Goal: Information Seeking & Learning: Learn about a topic

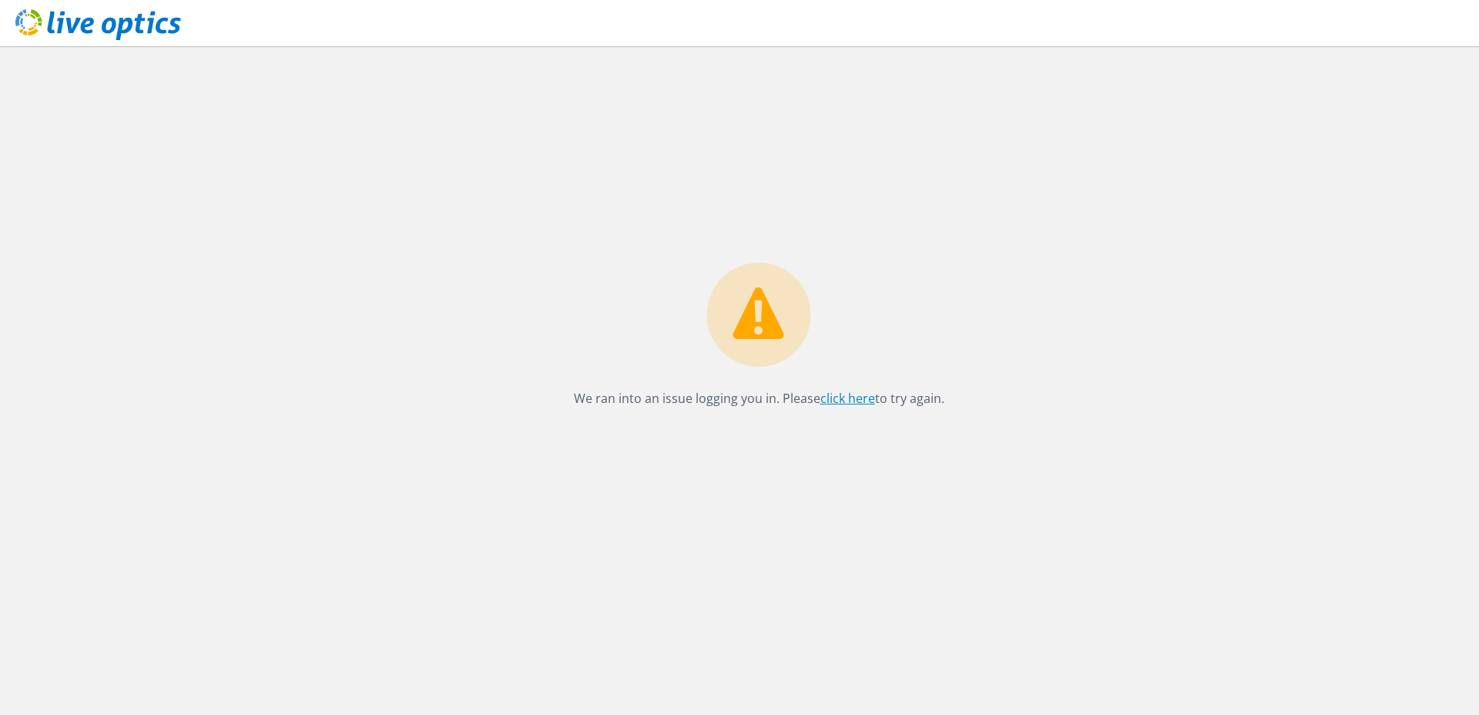
click at [853, 399] on link "click here" at bounding box center [847, 398] width 55 height 17
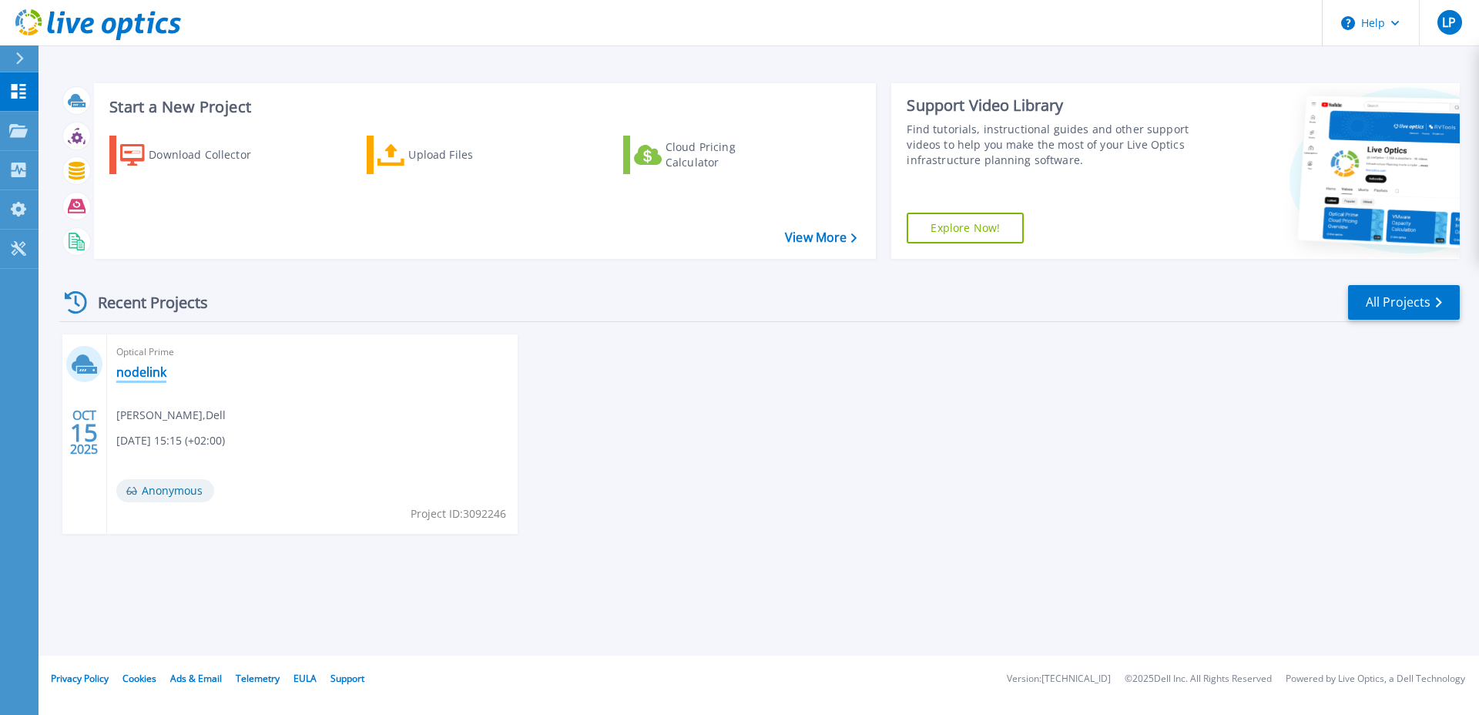
click at [137, 377] on link "nodelink" at bounding box center [141, 371] width 50 height 15
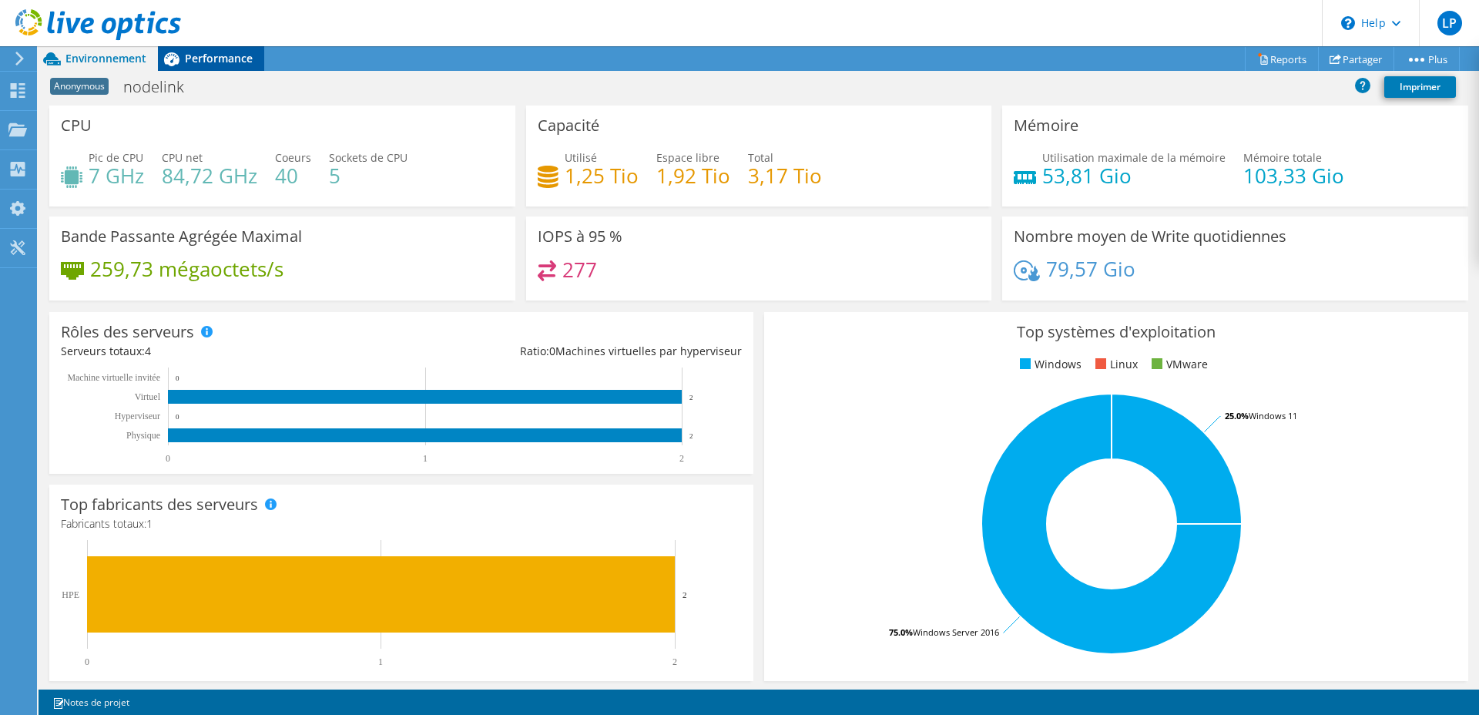
click at [203, 55] on span "Performance" at bounding box center [219, 58] width 68 height 15
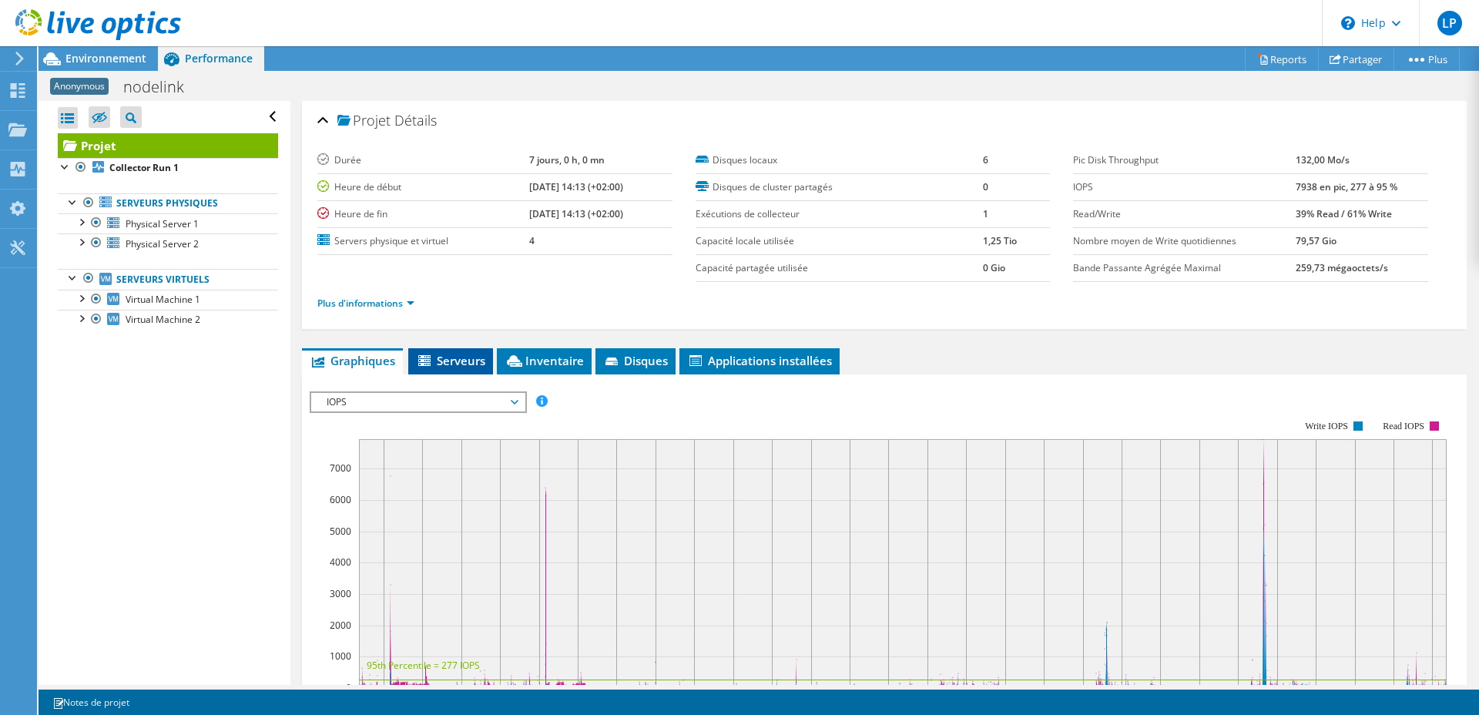
click at [440, 360] on span "Serveurs" at bounding box center [450, 360] width 69 height 15
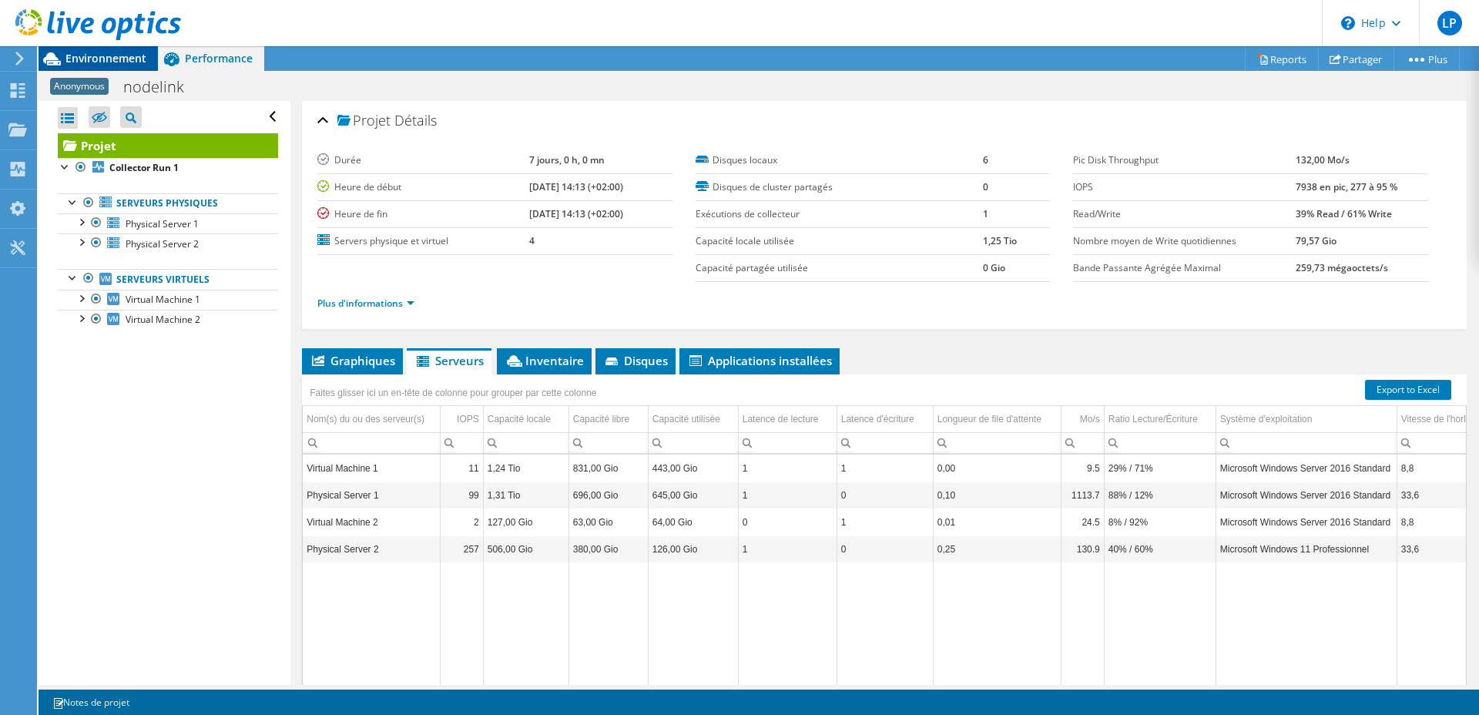
click at [121, 59] on span "Environnement" at bounding box center [105, 58] width 81 height 15
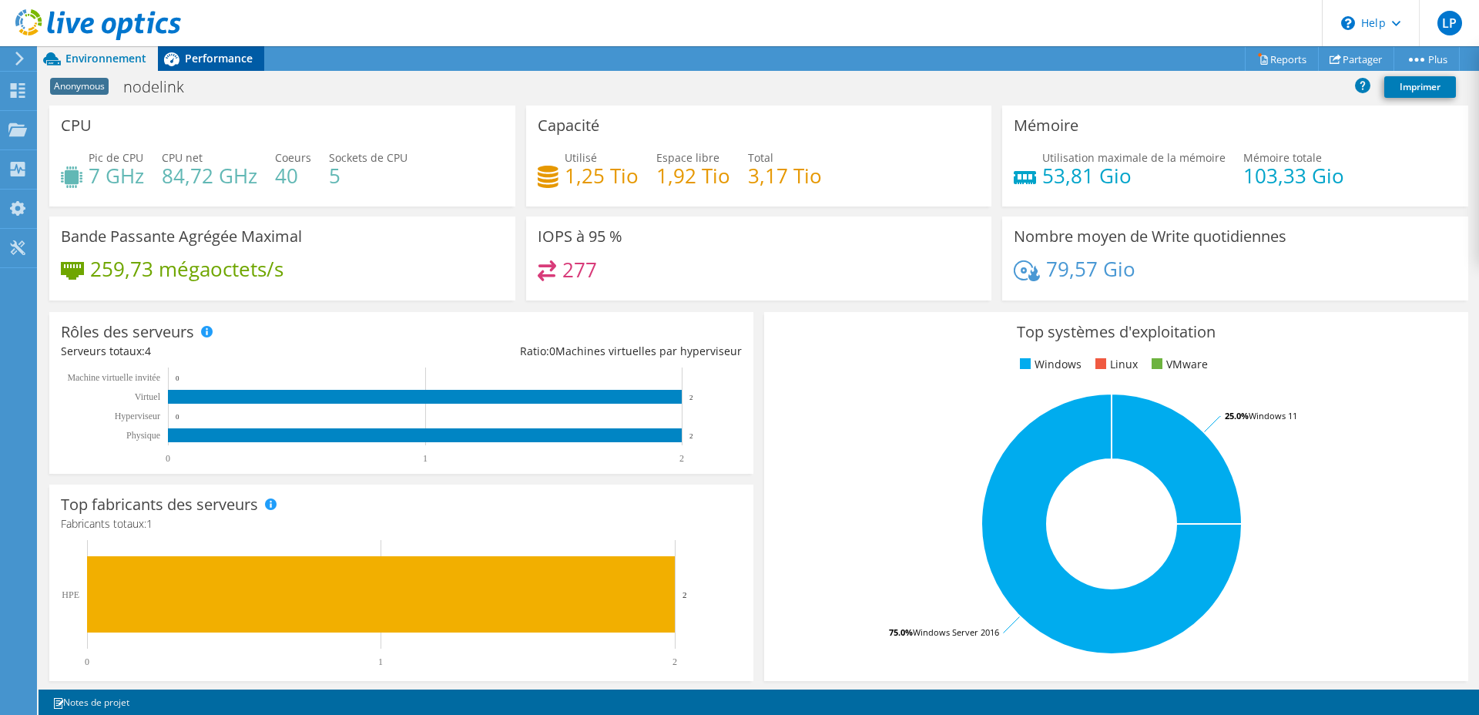
click at [200, 69] on div "Performance" at bounding box center [211, 58] width 106 height 25
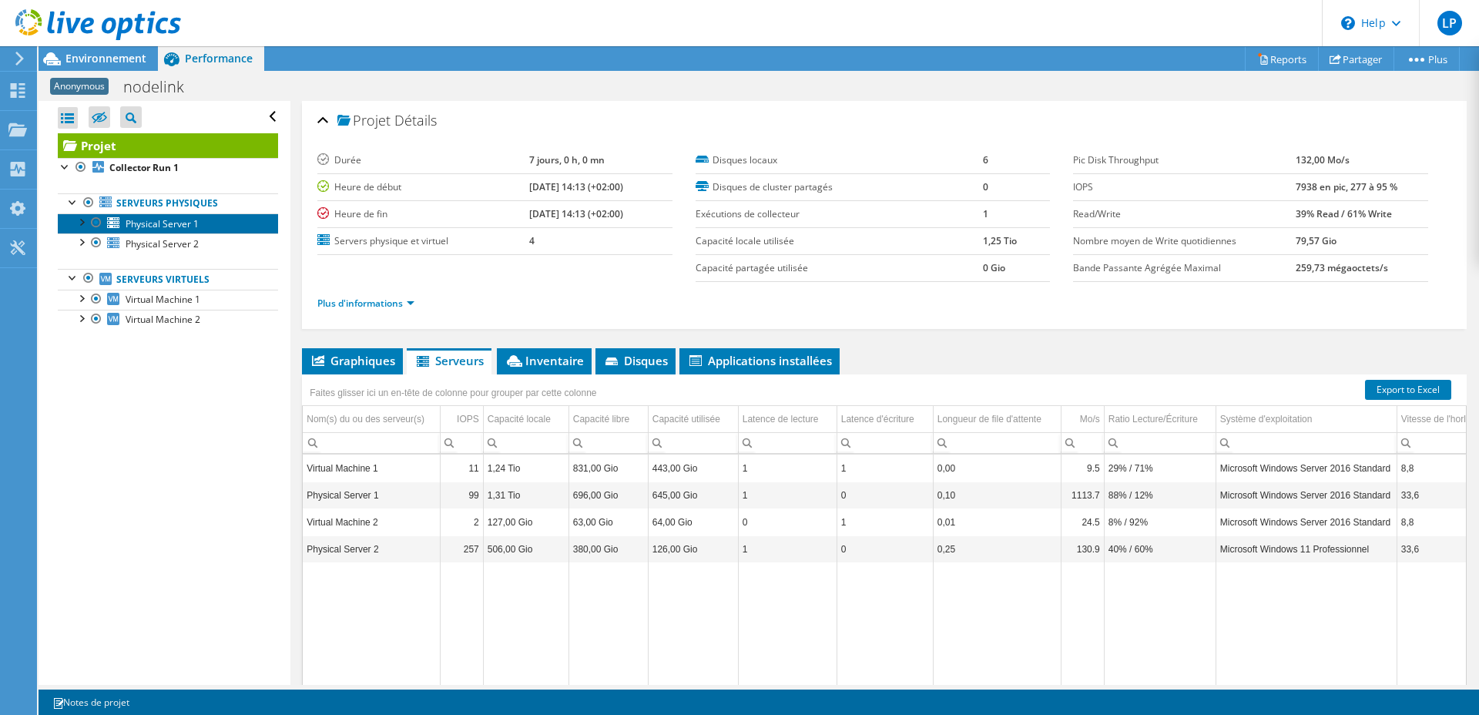
click at [189, 223] on span "Physical Server 1" at bounding box center [162, 223] width 73 height 13
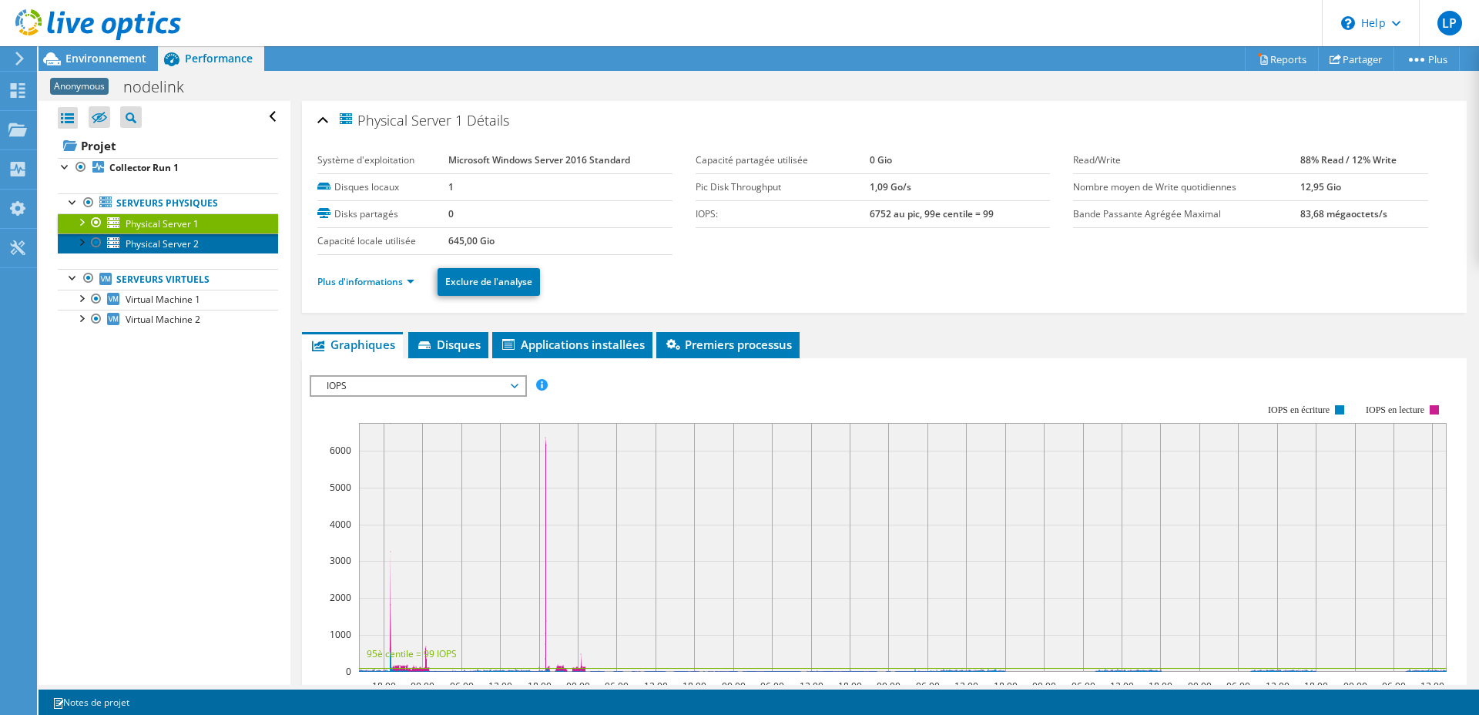
click at [190, 239] on span "Physical Server 2" at bounding box center [162, 243] width 73 height 13
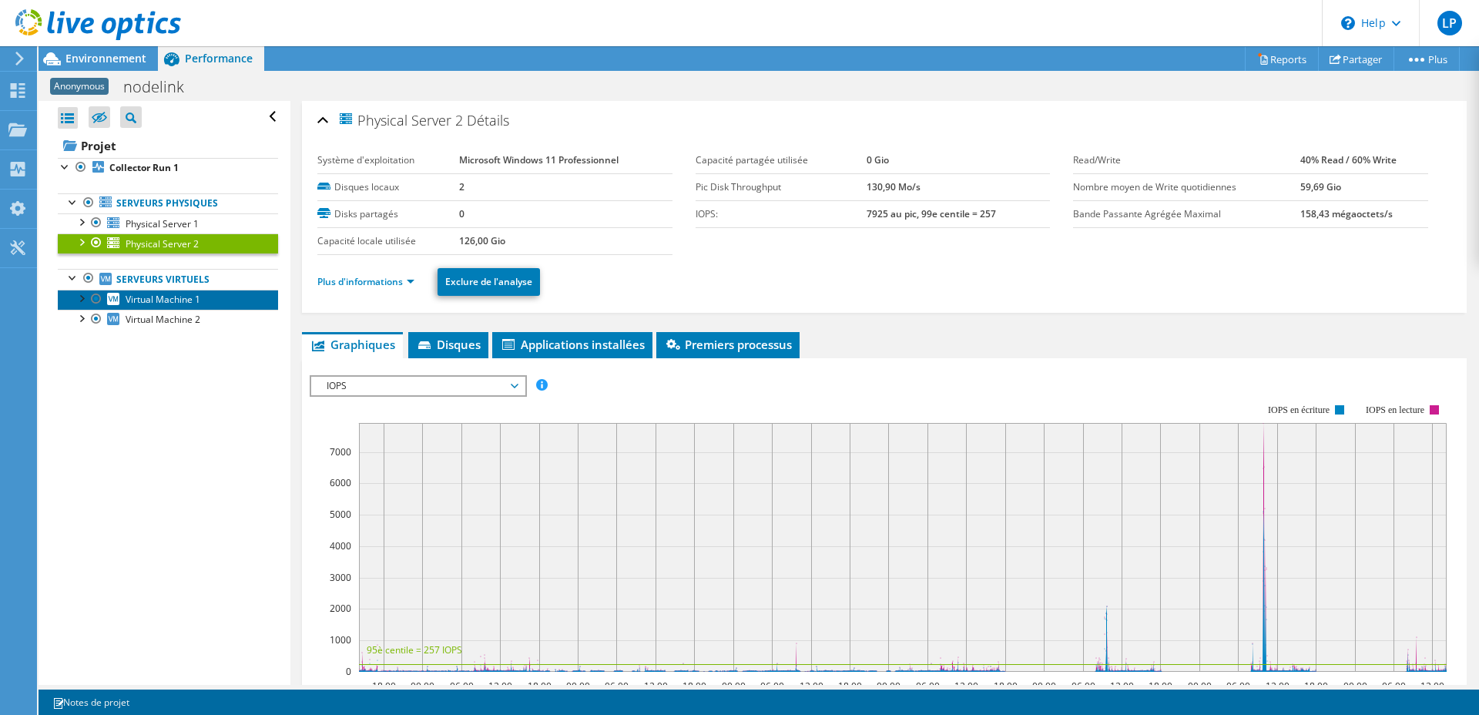
click at [186, 301] on span "Virtual Machine 1" at bounding box center [163, 299] width 75 height 13
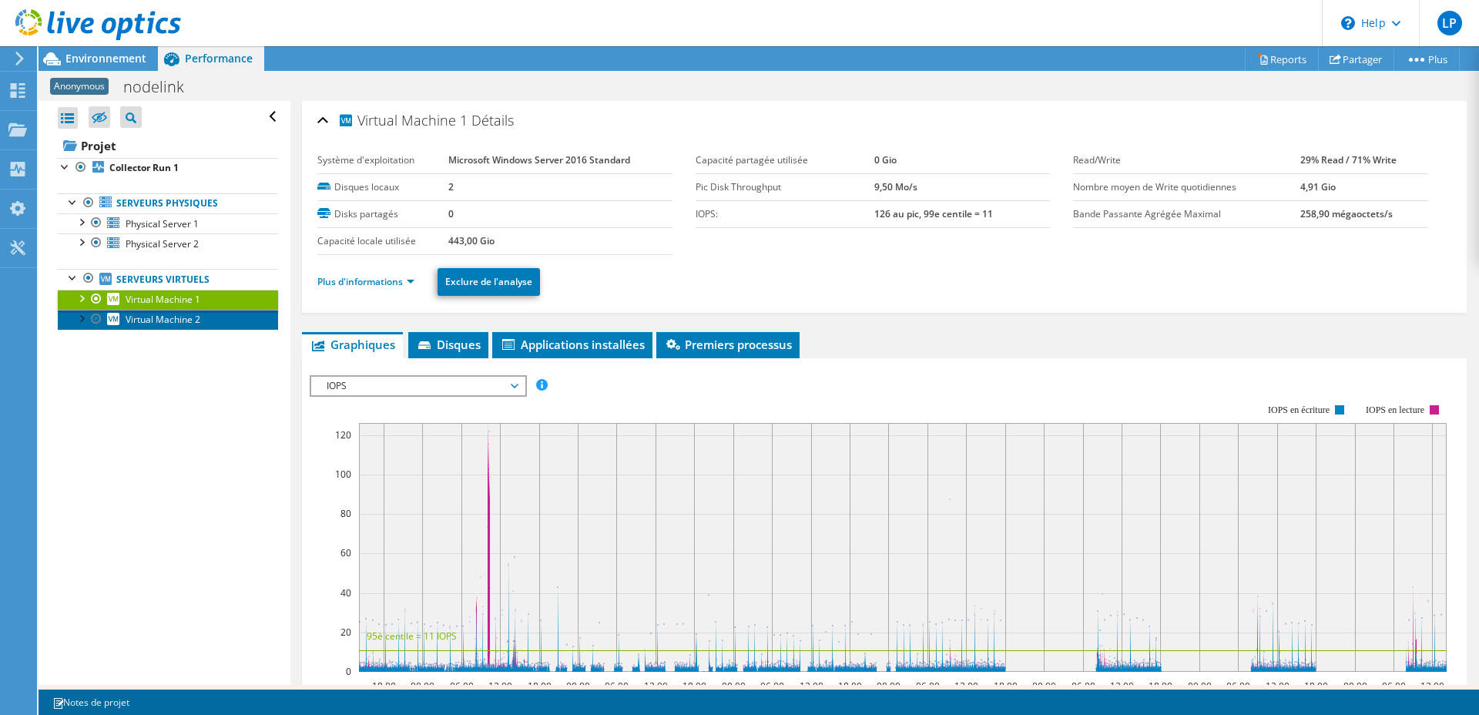
click at [189, 322] on span "Virtual Machine 2" at bounding box center [163, 319] width 75 height 13
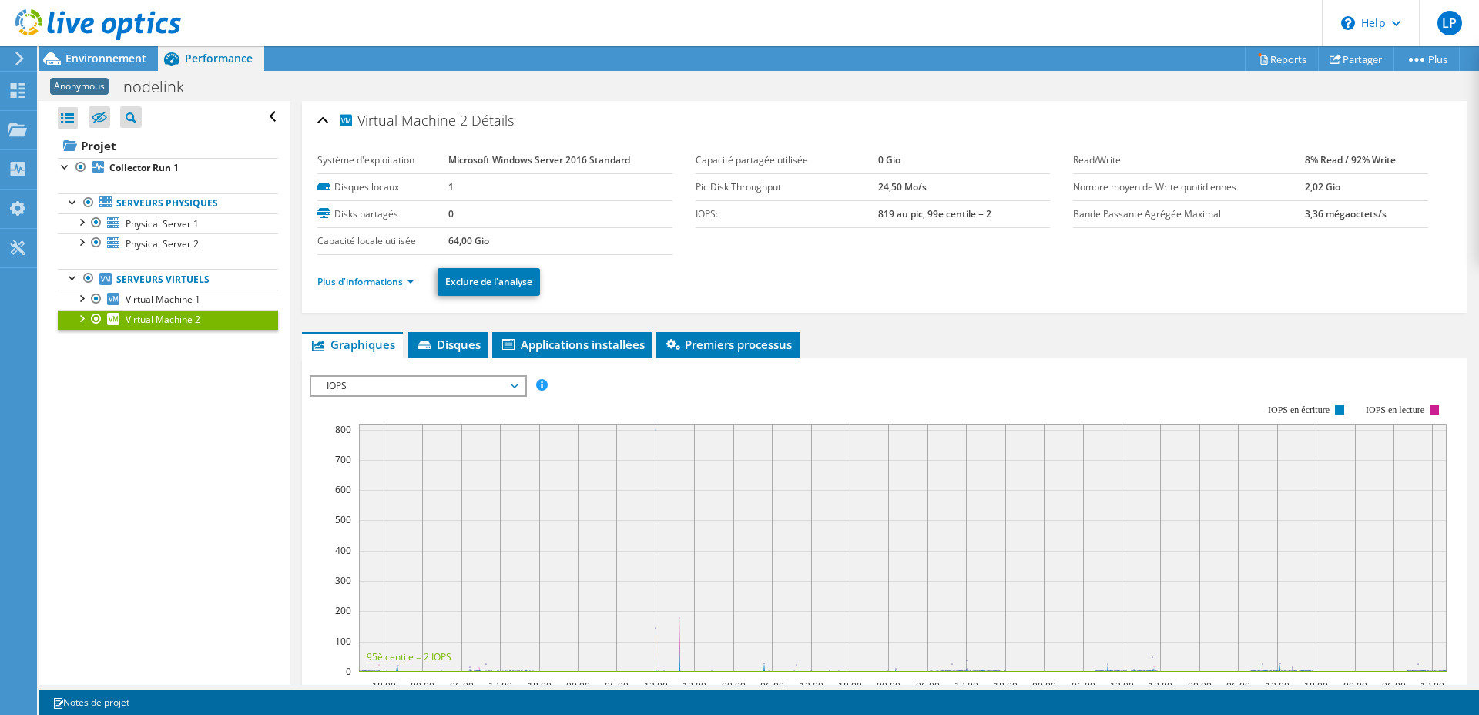
click at [82, 321] on div at bounding box center [80, 317] width 15 height 15
click at [84, 301] on div at bounding box center [80, 297] width 15 height 15
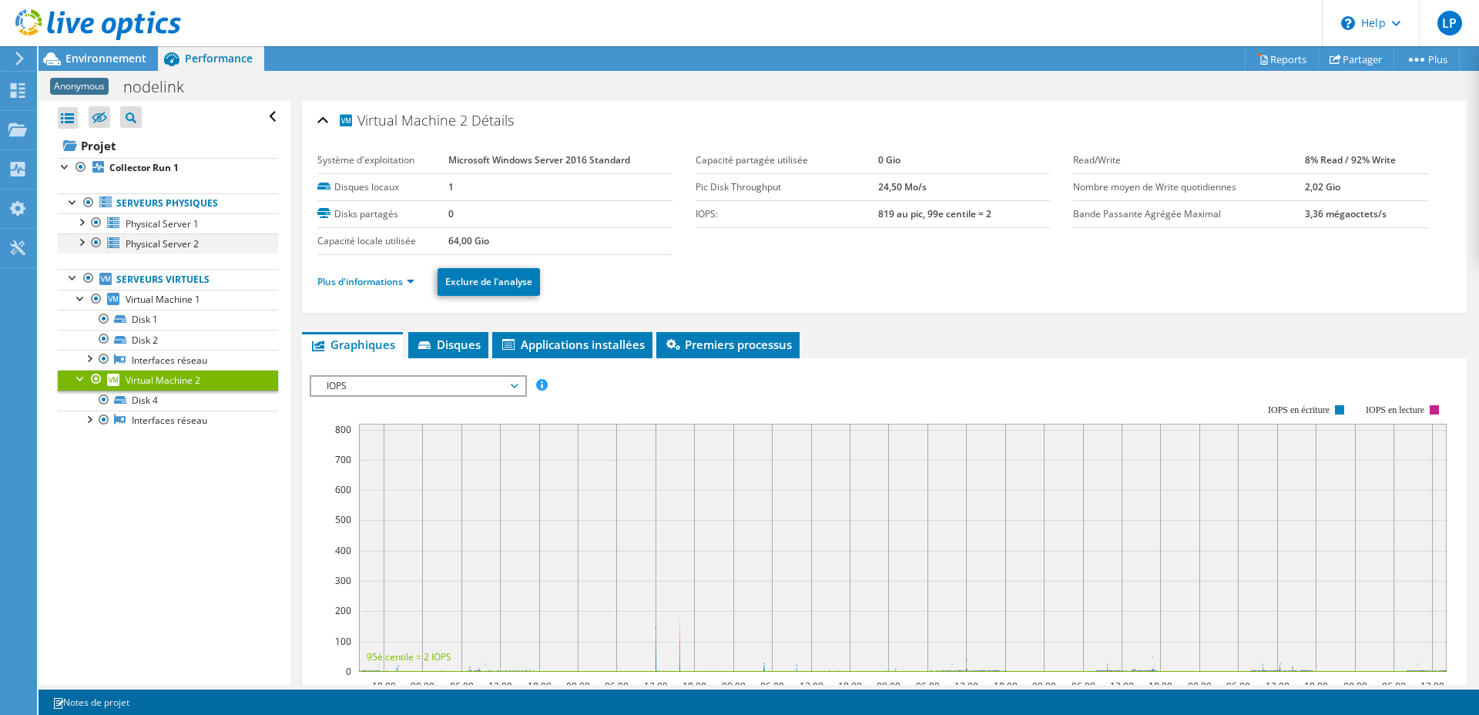
click at [84, 246] on div at bounding box center [80, 240] width 15 height 15
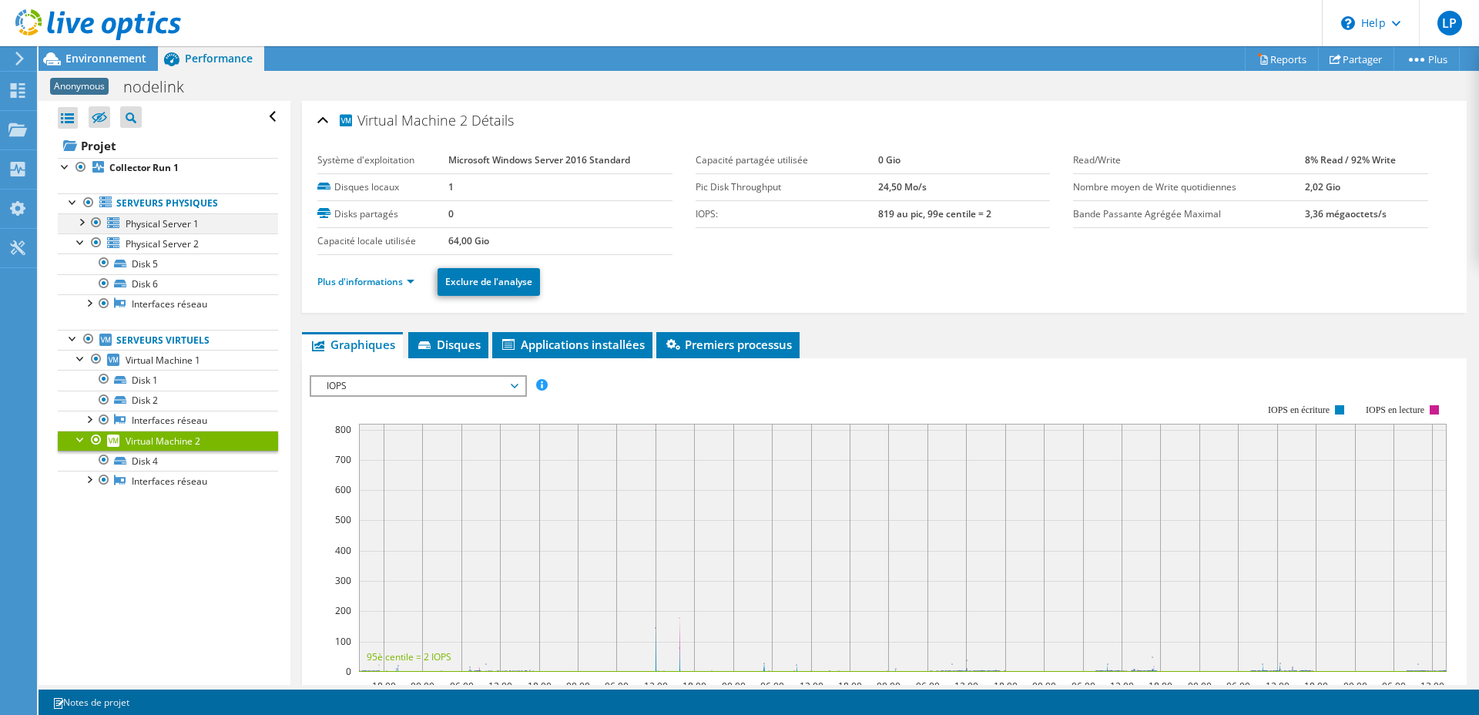
click at [85, 220] on div at bounding box center [80, 220] width 15 height 15
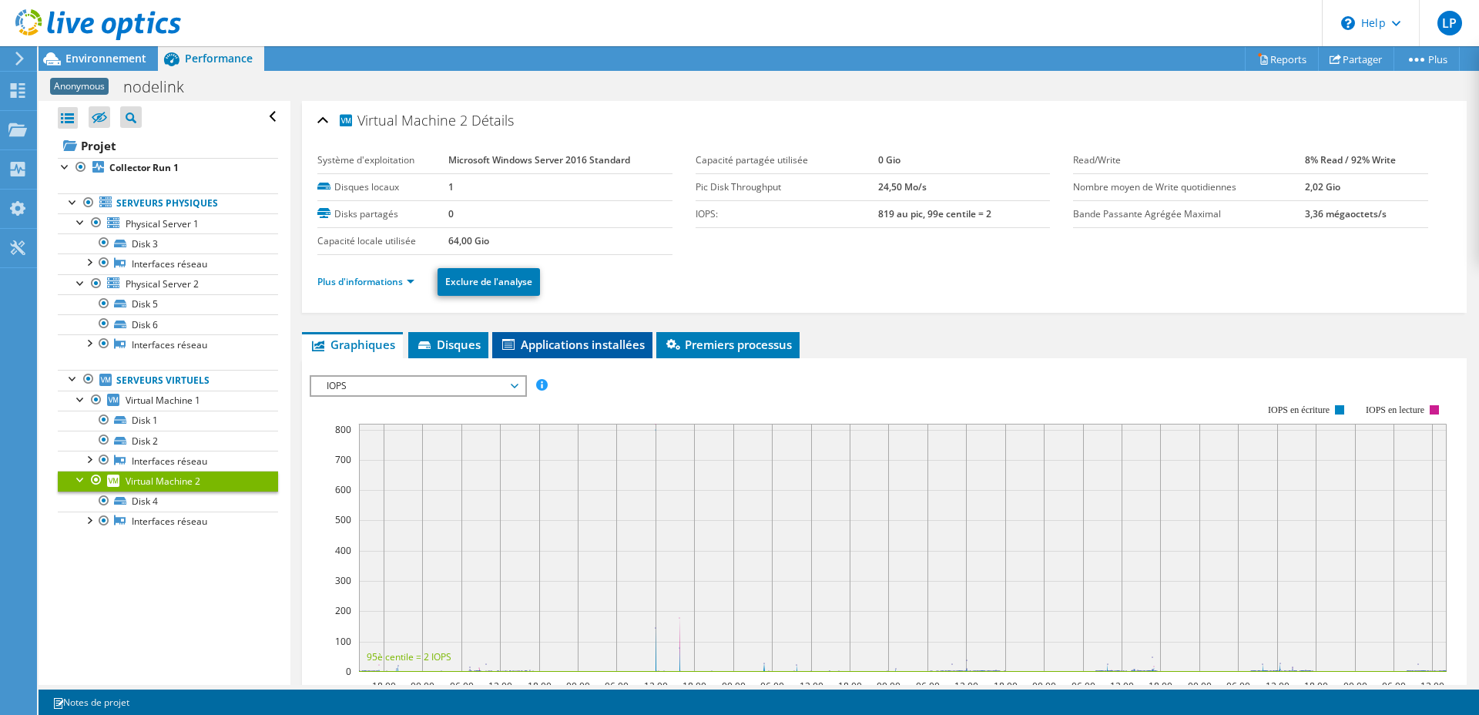
click at [587, 354] on li "Applications installées" at bounding box center [572, 345] width 160 height 26
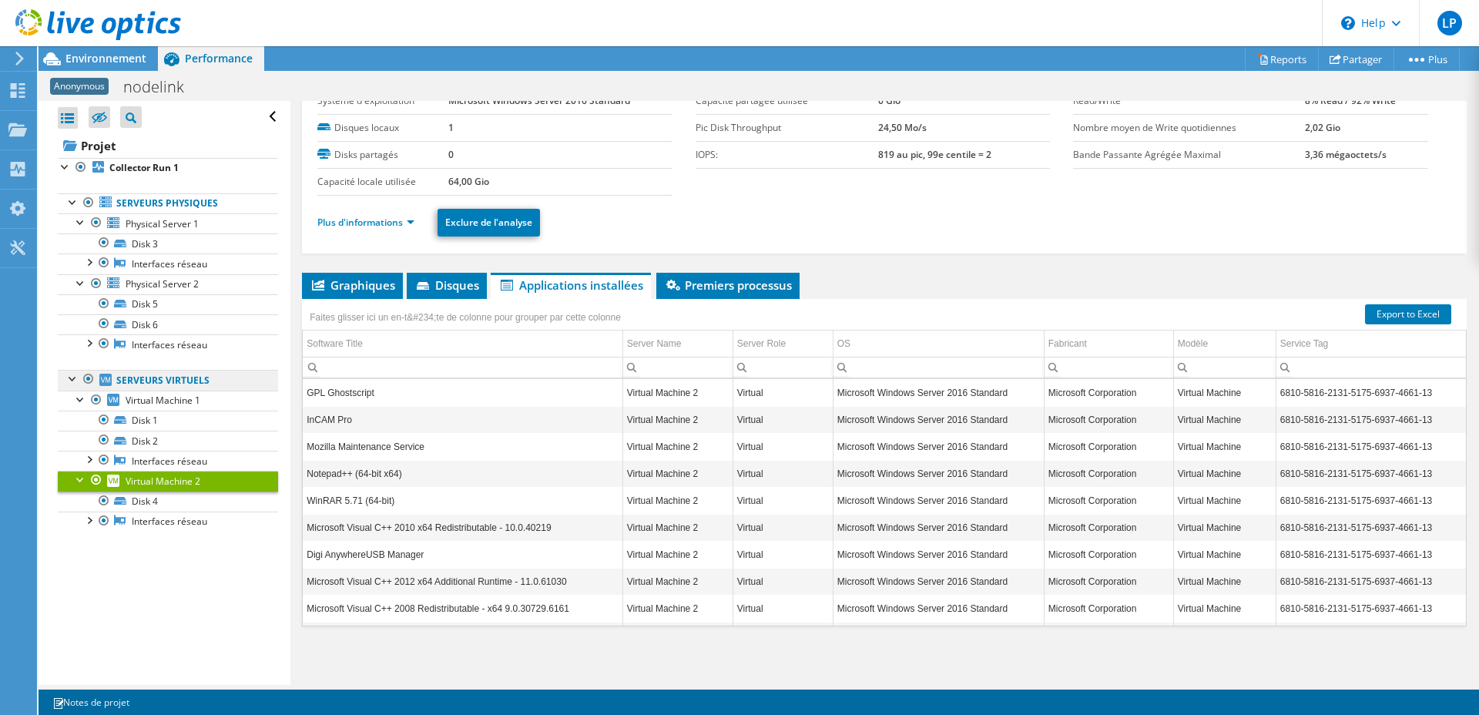
click at [196, 376] on link "Serveurs virtuels" at bounding box center [168, 380] width 220 height 20
click at [172, 383] on link "Serveurs virtuels" at bounding box center [168, 380] width 220 height 20
click at [177, 401] on span "Virtual Machine 1" at bounding box center [163, 400] width 75 height 13
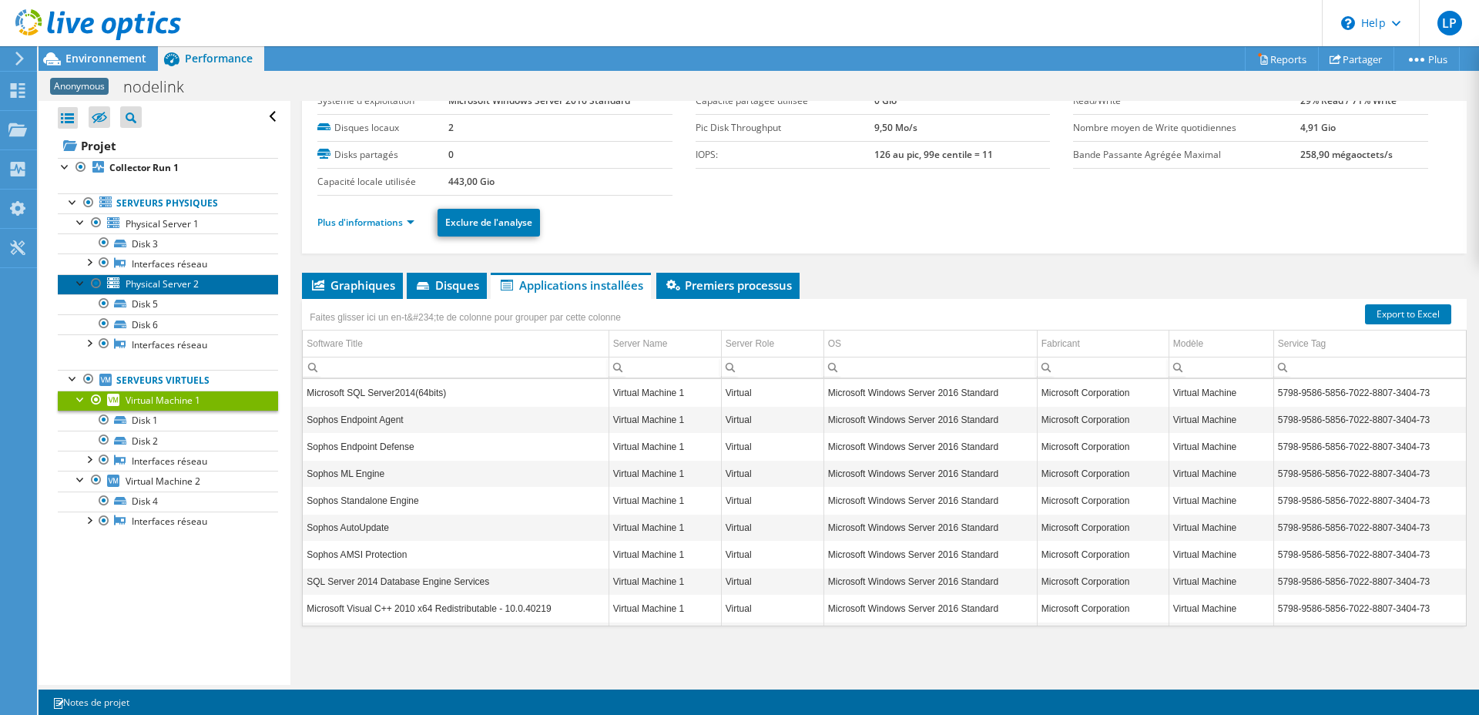
click at [179, 280] on span "Physical Server 2" at bounding box center [162, 283] width 73 height 13
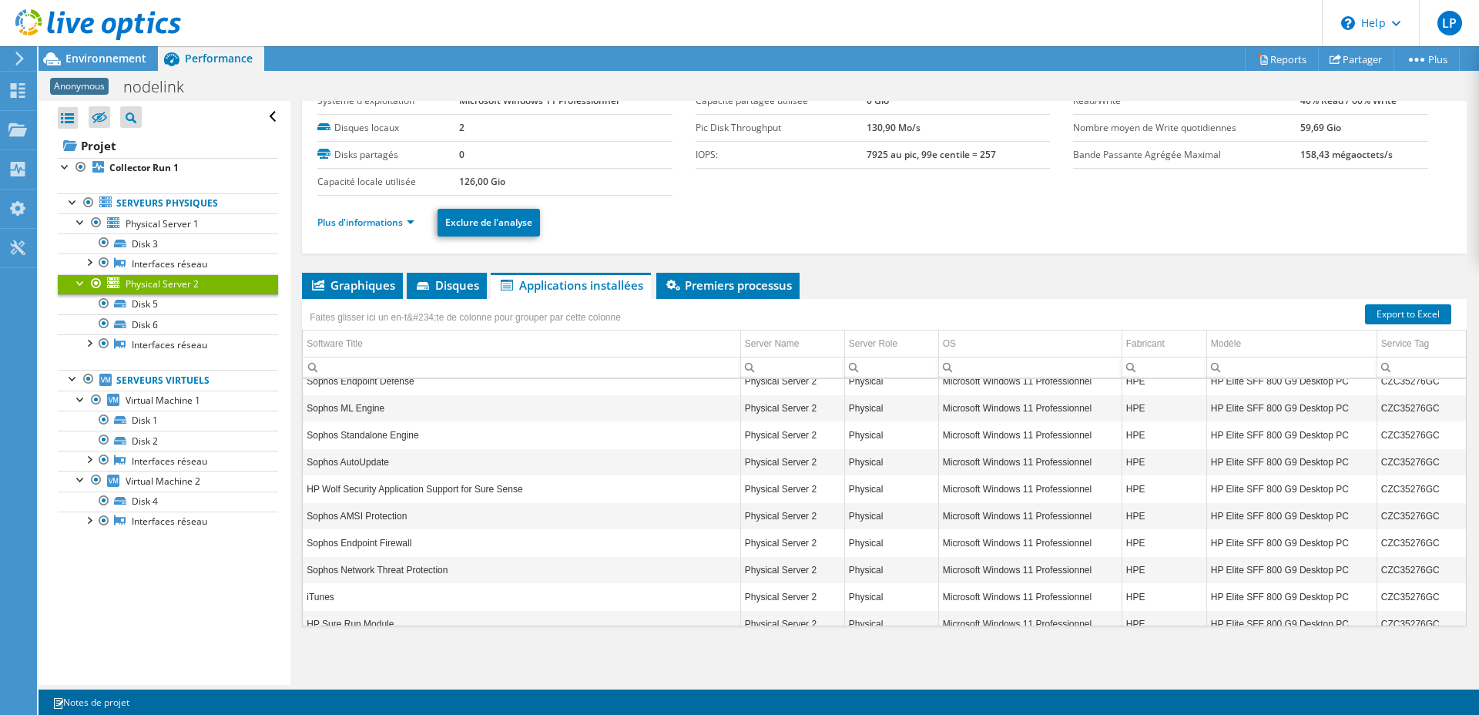
scroll to position [444, 0]
click at [467, 289] on span "Disques" at bounding box center [446, 284] width 65 height 15
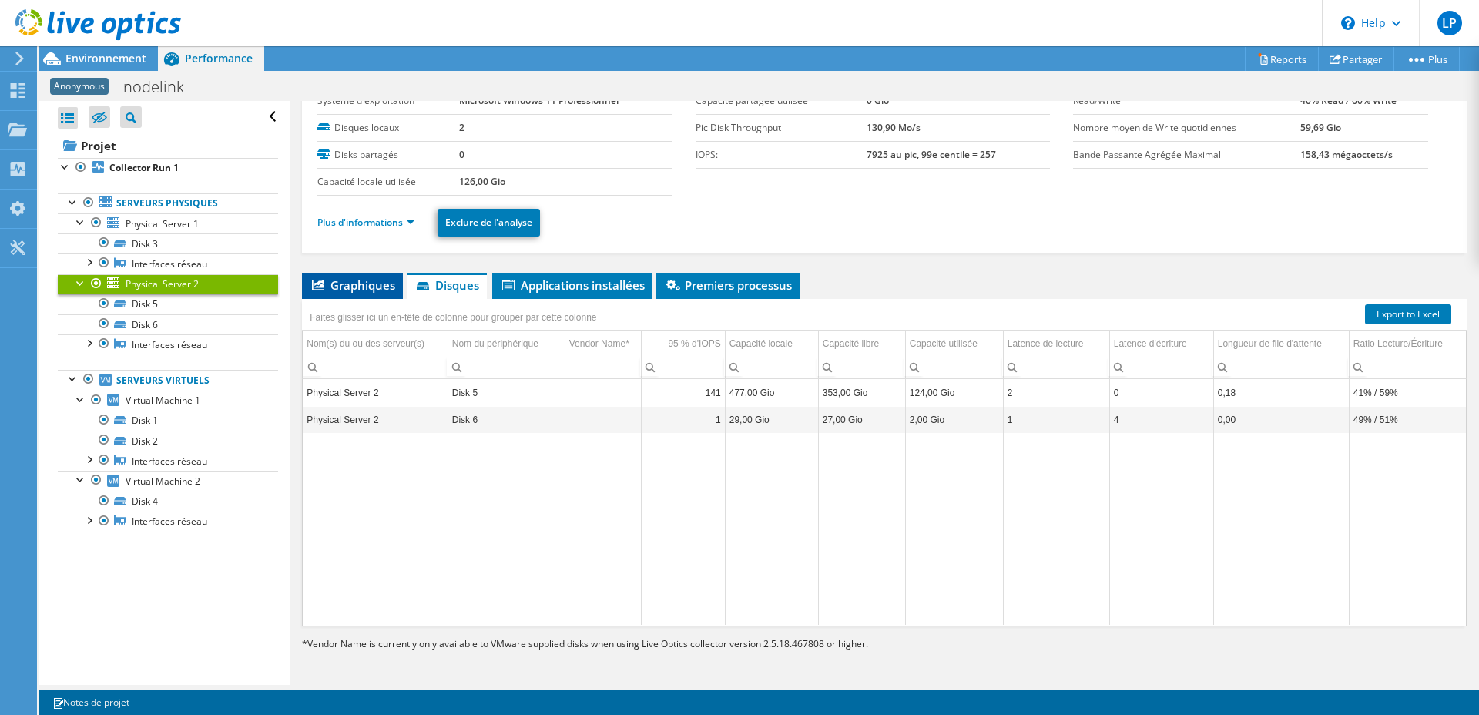
click at [369, 283] on span "Graphiques" at bounding box center [353, 284] width 86 height 15
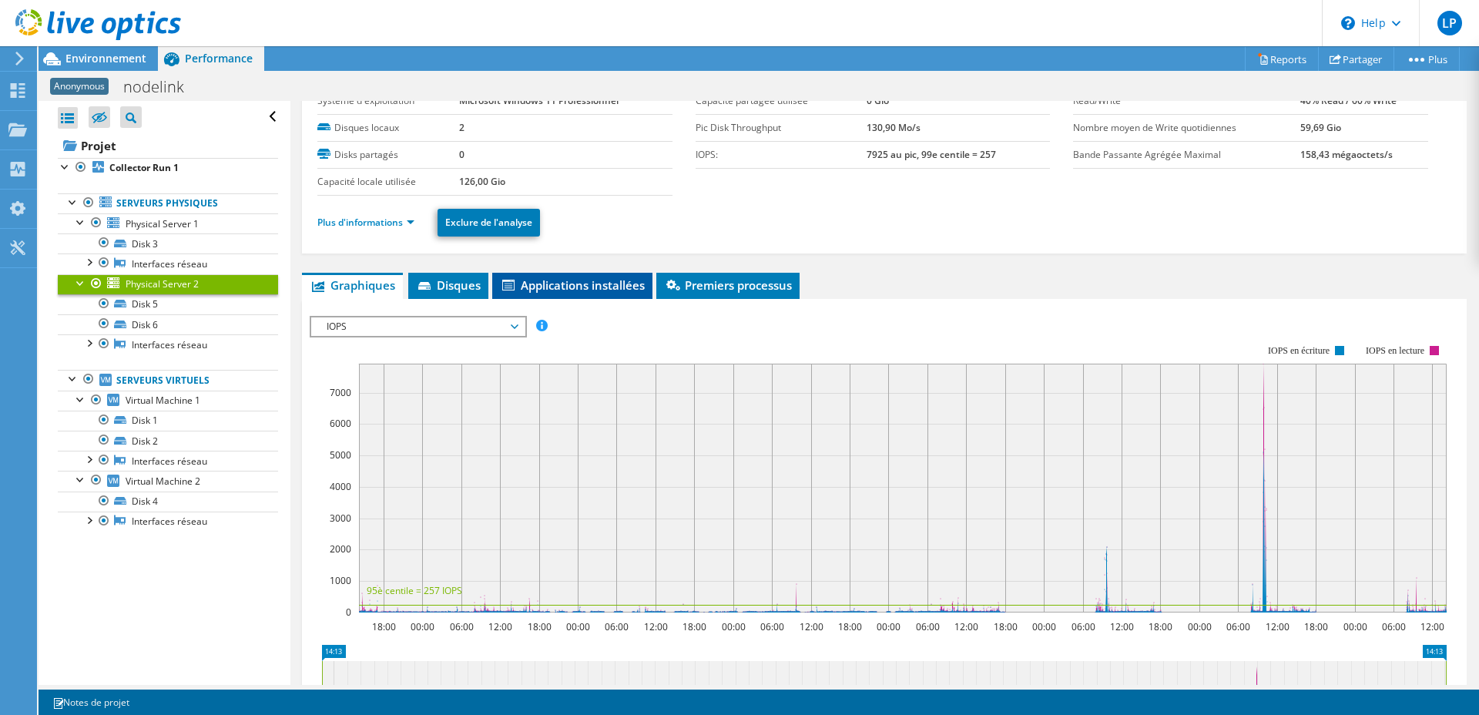
click at [562, 293] on li "Applications installées" at bounding box center [572, 286] width 160 height 26
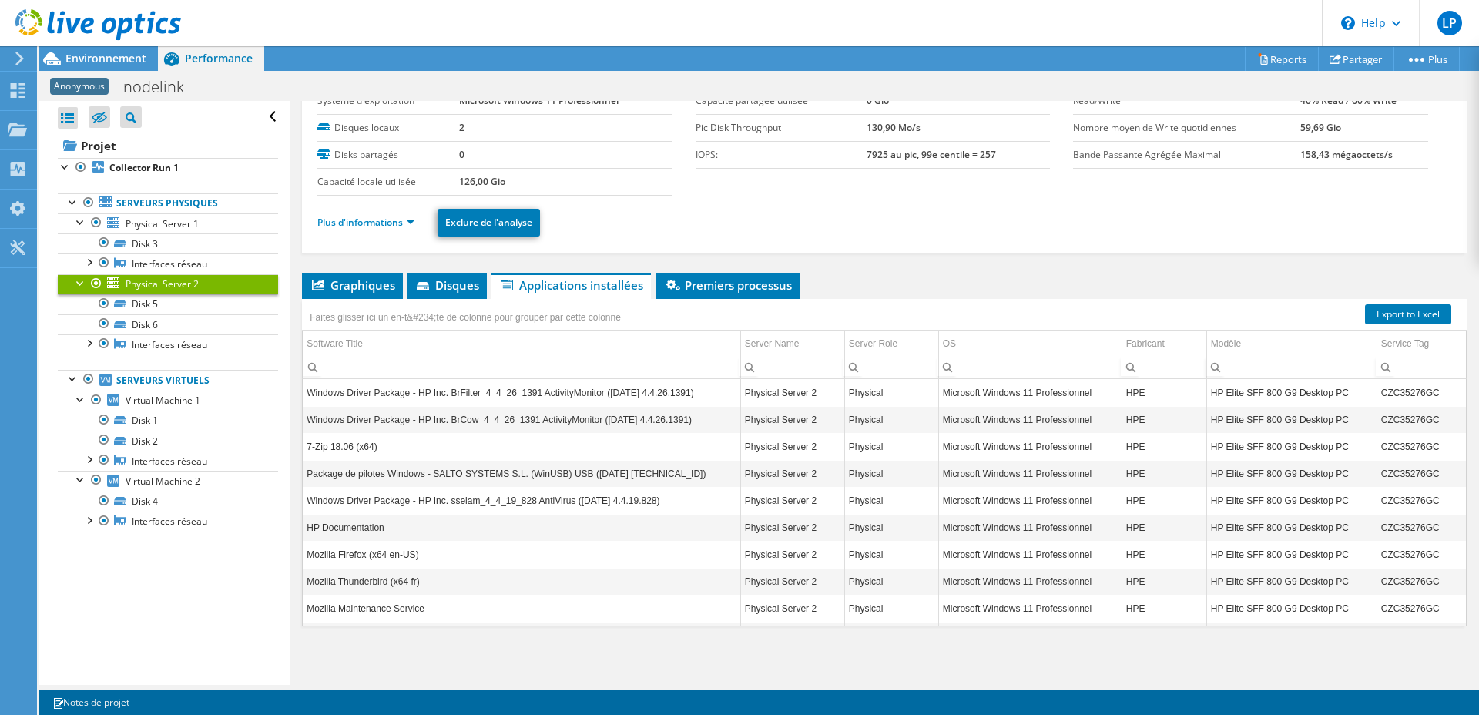
scroll to position [0, 0]
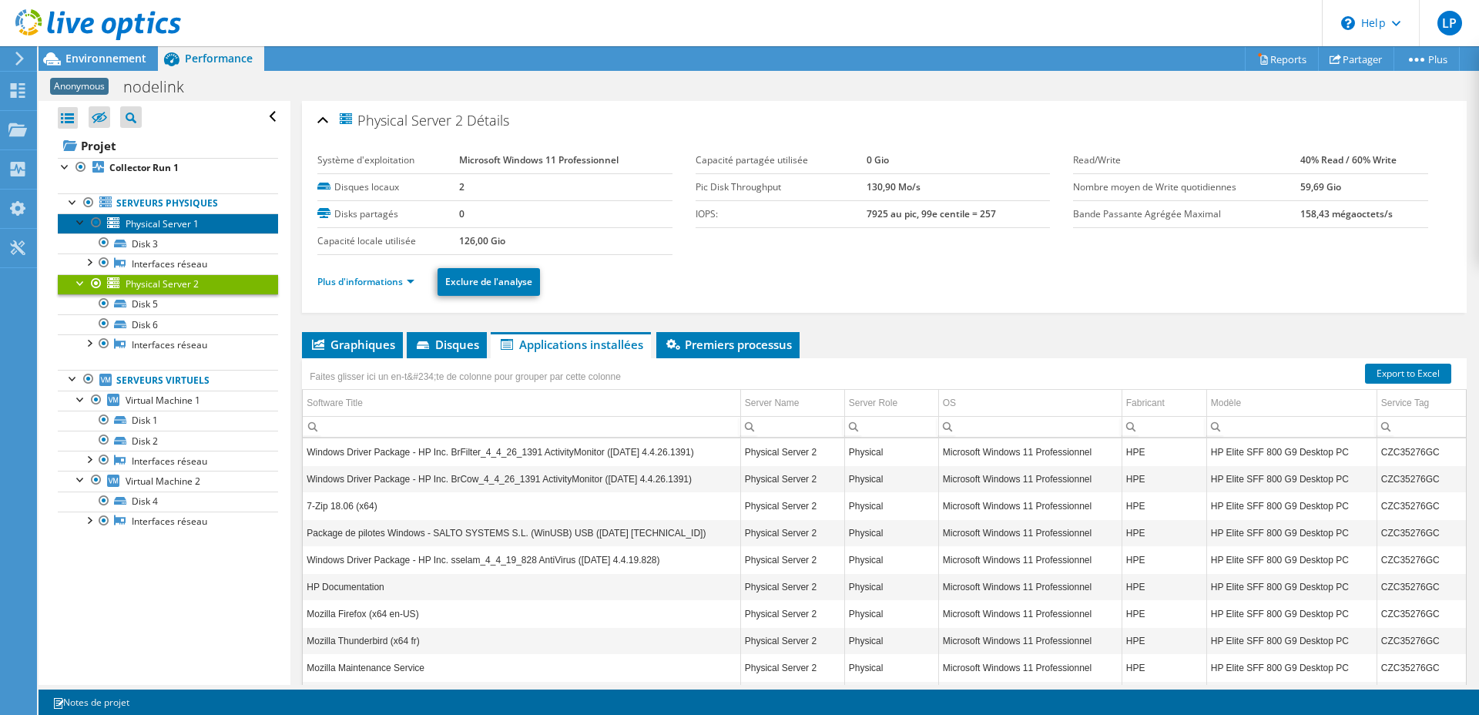
click at [152, 216] on link "Physical Server 1" at bounding box center [168, 223] width 220 height 20
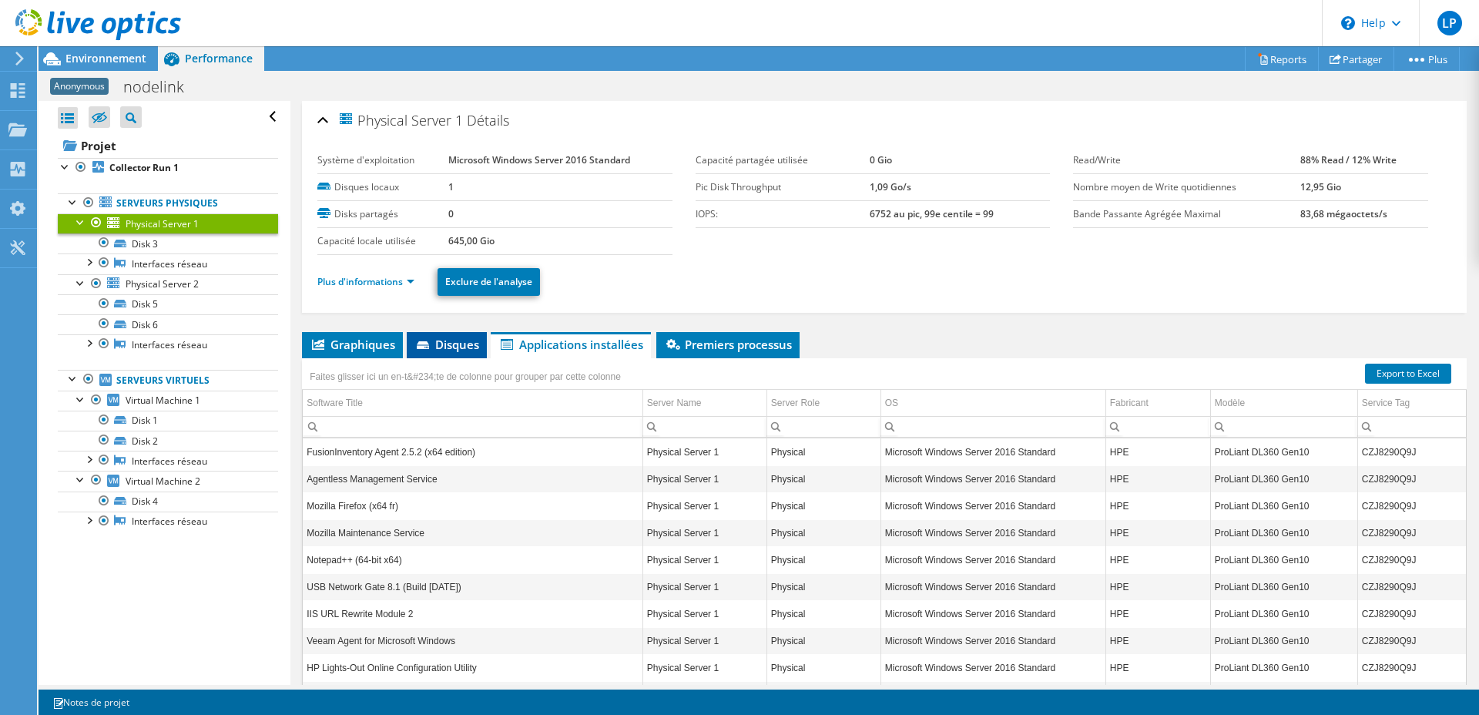
click at [454, 347] on span "Disques" at bounding box center [446, 344] width 65 height 15
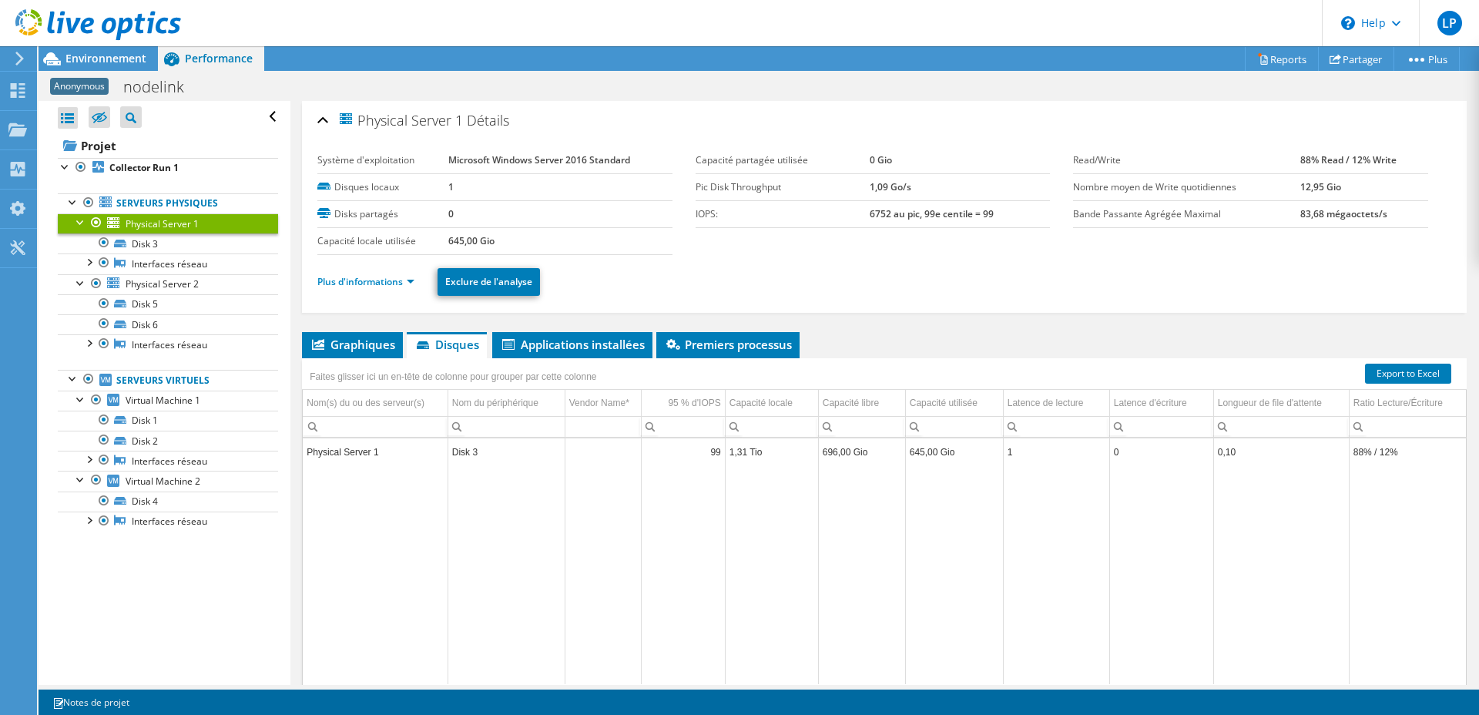
click at [430, 451] on td "Physical Server 1" at bounding box center [375, 451] width 145 height 27
click at [362, 346] on span "Graphiques" at bounding box center [353, 344] width 86 height 15
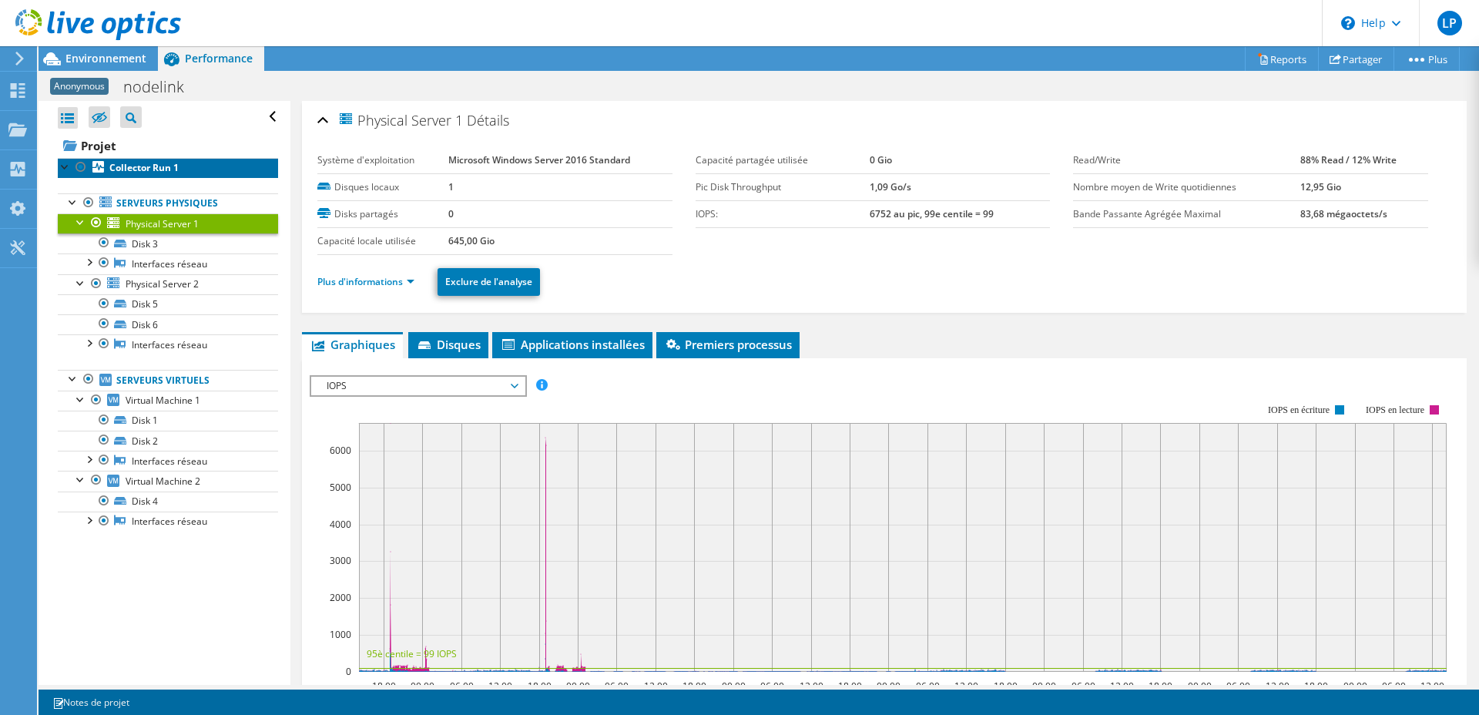
click at [211, 166] on link "Collector Run 1" at bounding box center [168, 168] width 220 height 20
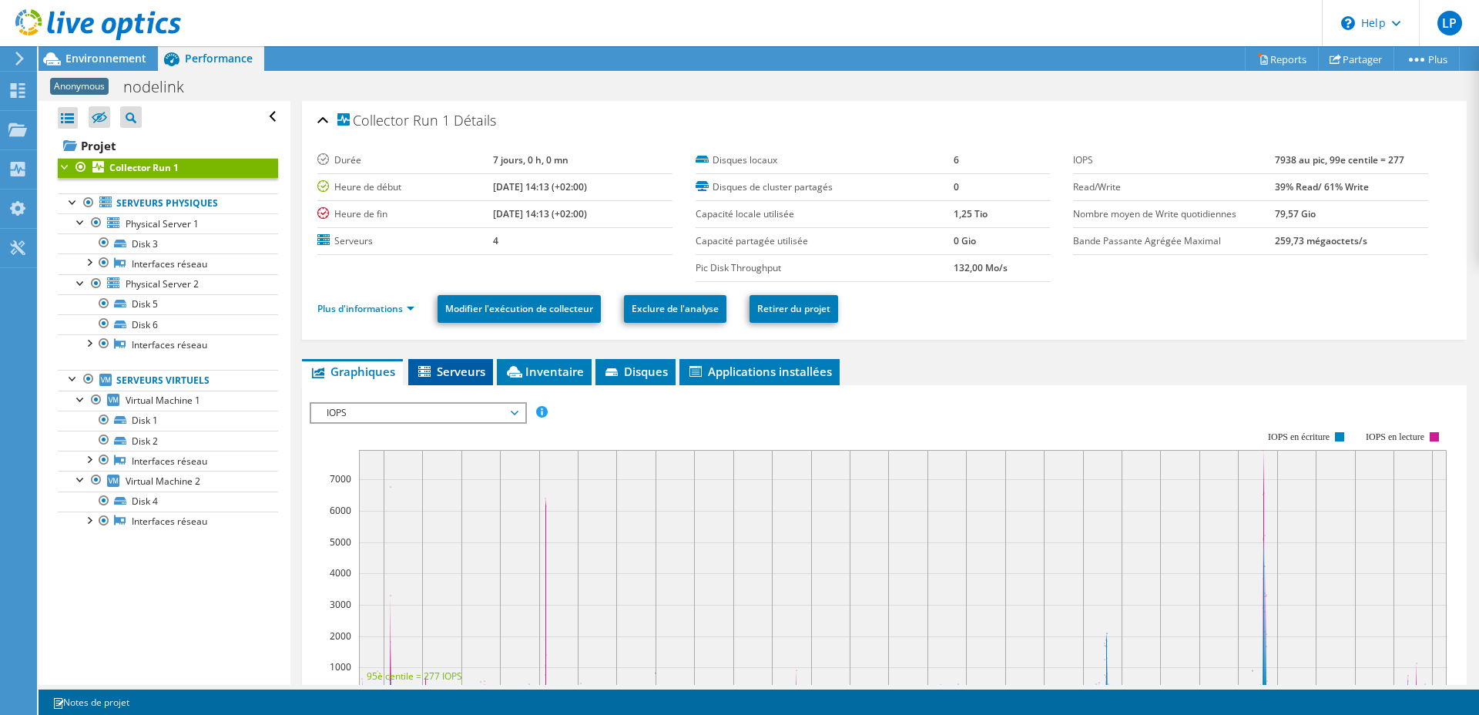
click at [422, 372] on icon at bounding box center [424, 371] width 12 height 11
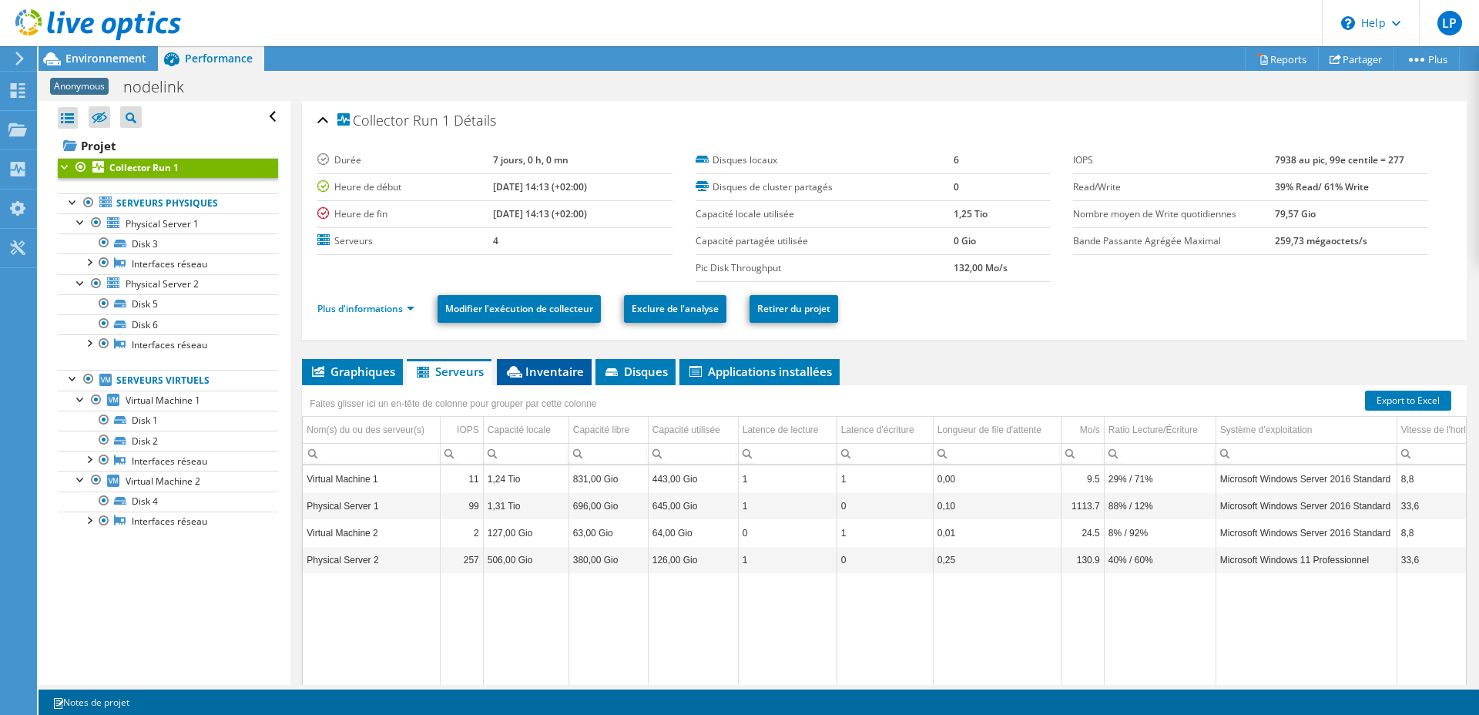
click at [558, 378] on span "Inventaire" at bounding box center [544, 371] width 79 height 15
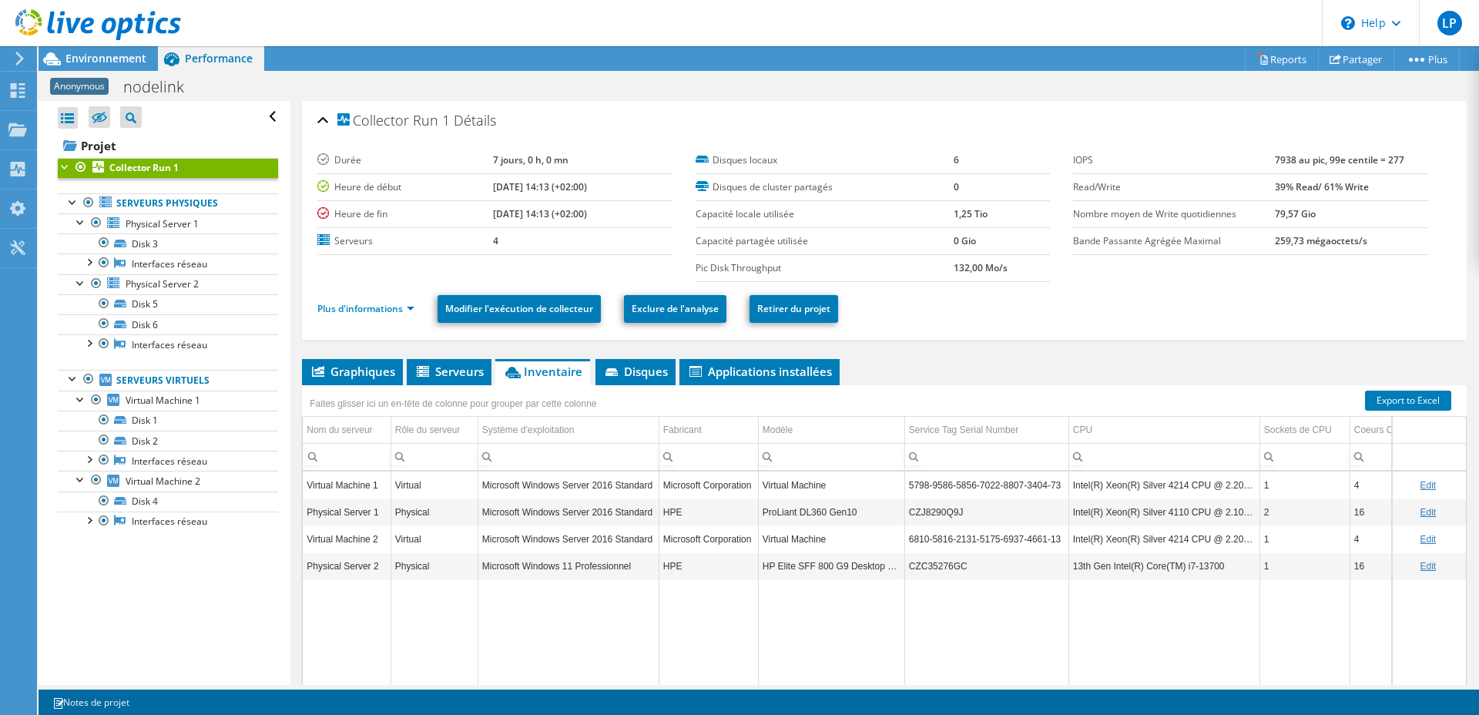
click at [776, 573] on td "HP Elite SFF 800 G9 Desktop PC" at bounding box center [831, 565] width 146 height 27
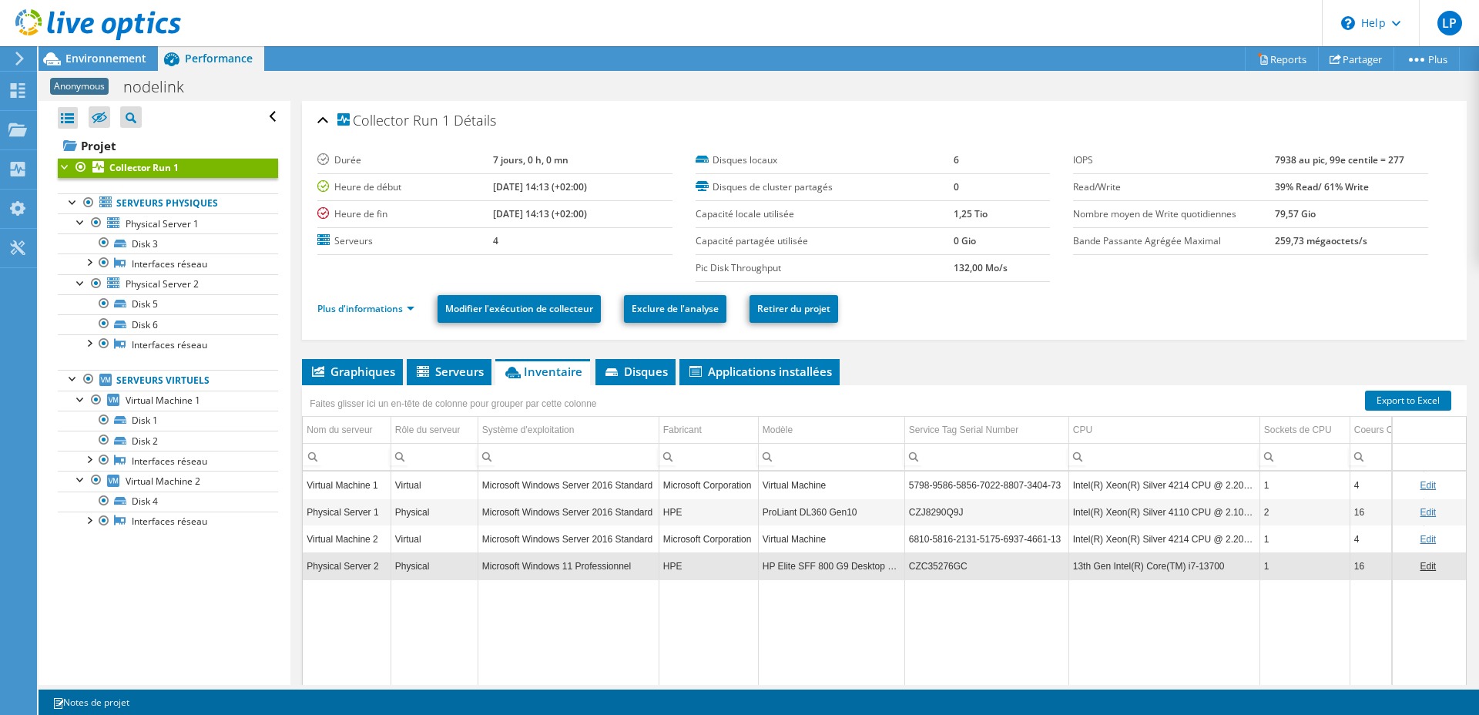
click at [822, 521] on td "ProLiant DL360 Gen10" at bounding box center [831, 511] width 146 height 27
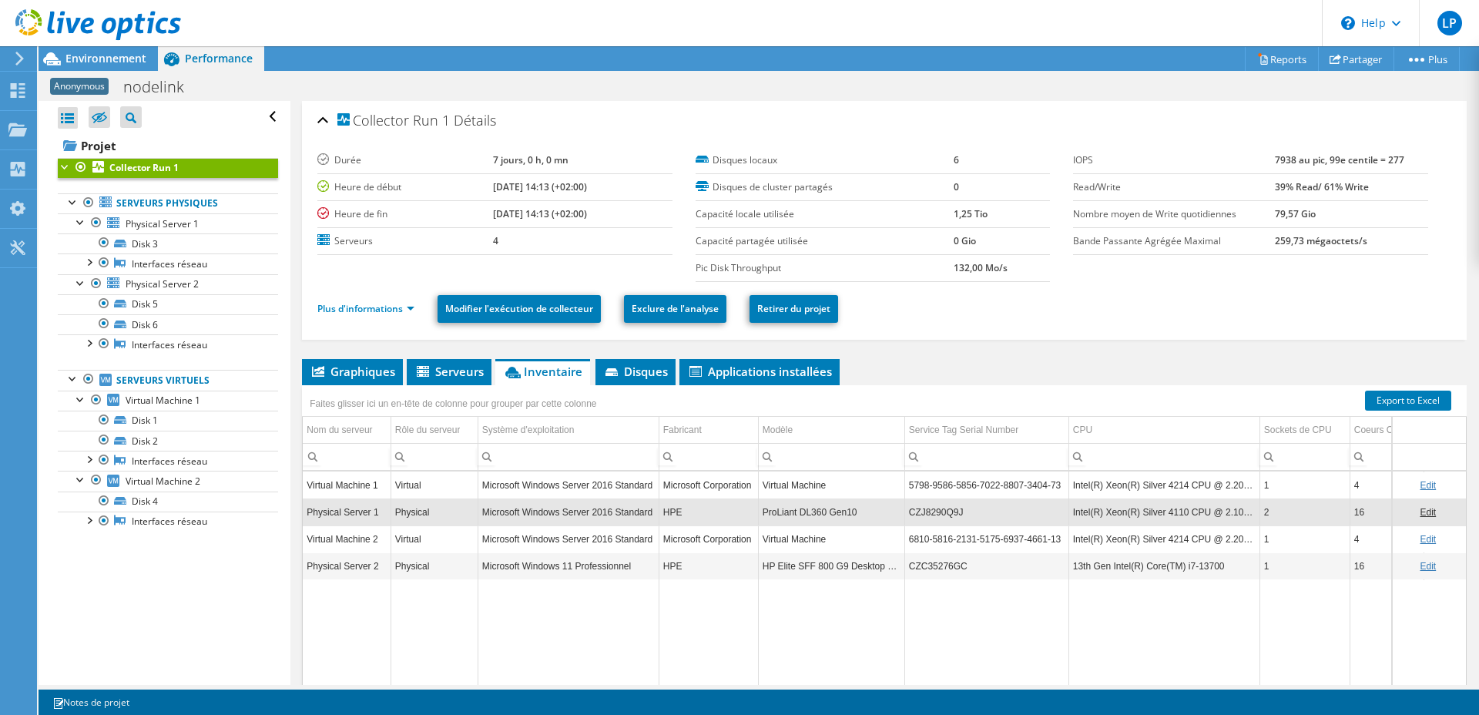
click at [787, 572] on td "HP Elite SFF 800 G9 Desktop PC" at bounding box center [831, 565] width 146 height 27
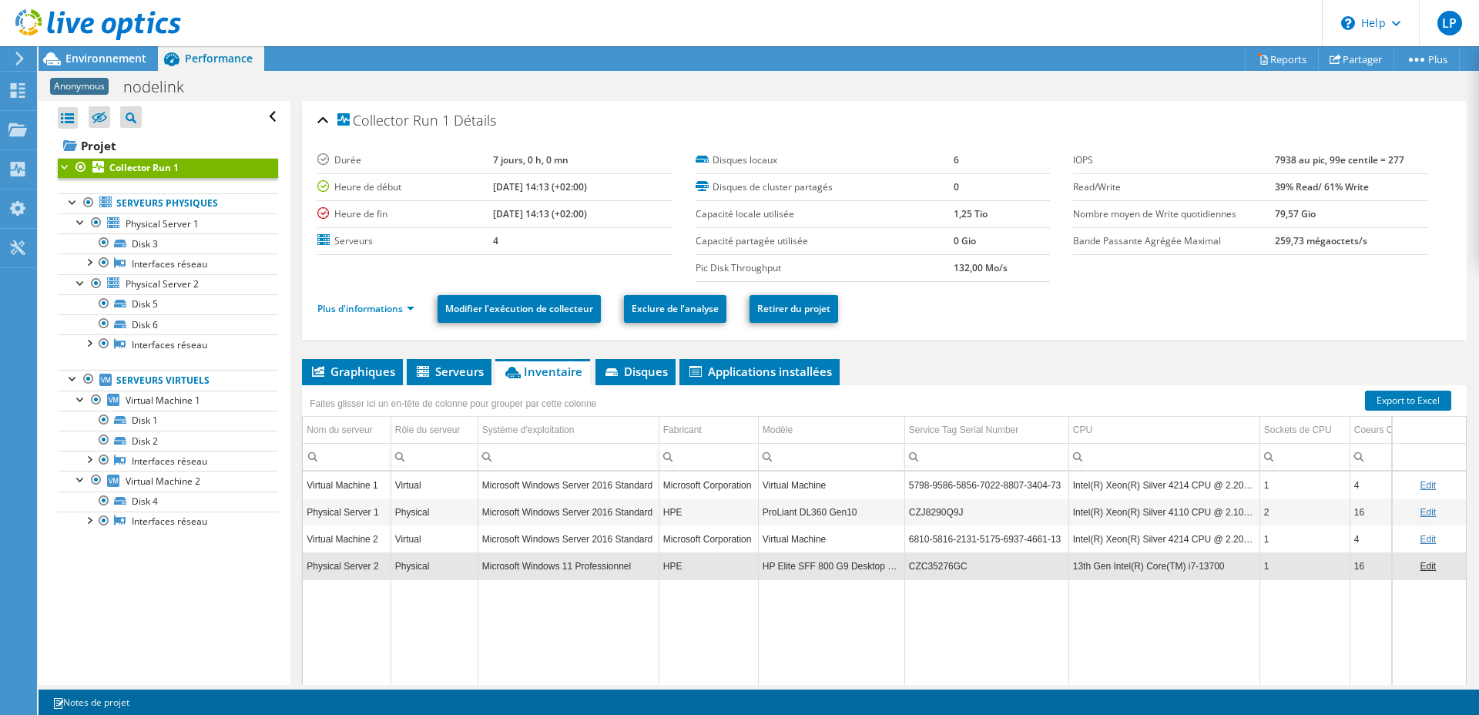
click at [672, 514] on td "HPE" at bounding box center [708, 511] width 99 height 27
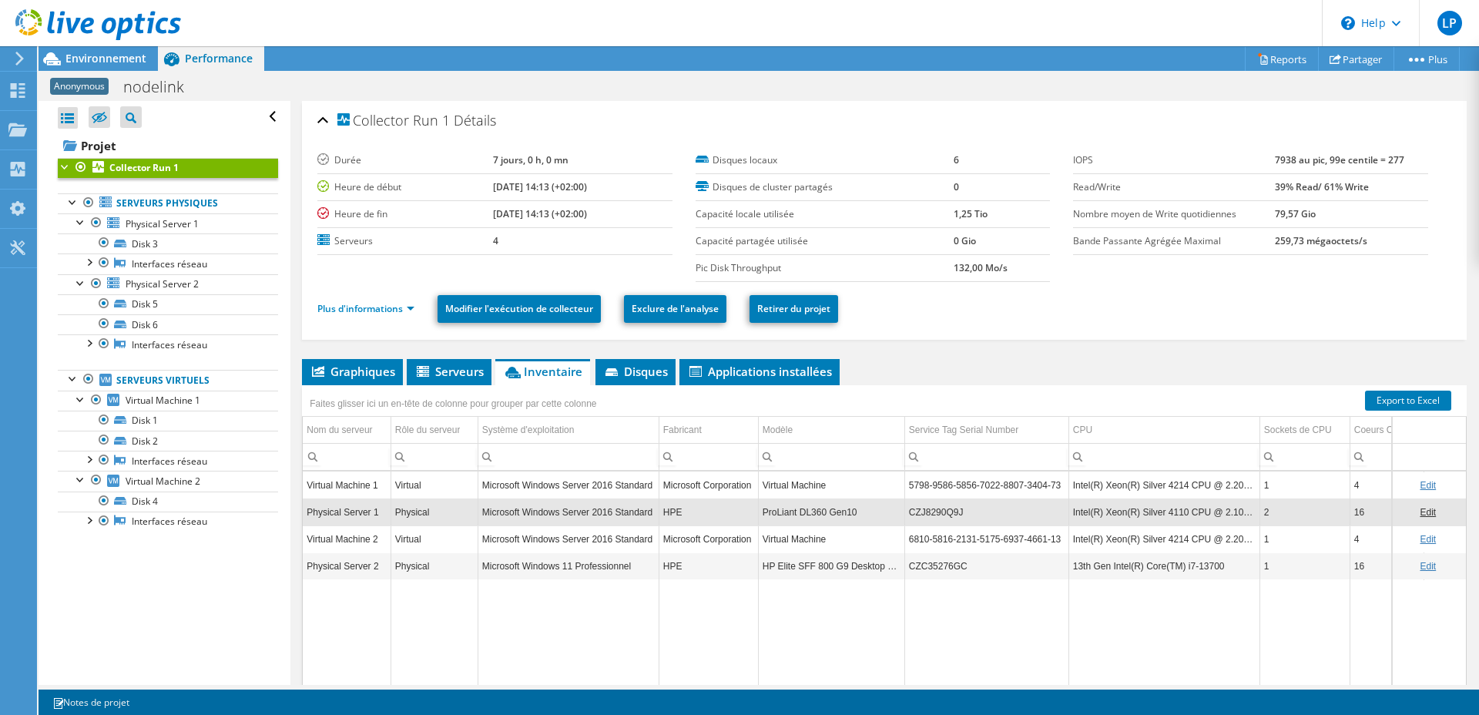
click at [846, 575] on td "HP Elite SFF 800 G9 Desktop PC" at bounding box center [831, 565] width 146 height 27
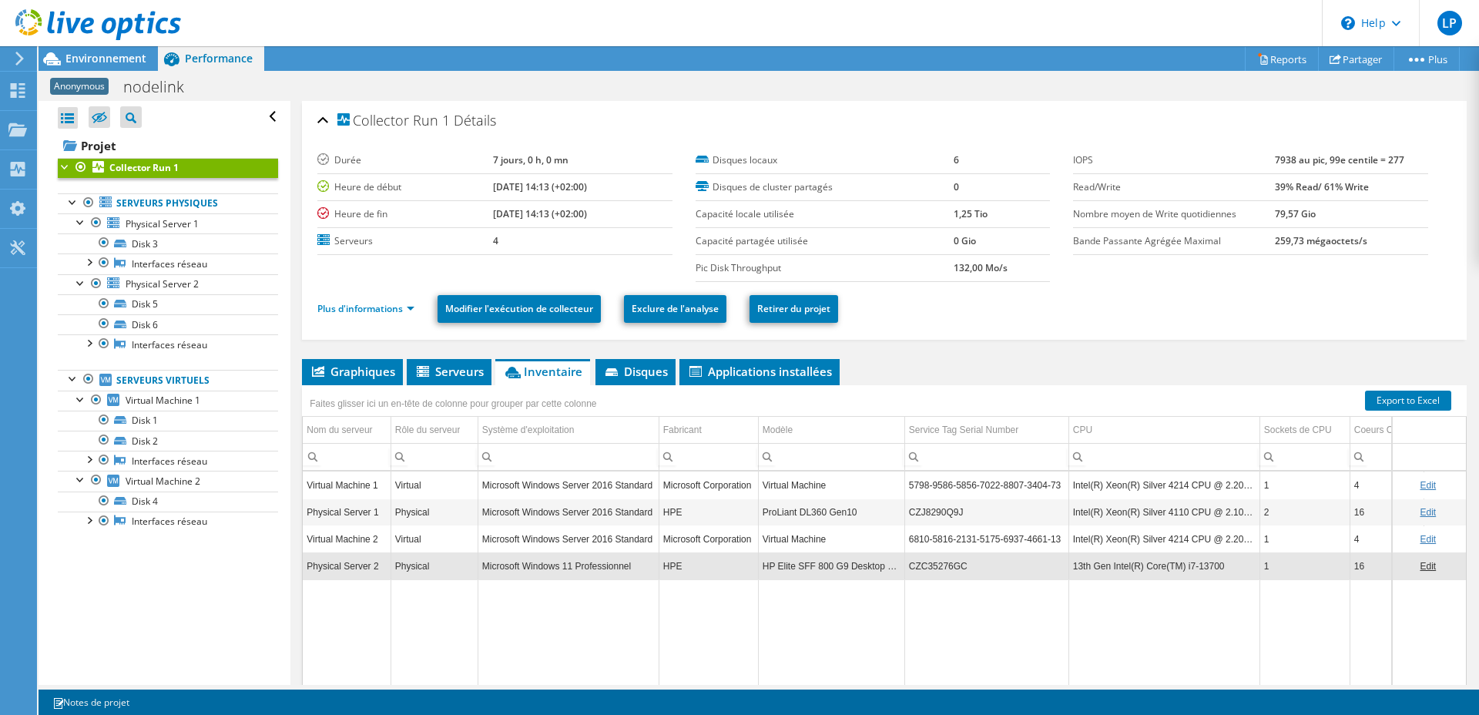
click at [581, 528] on td "Microsoft Windows Server 2016 Standard" at bounding box center [568, 538] width 181 height 27
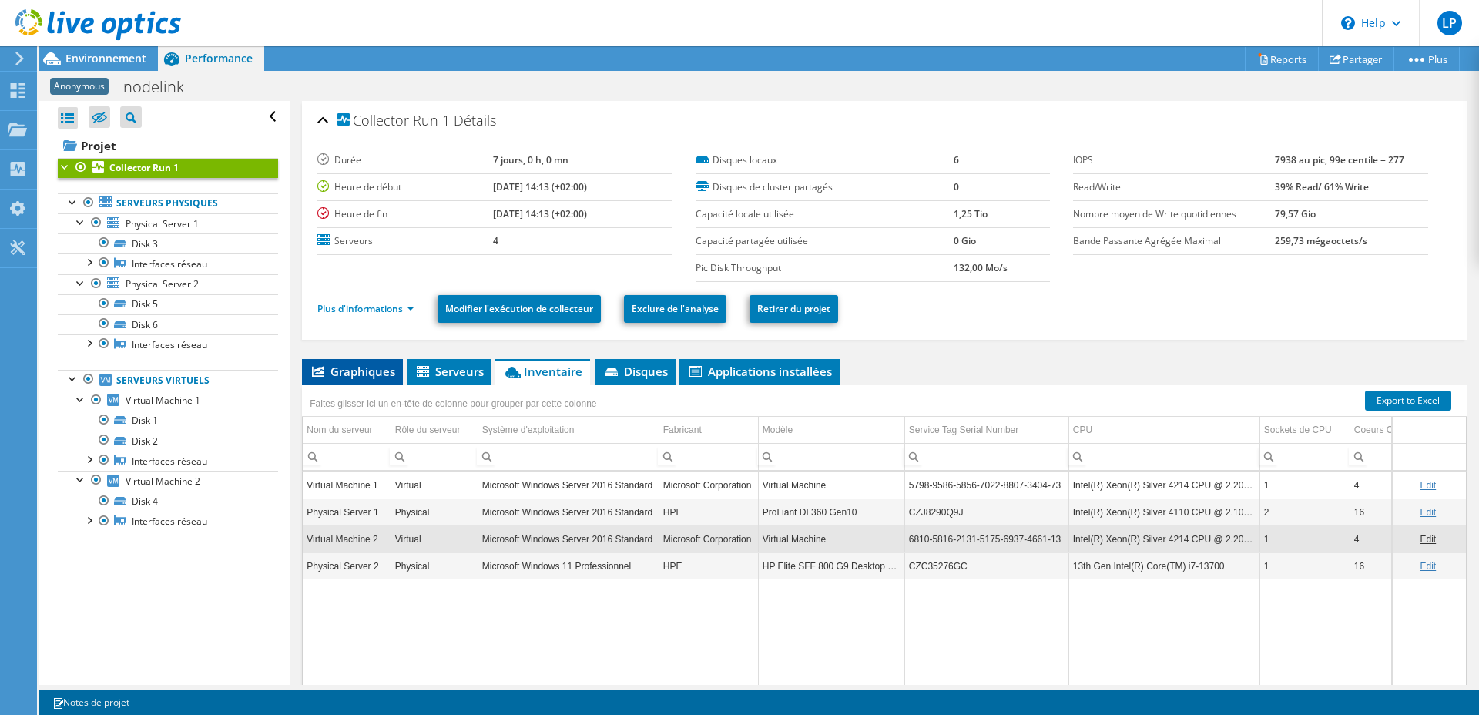
click at [340, 367] on span "Graphiques" at bounding box center [353, 371] width 86 height 15
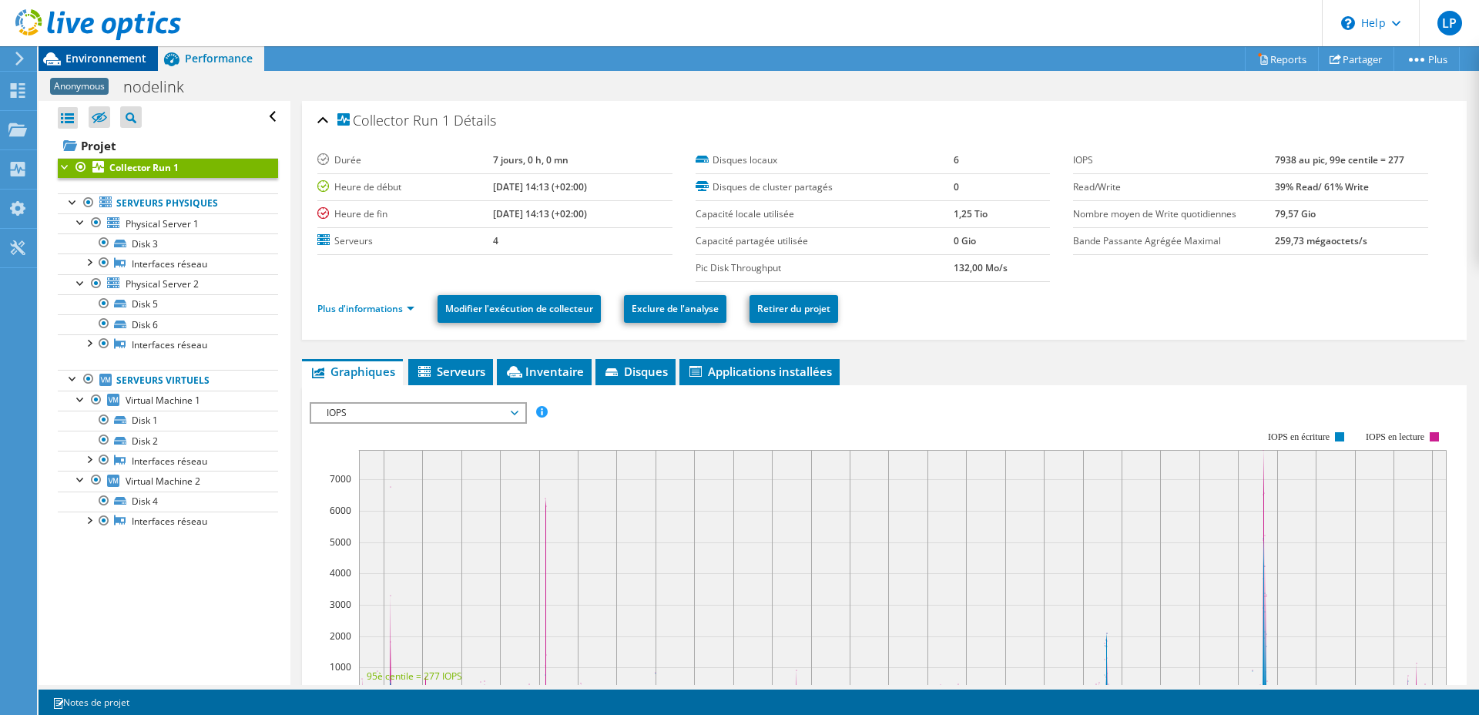
click at [127, 59] on span "Environnement" at bounding box center [105, 58] width 81 height 15
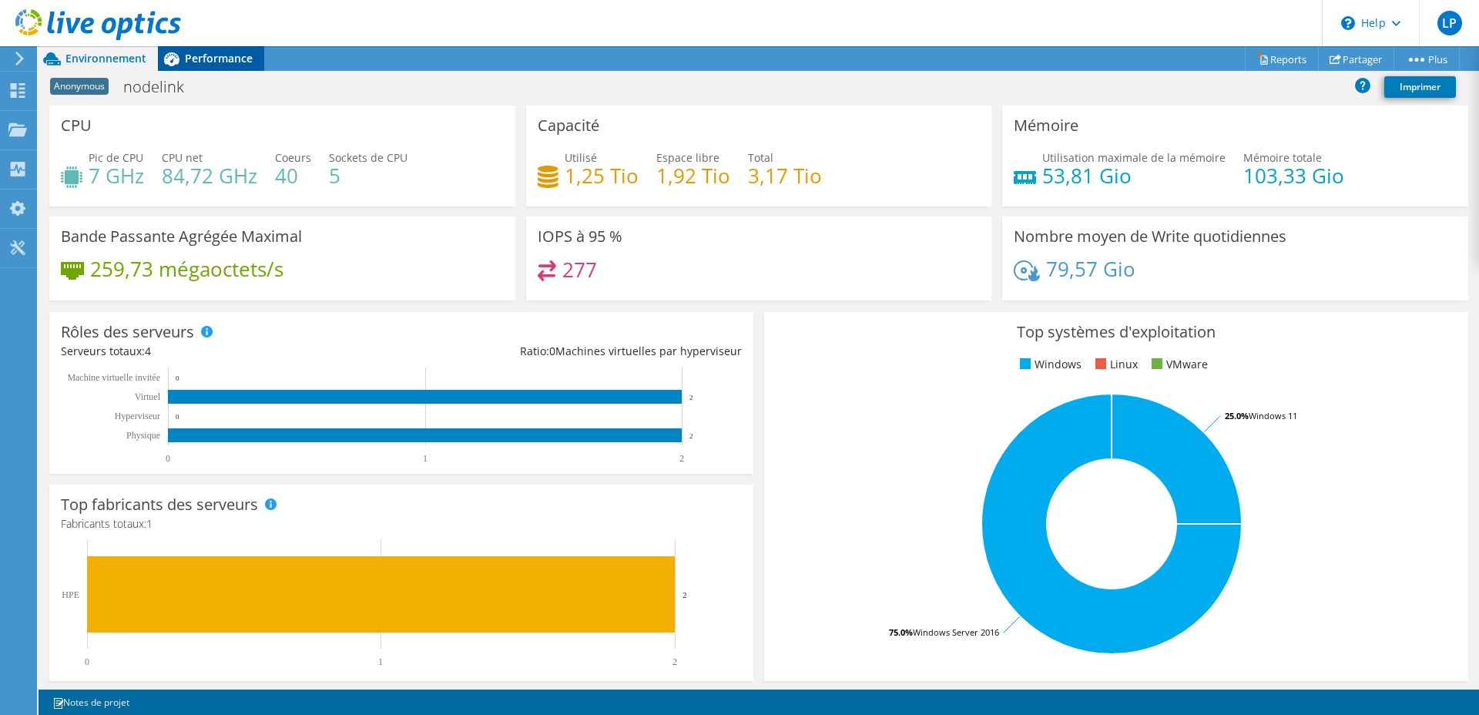
click at [222, 61] on span "Performance" at bounding box center [219, 58] width 68 height 15
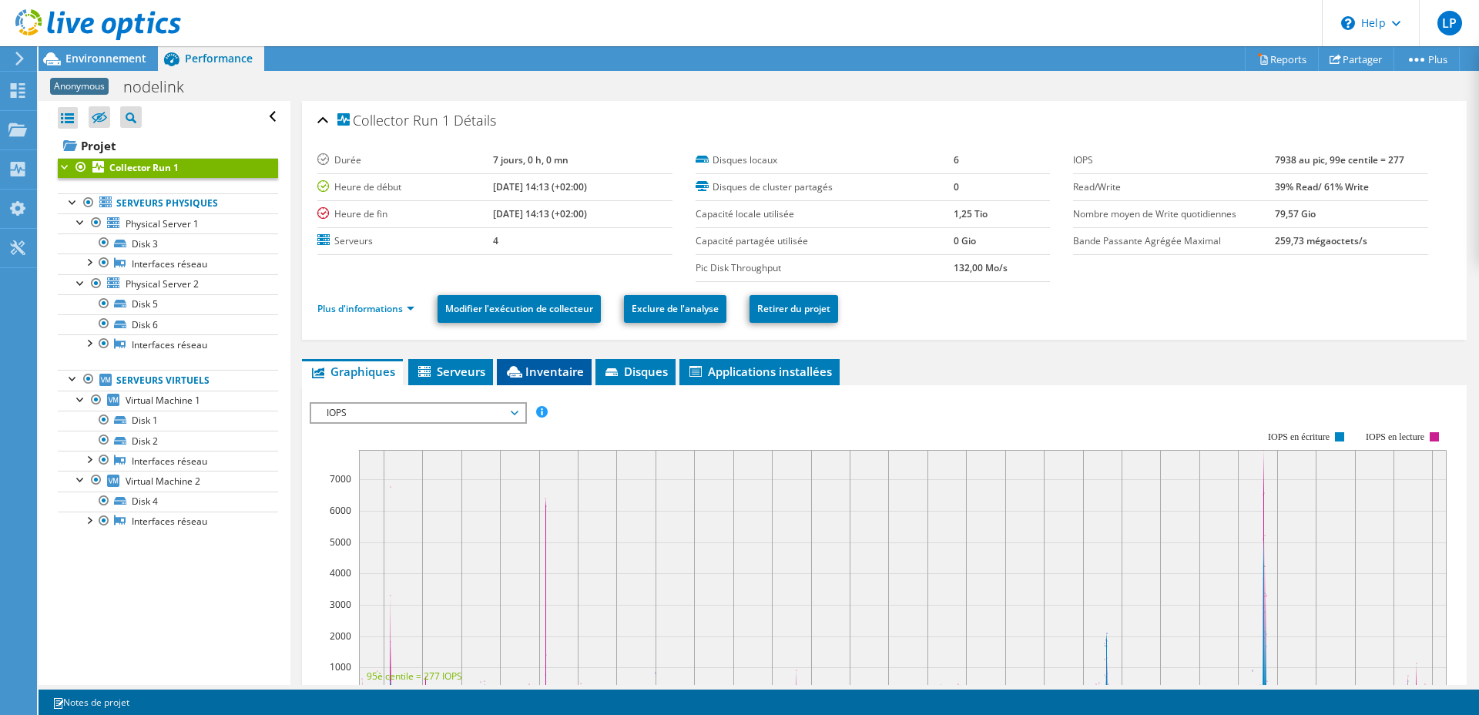
click at [558, 373] on span "Inventaire" at bounding box center [544, 371] width 79 height 15
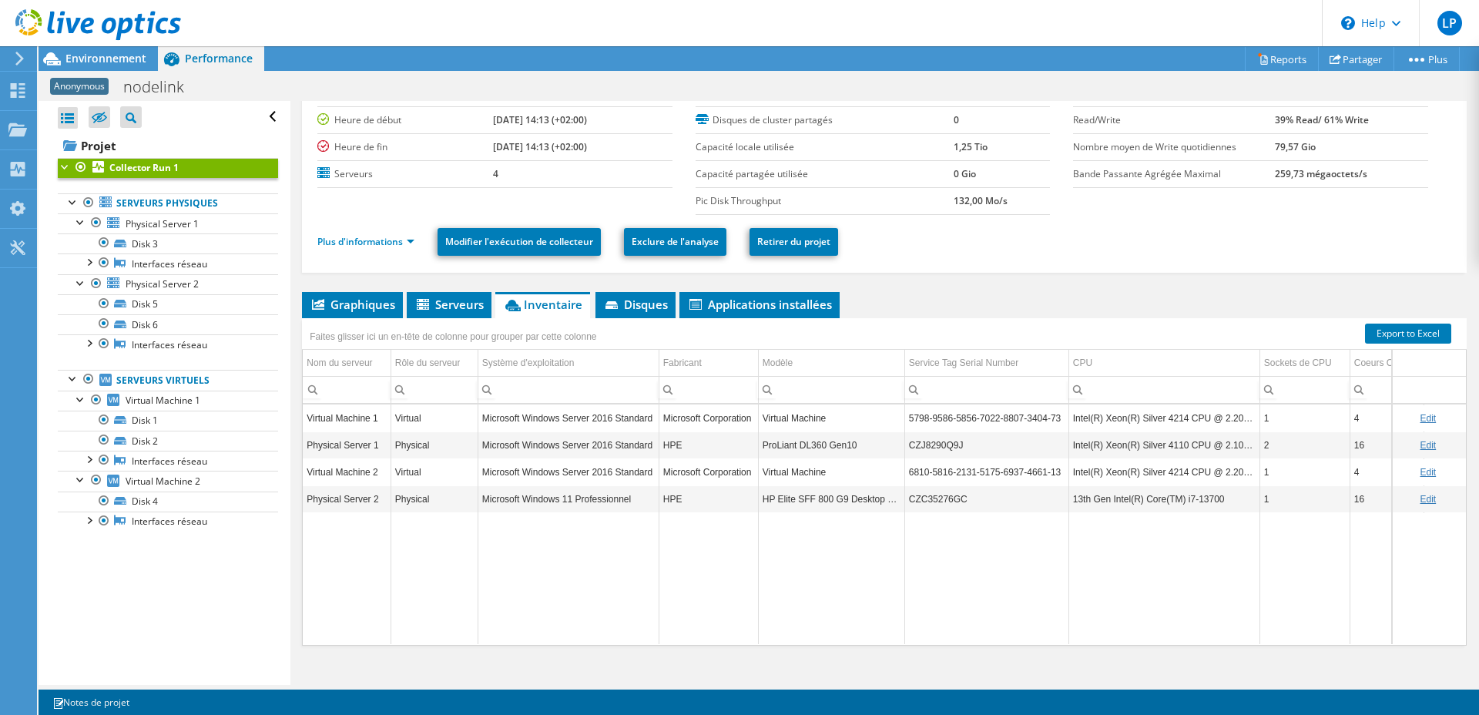
scroll to position [68, 0]
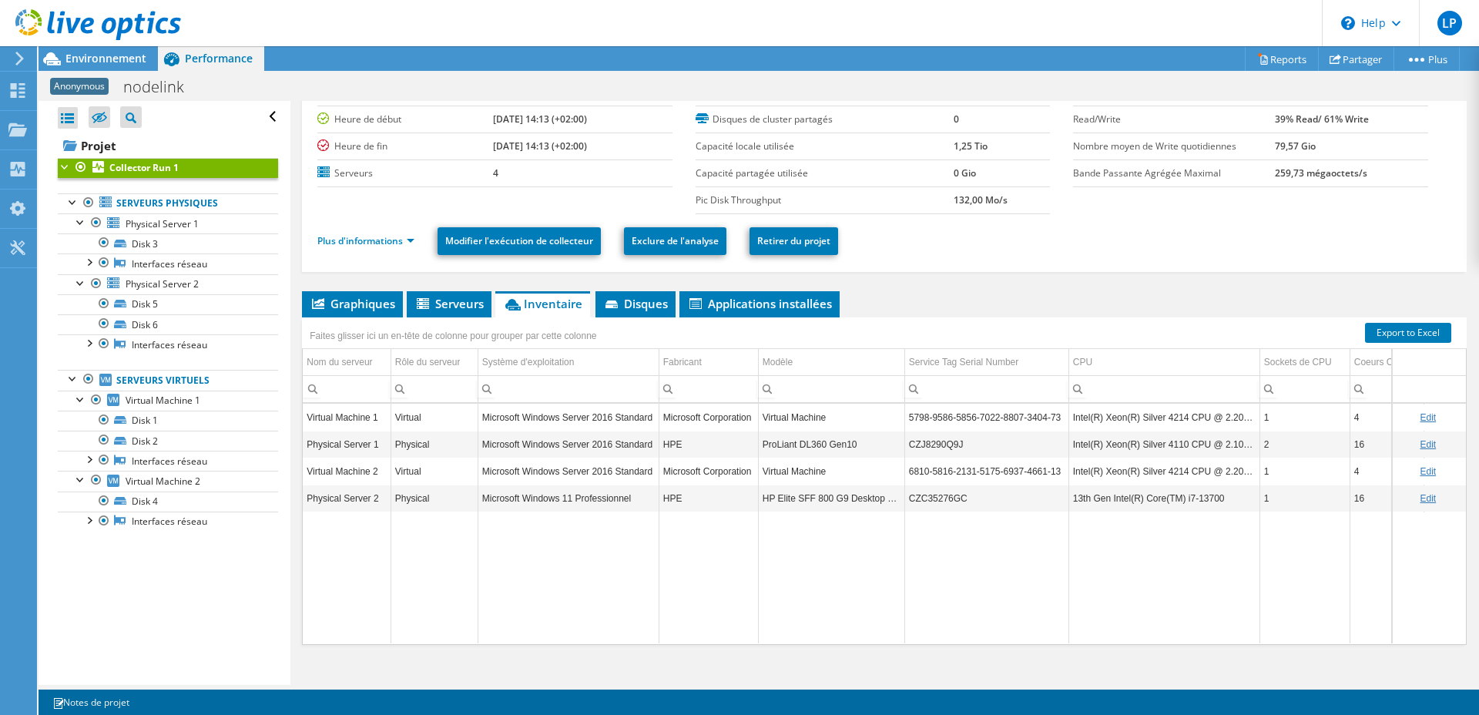
click at [672, 446] on td "HPE" at bounding box center [708, 444] width 99 height 27
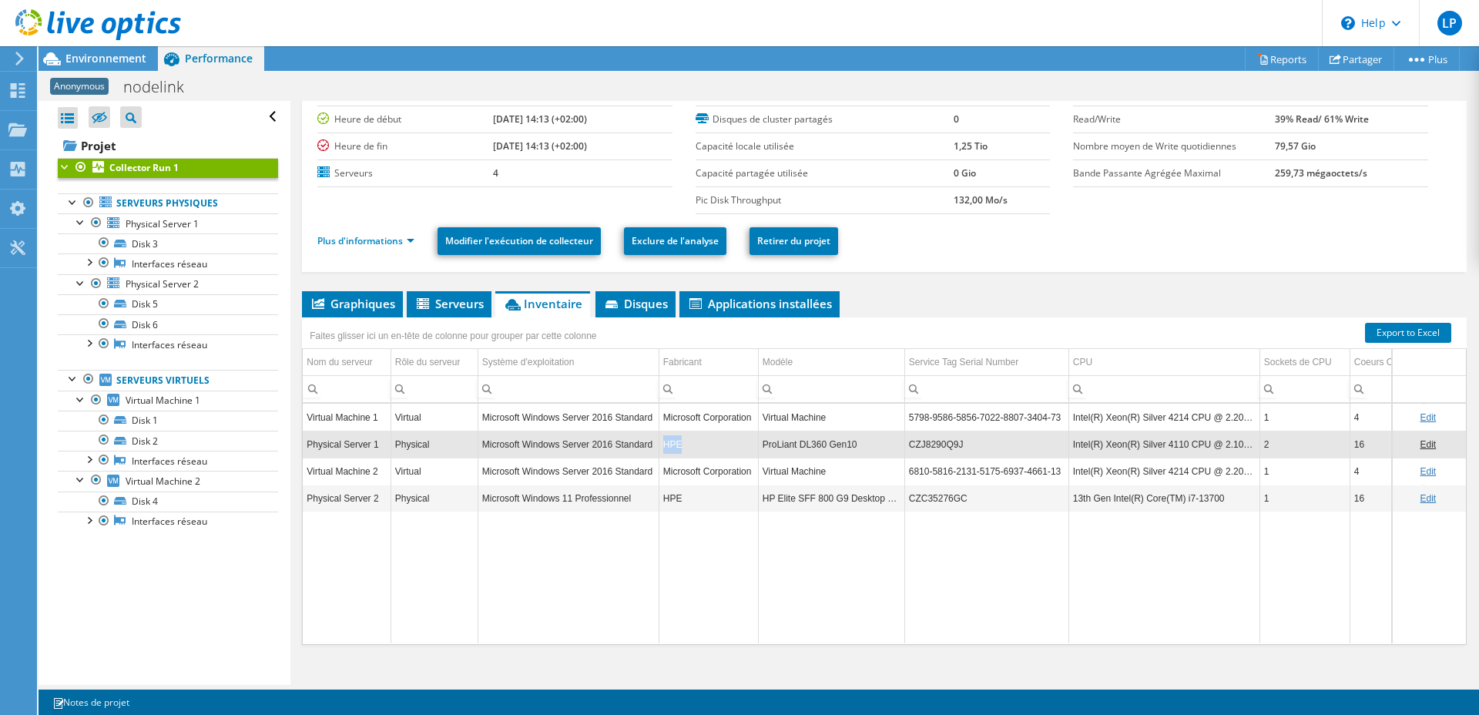
click at [672, 446] on td "HPE" at bounding box center [708, 444] width 99 height 27
click at [784, 496] on td "HP Elite SFF 800 G9 Desktop PC" at bounding box center [831, 498] width 146 height 27
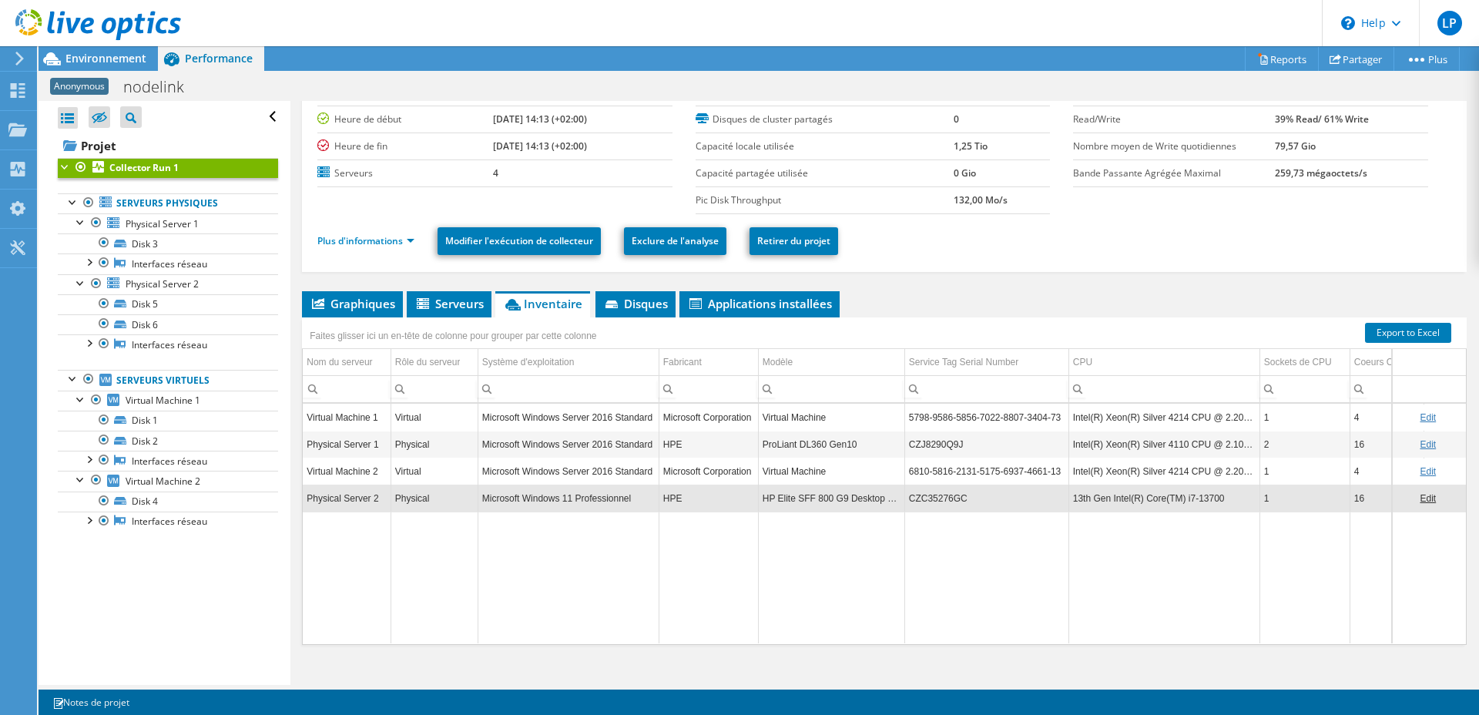
click at [809, 508] on td "HP Elite SFF 800 G9 Desktop PC" at bounding box center [831, 498] width 146 height 27
click at [359, 307] on span "Graphiques" at bounding box center [353, 303] width 86 height 15
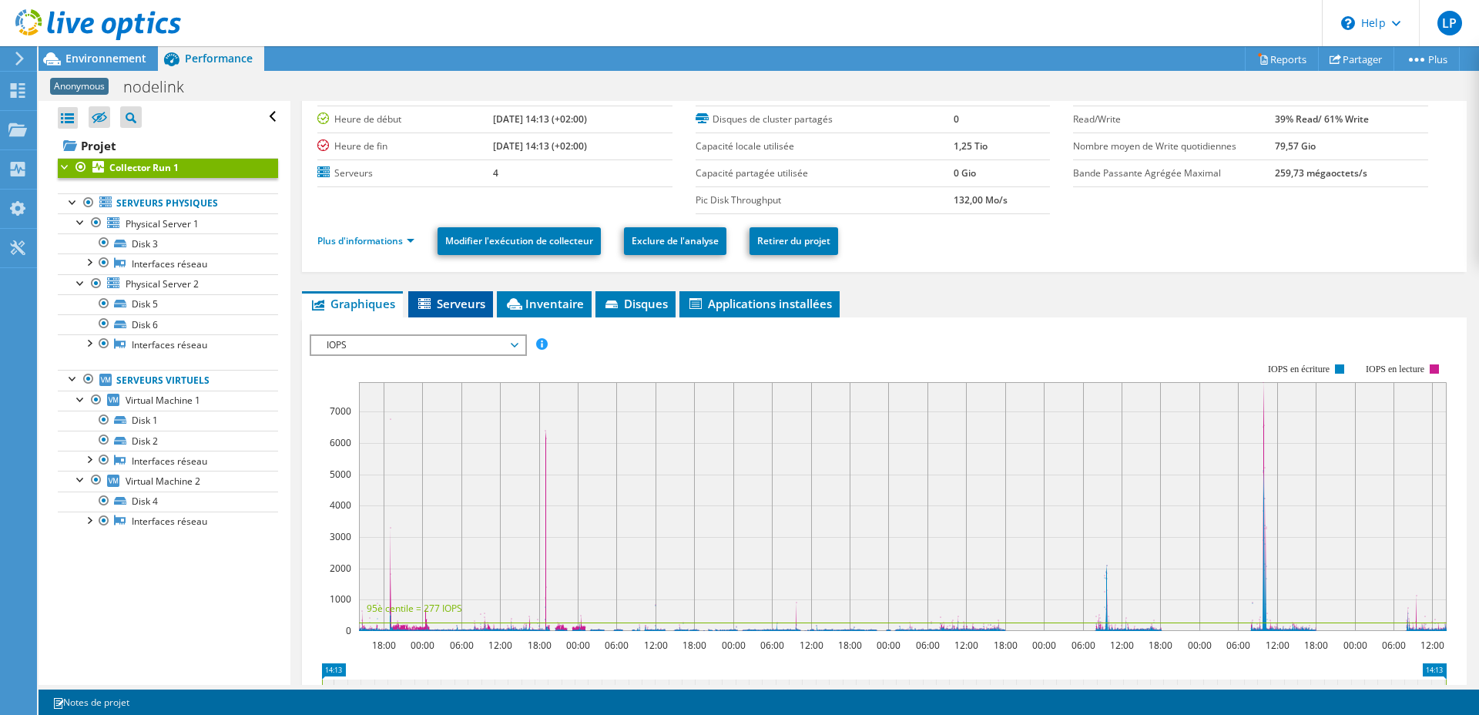
click at [441, 300] on span "Serveurs" at bounding box center [450, 303] width 69 height 15
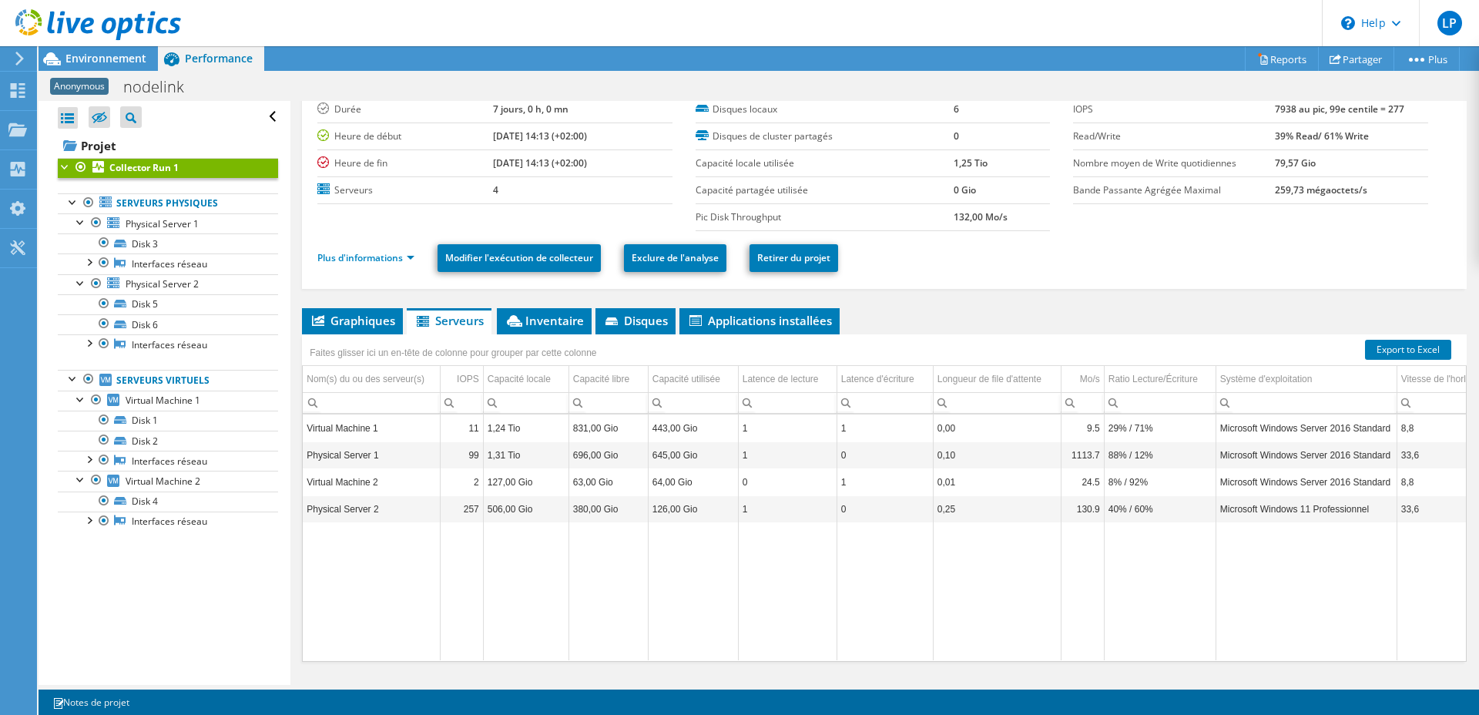
scroll to position [0, 0]
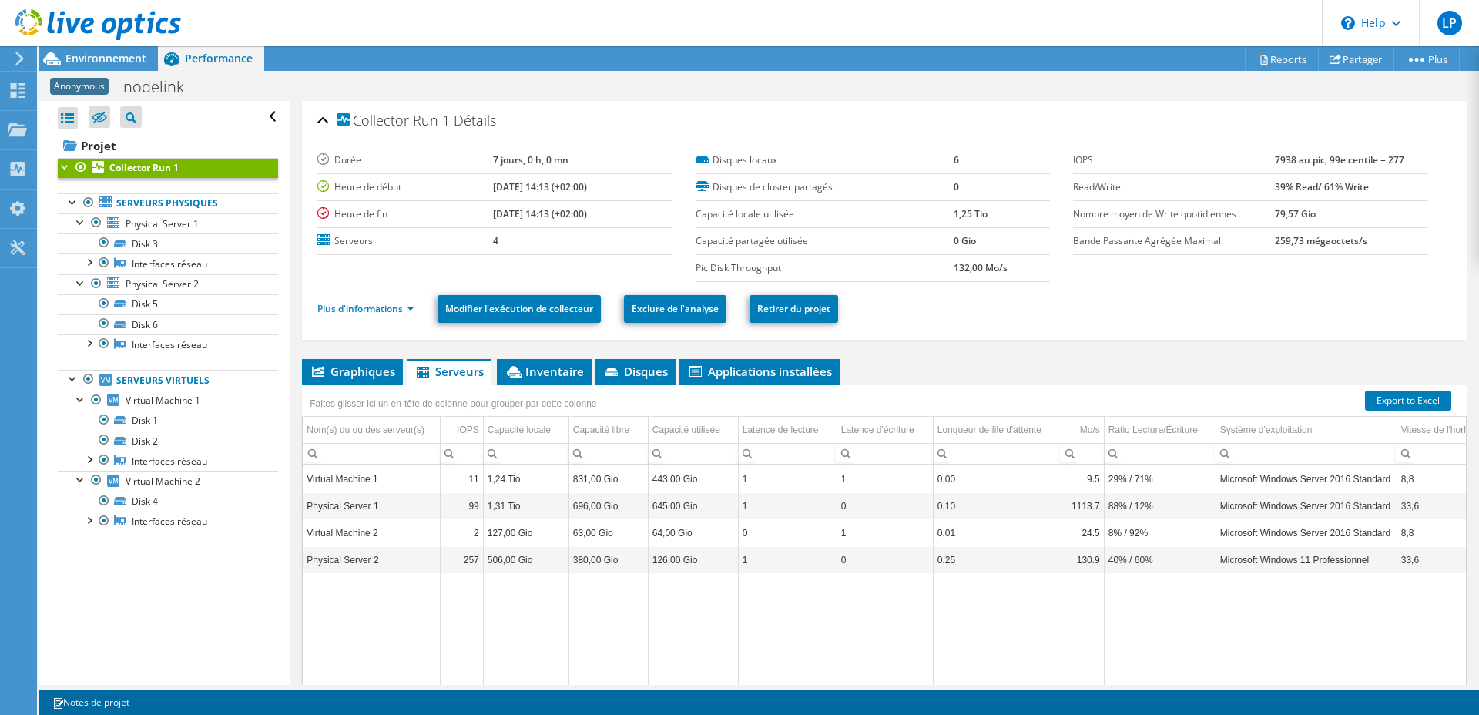
click at [80, 36] on icon at bounding box center [98, 25] width 166 height 32
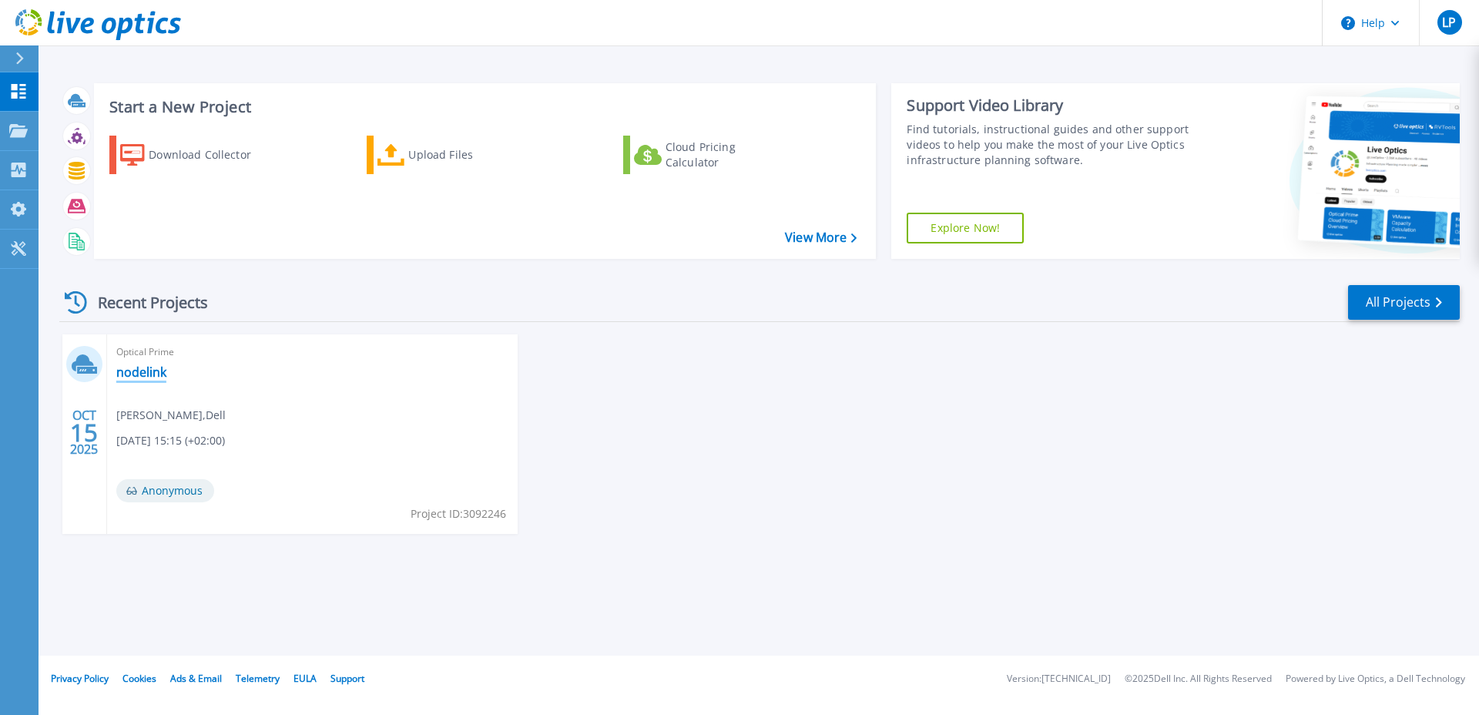
click at [149, 364] on link "nodelink" at bounding box center [141, 371] width 50 height 15
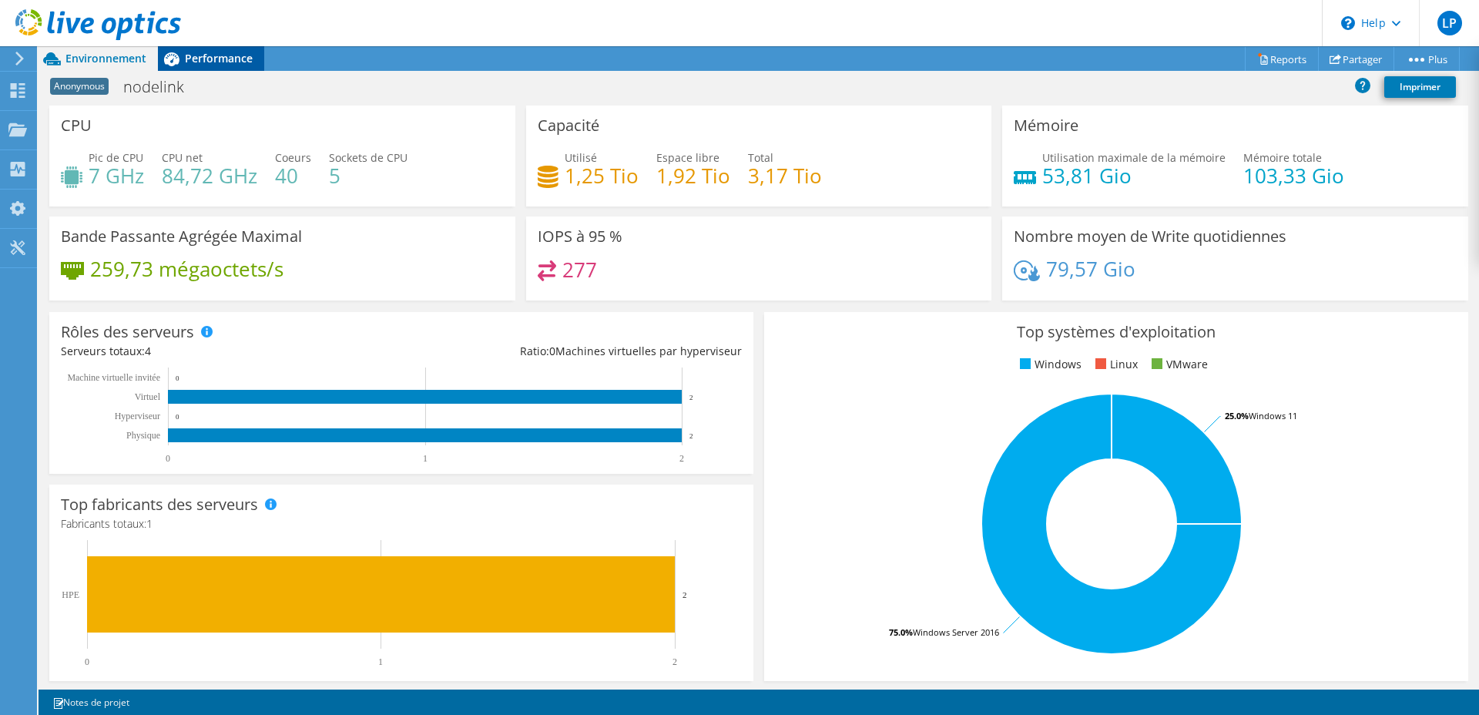
click at [197, 46] on div "Performance" at bounding box center [211, 58] width 106 height 25
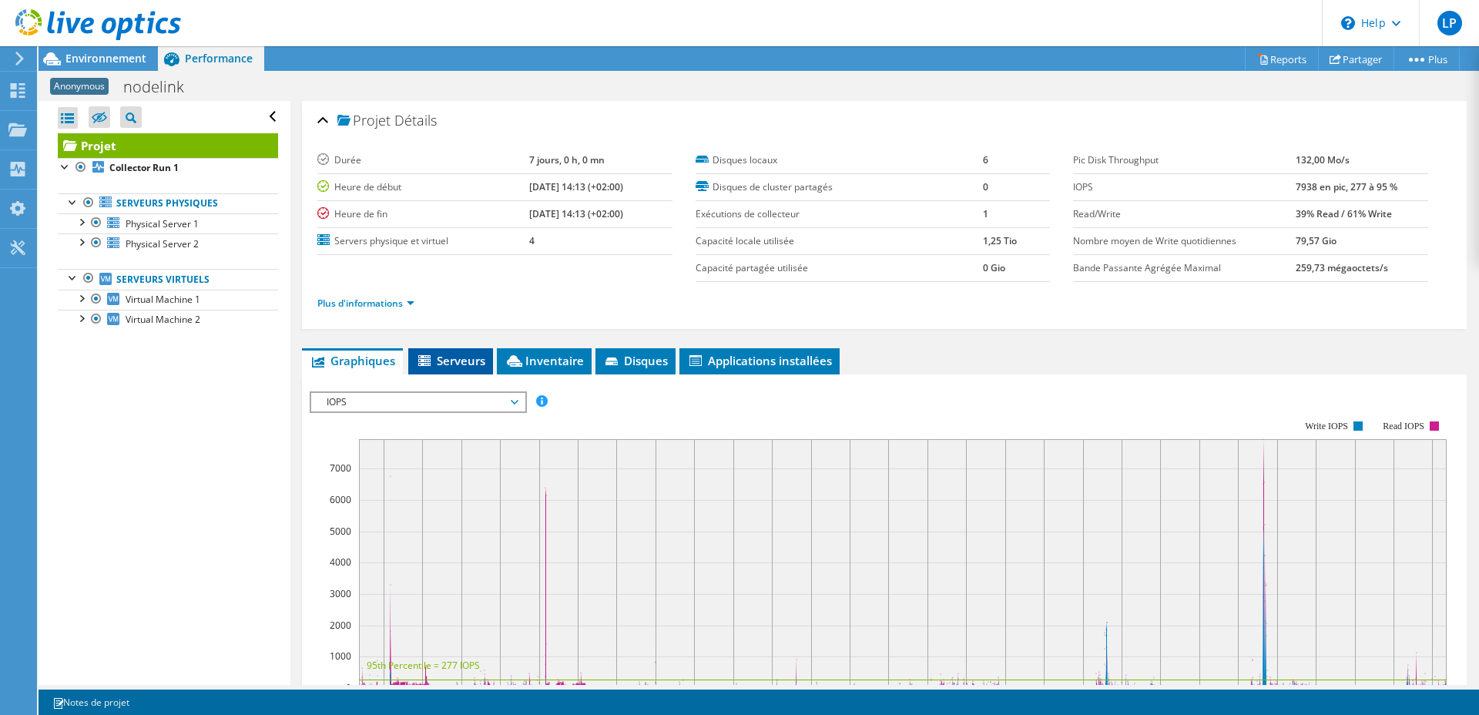
click at [471, 365] on span "Serveurs" at bounding box center [450, 360] width 69 height 15
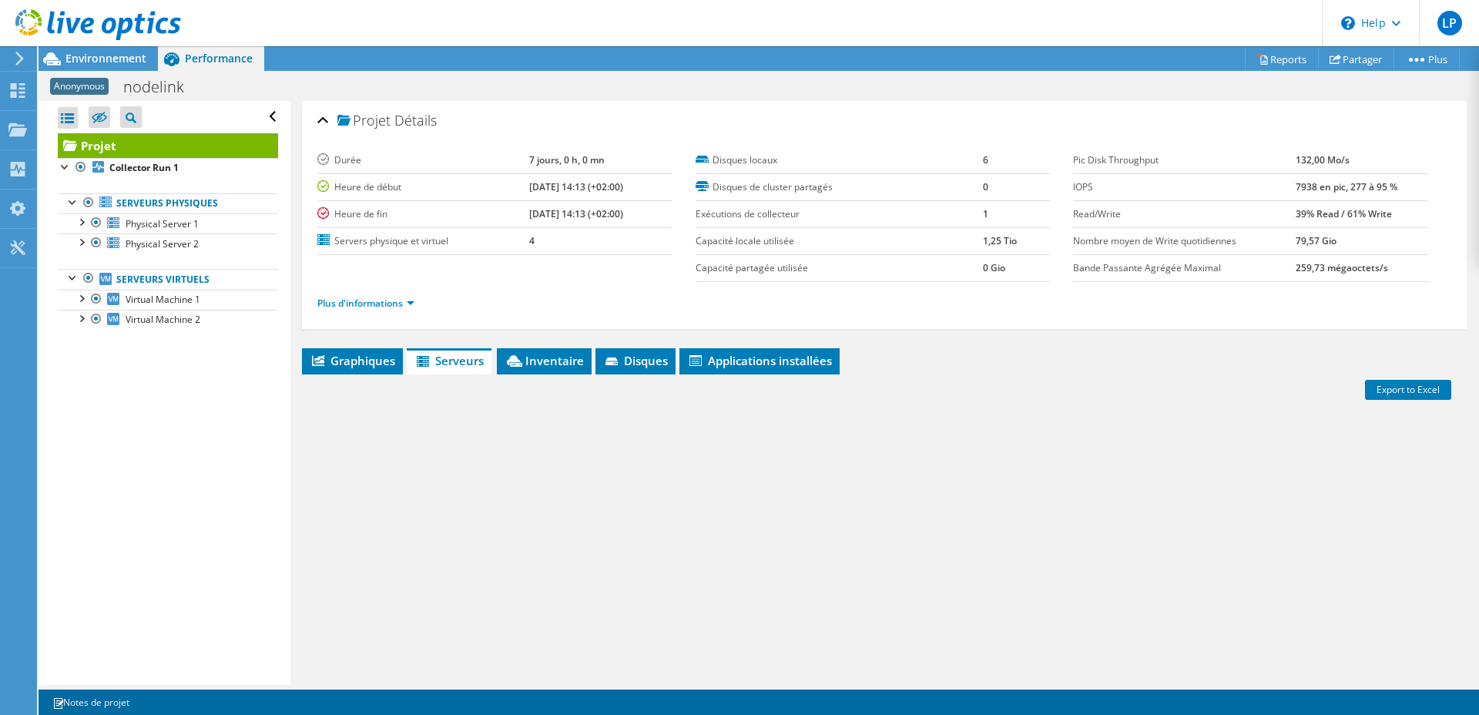
scroll to position [75, 0]
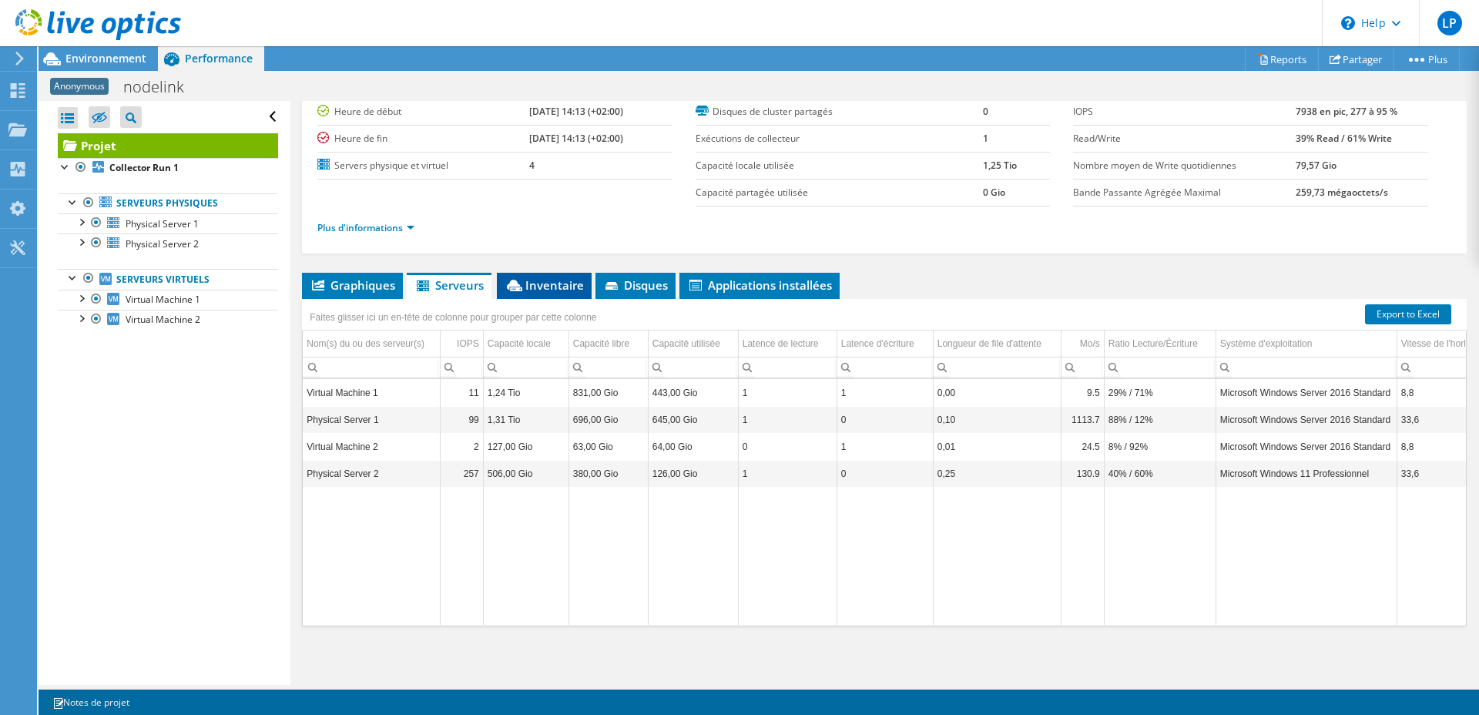
click at [578, 279] on span "Inventaire" at bounding box center [544, 284] width 79 height 15
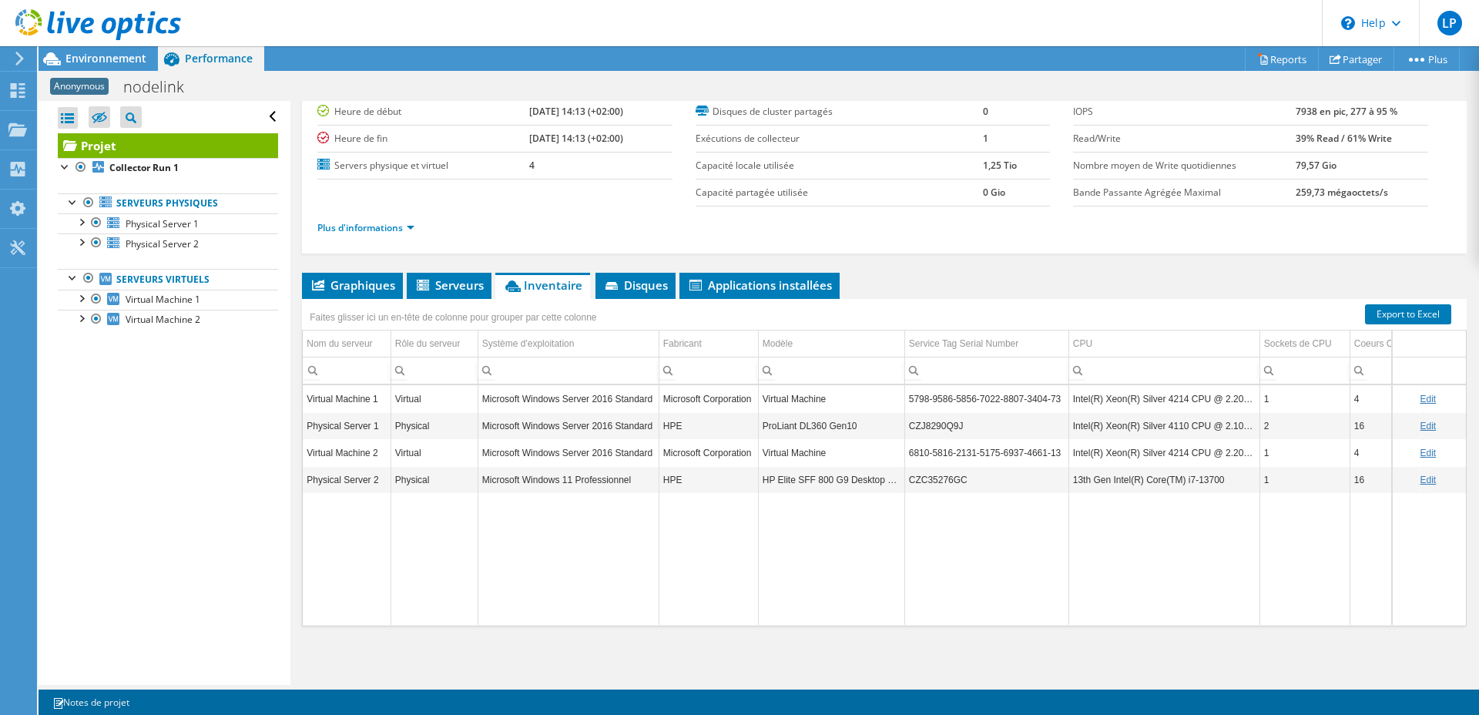
click at [793, 424] on td "ProLiant DL360 Gen10" at bounding box center [831, 425] width 146 height 27
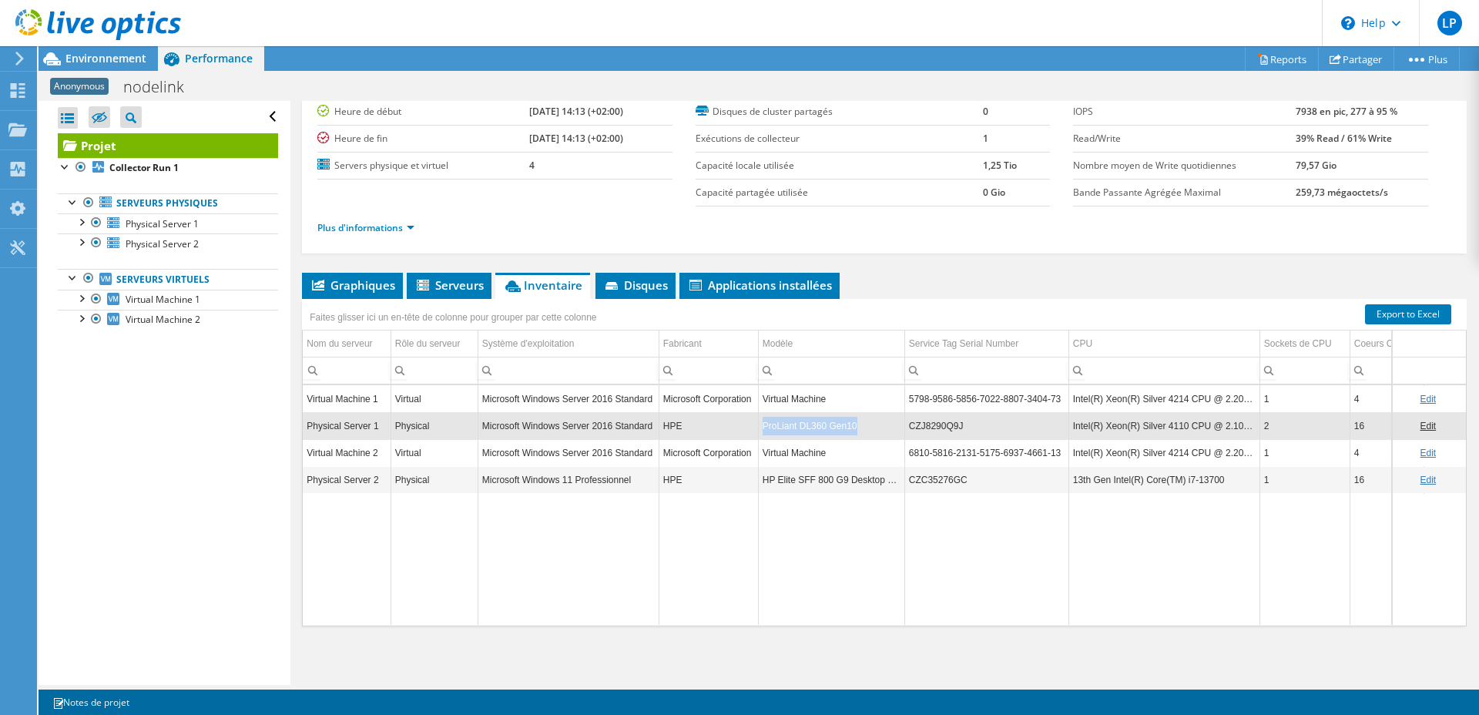
click at [793, 424] on td "ProLiant DL360 Gen10" at bounding box center [831, 425] width 146 height 27
copy td "ProLiant DL360 Gen10"
click at [811, 485] on td "HP Elite SFF 800 G9 Desktop PC" at bounding box center [831, 479] width 146 height 27
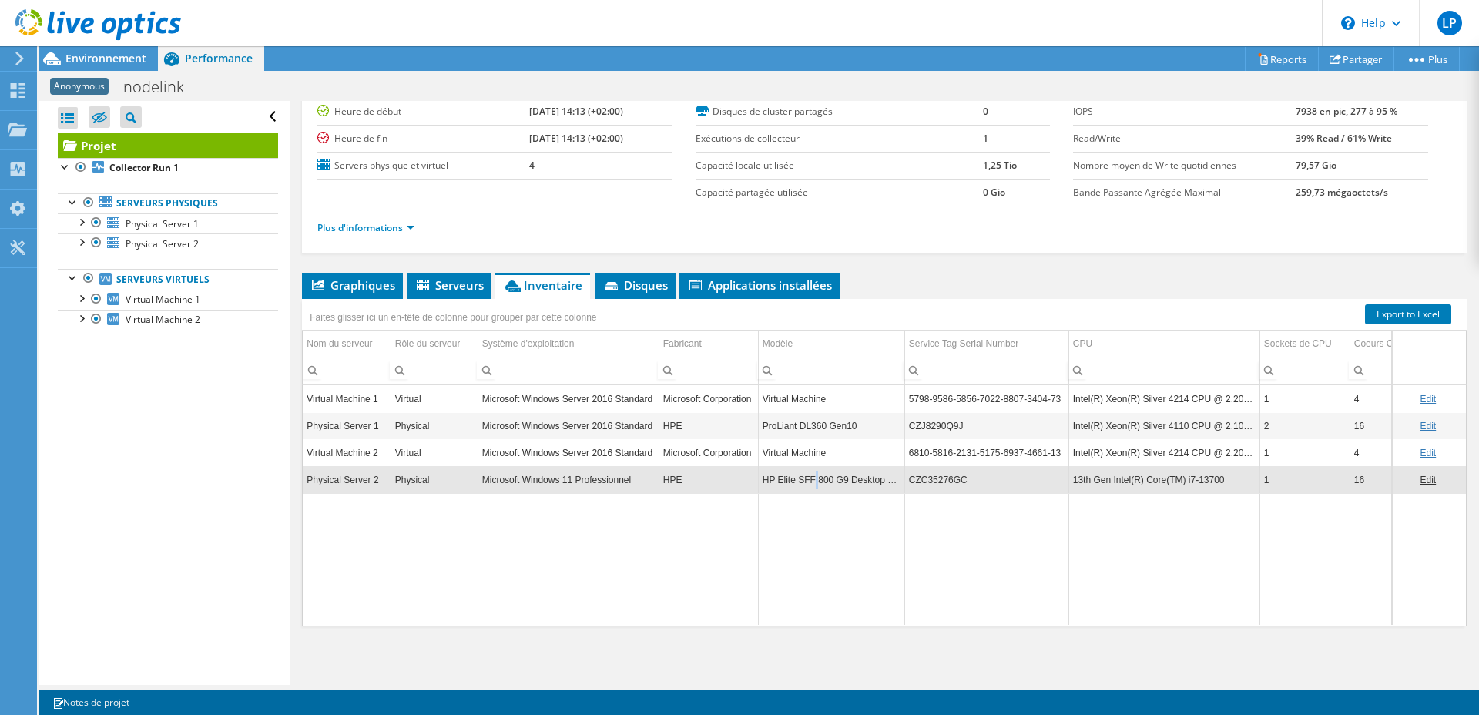
click at [811, 485] on td "HP Elite SFF 800 G9 Desktop PC" at bounding box center [831, 479] width 146 height 27
copy td "HP Elite SFF 800 G9 Desktop PC"
click at [736, 285] on span "Applications installées" at bounding box center [759, 284] width 145 height 15
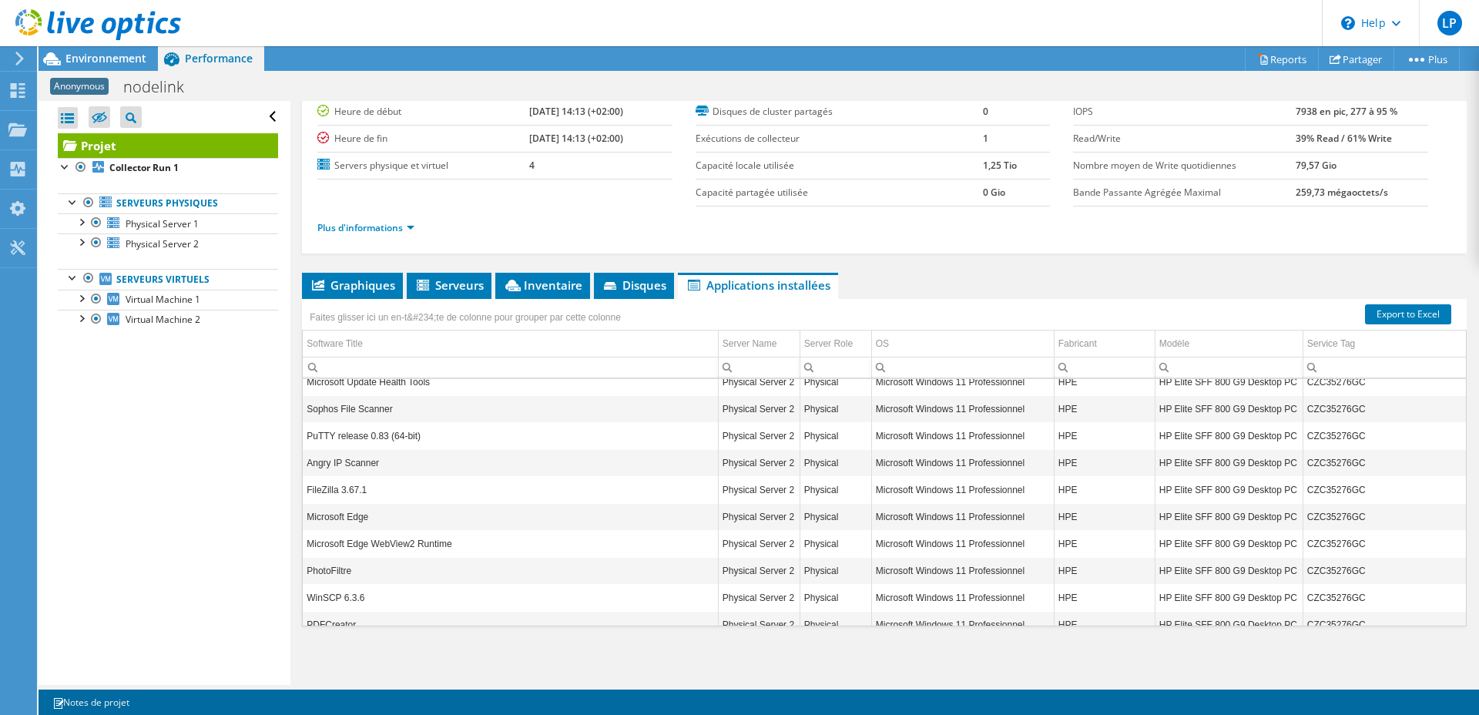
scroll to position [5146, 0]
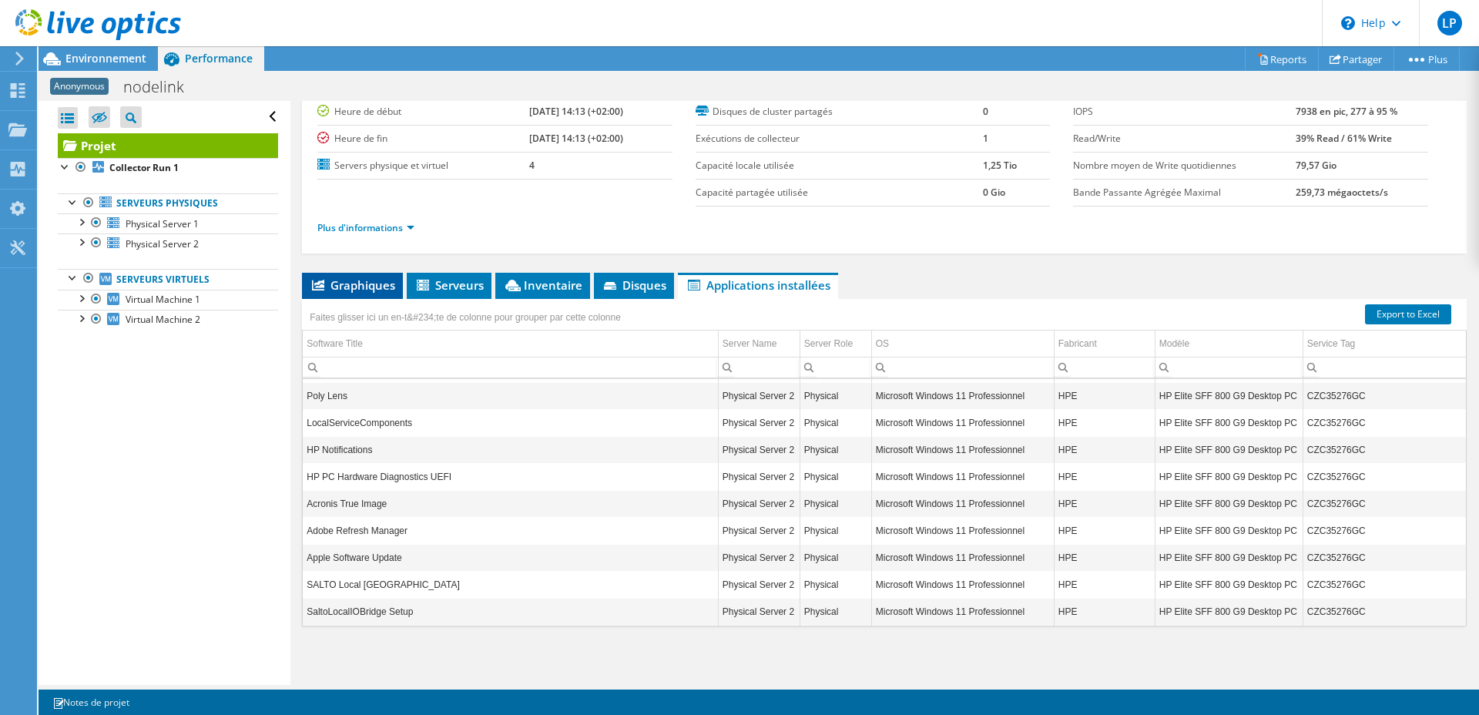
click at [340, 282] on span "Graphiques" at bounding box center [353, 284] width 86 height 15
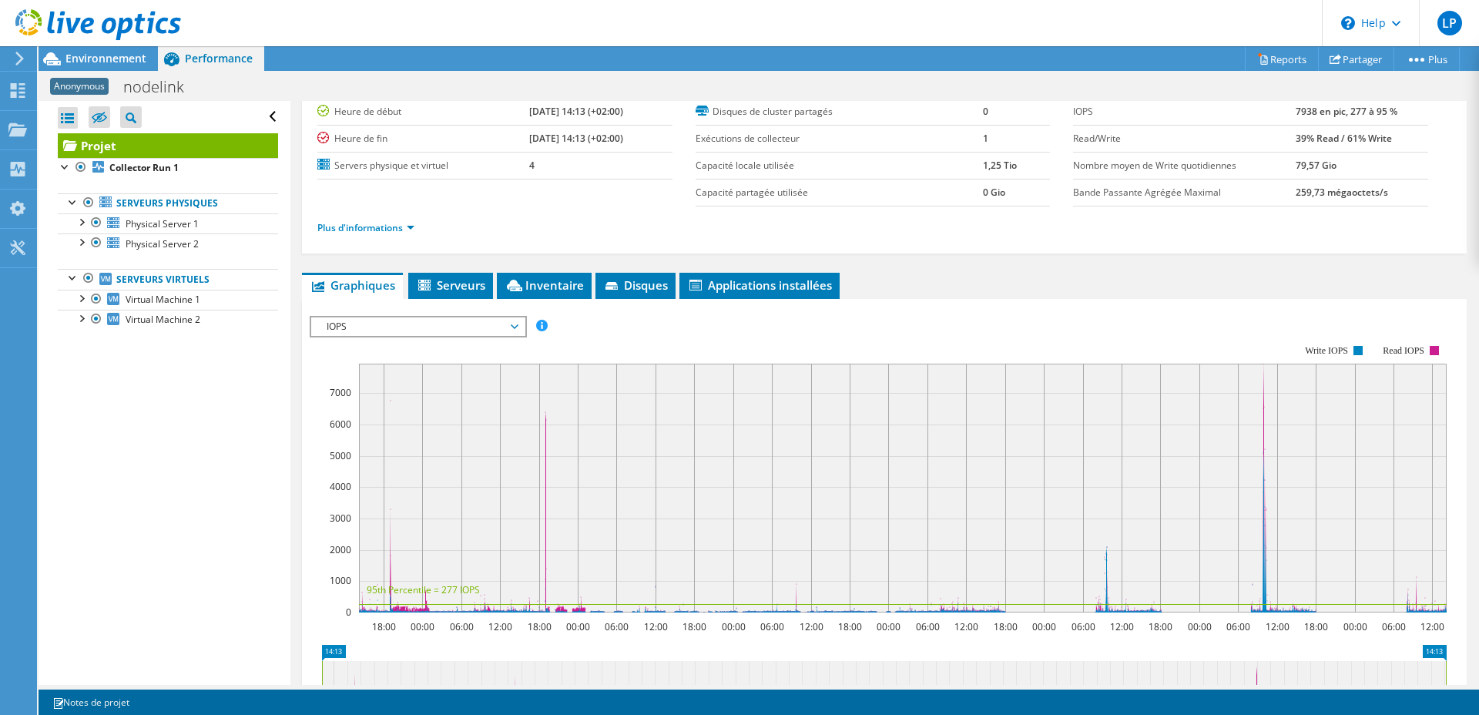
click at [498, 331] on span "IOPS" at bounding box center [418, 326] width 198 height 18
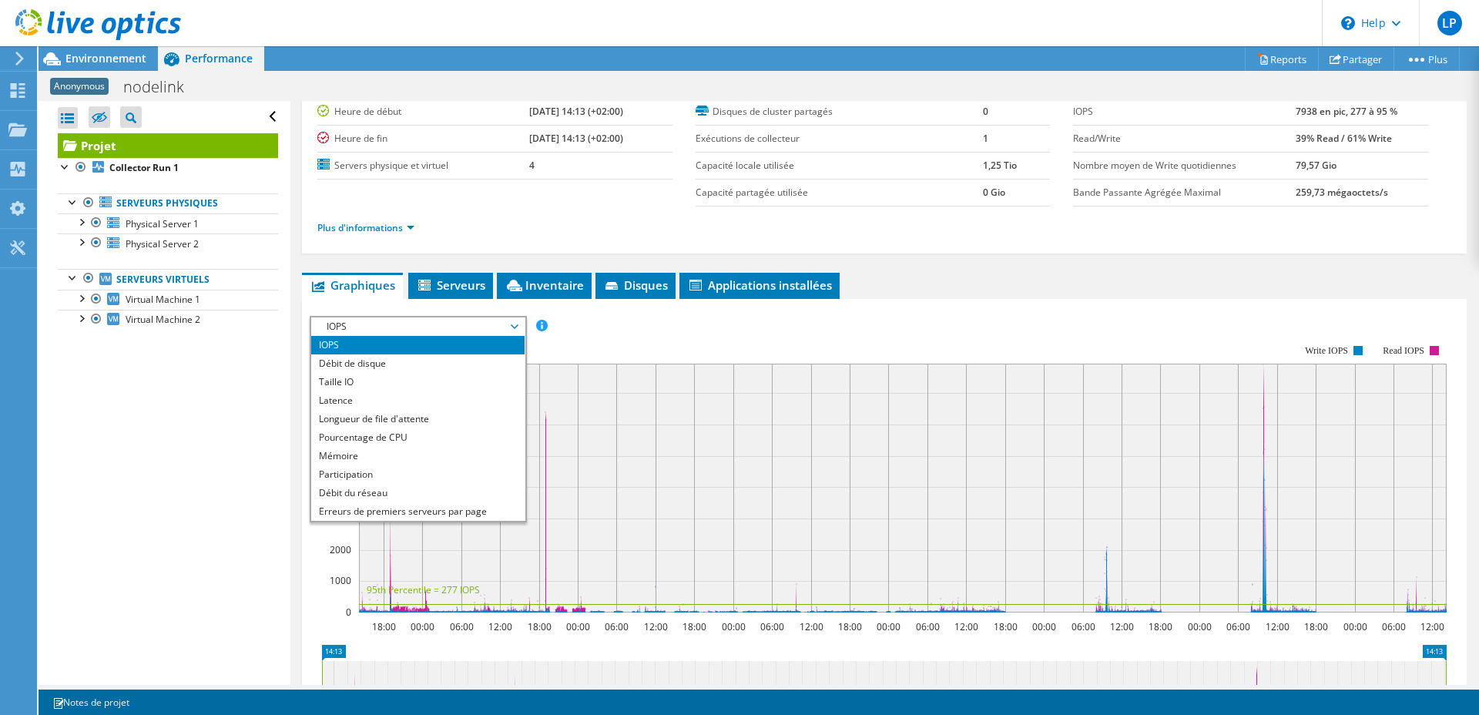
click at [432, 345] on li "IOPS" at bounding box center [417, 345] width 213 height 18
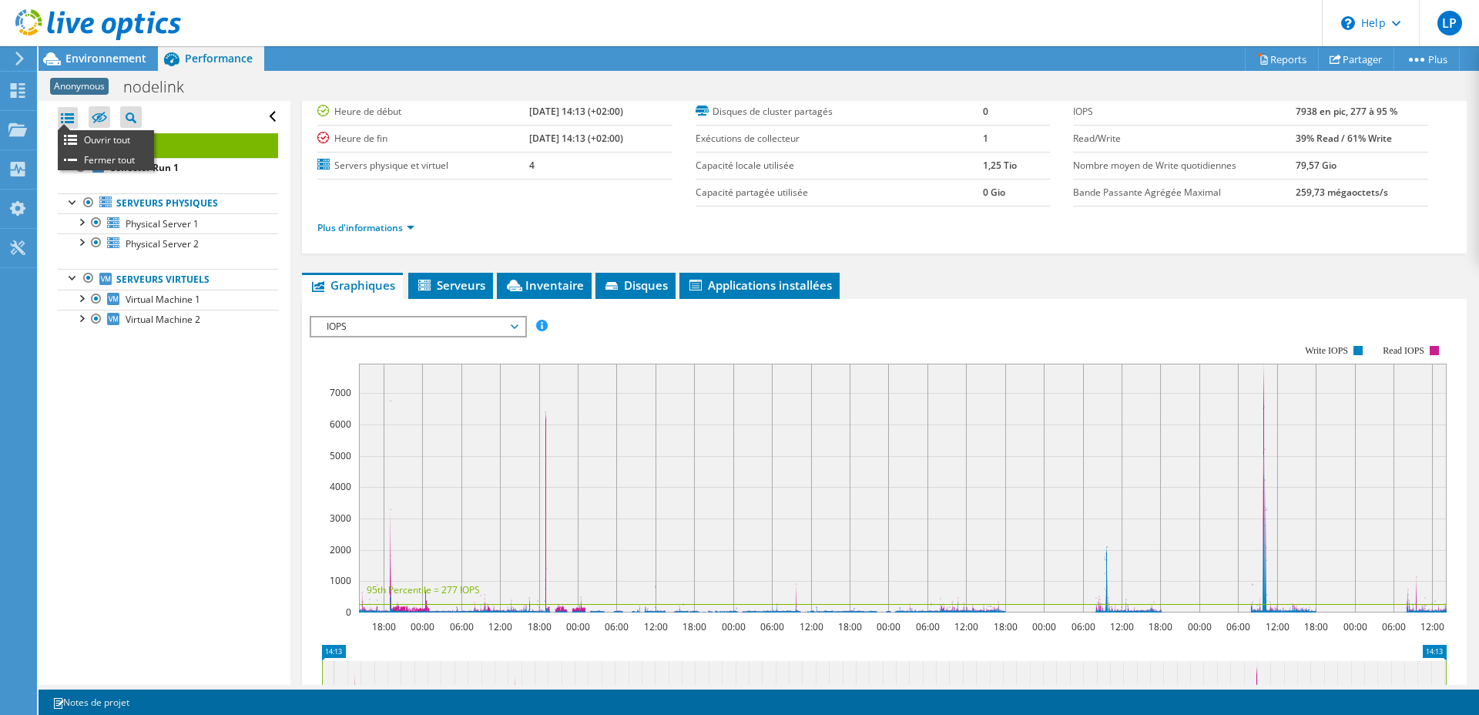
click at [71, 118] on div at bounding box center [68, 118] width 20 height 22
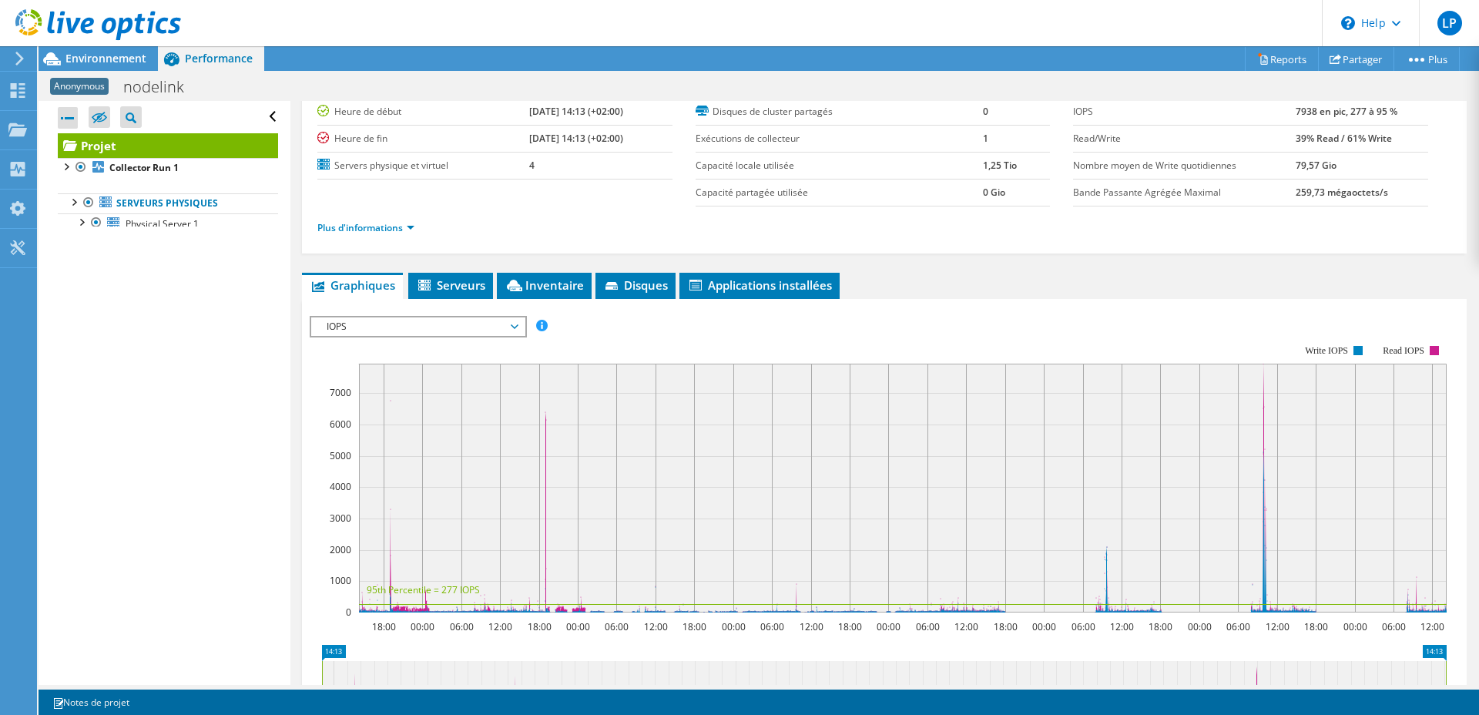
click at [71, 118] on div at bounding box center [68, 118] width 20 height 22
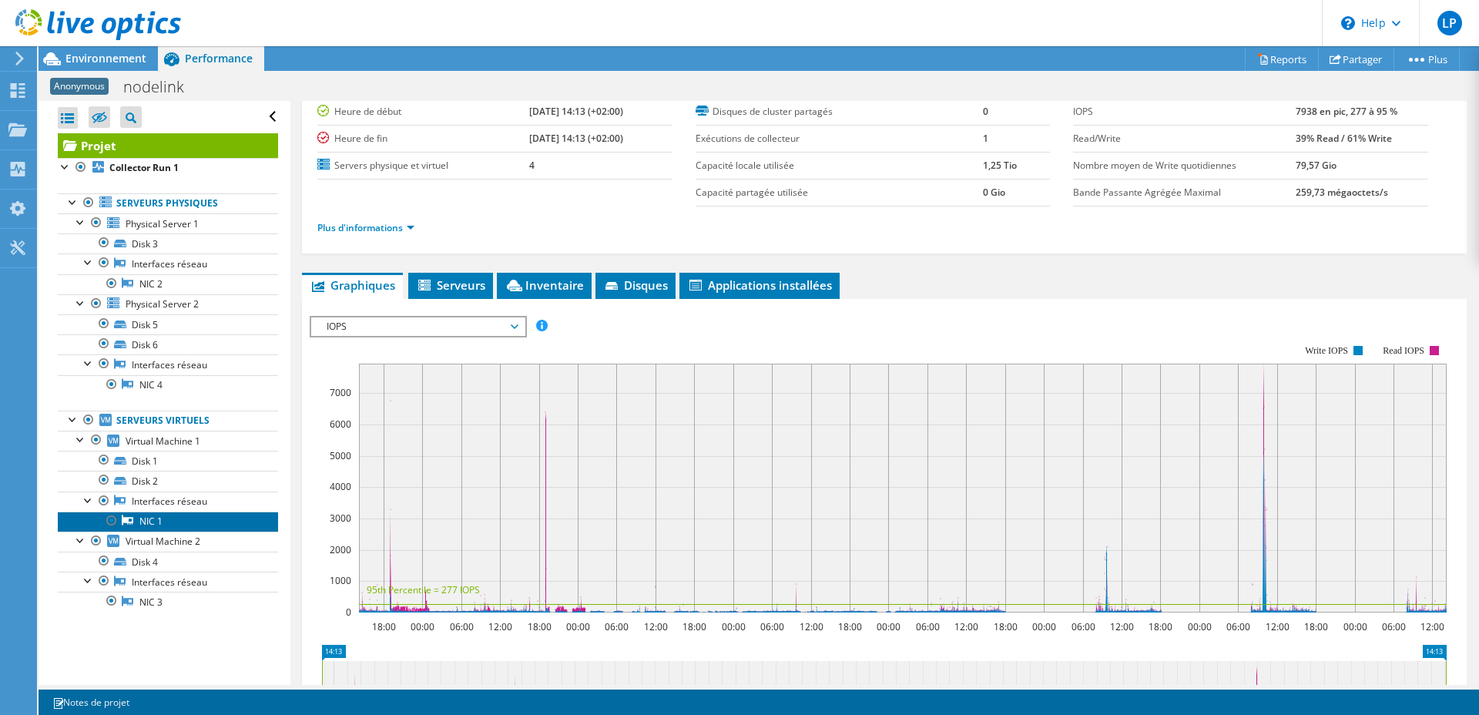
click at [158, 525] on link "NIC 1" at bounding box center [168, 521] width 220 height 20
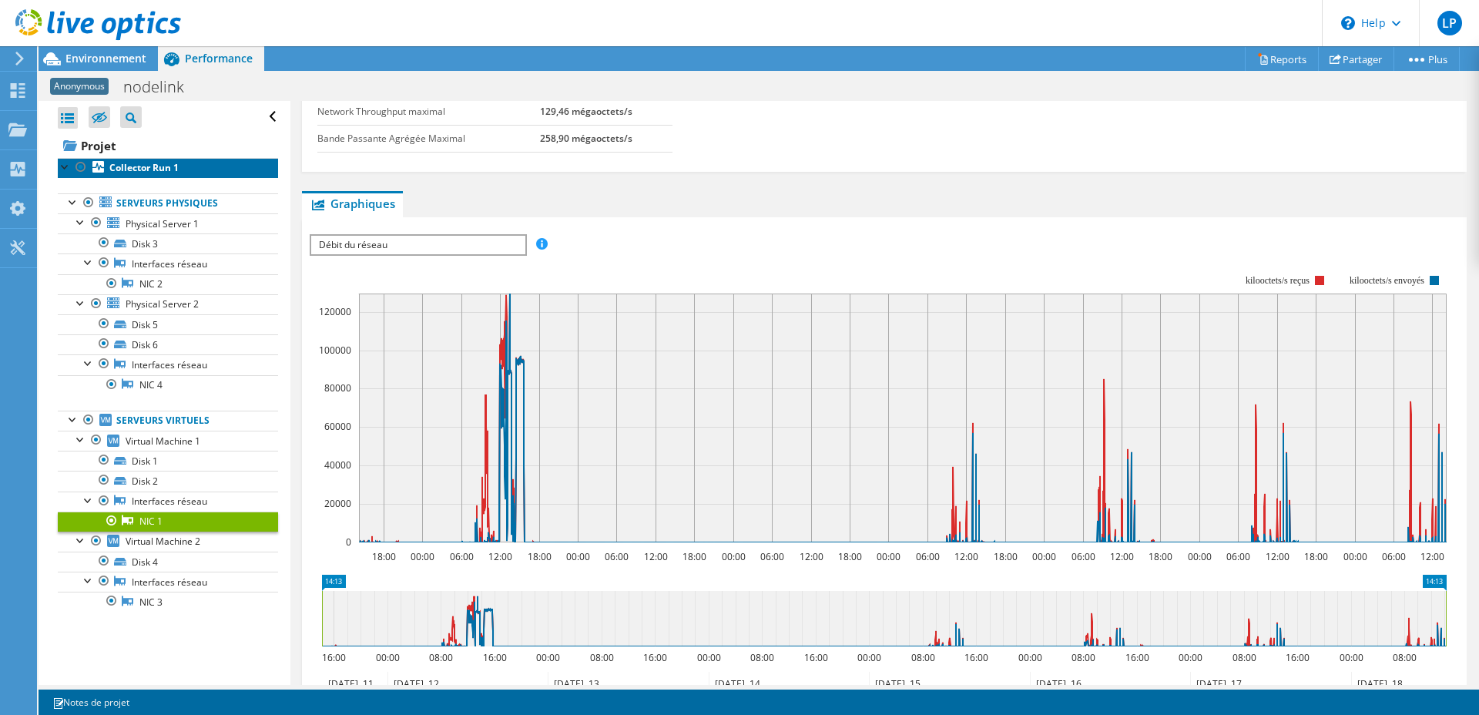
click at [164, 171] on b "Collector Run 1" at bounding box center [143, 167] width 69 height 13
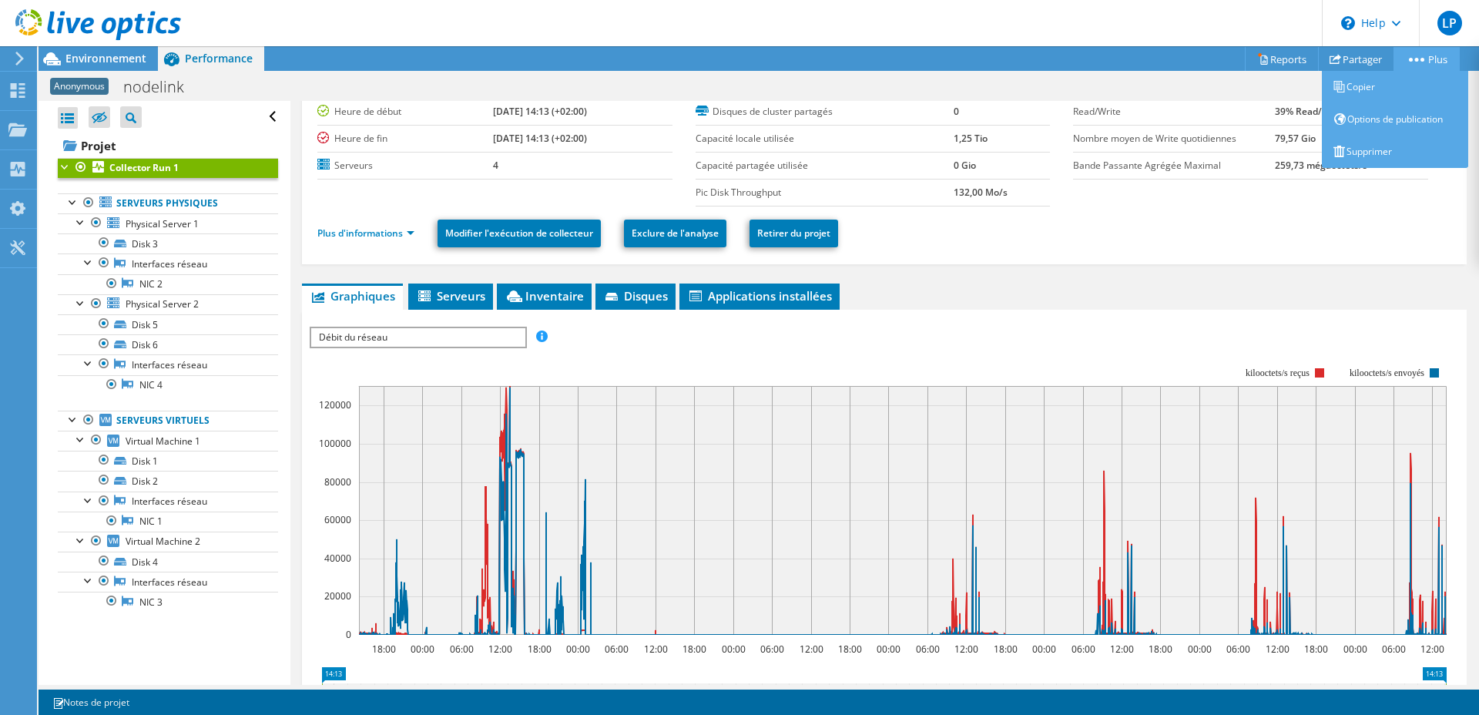
click at [1396, 59] on link "Plus" at bounding box center [1426, 59] width 66 height 24
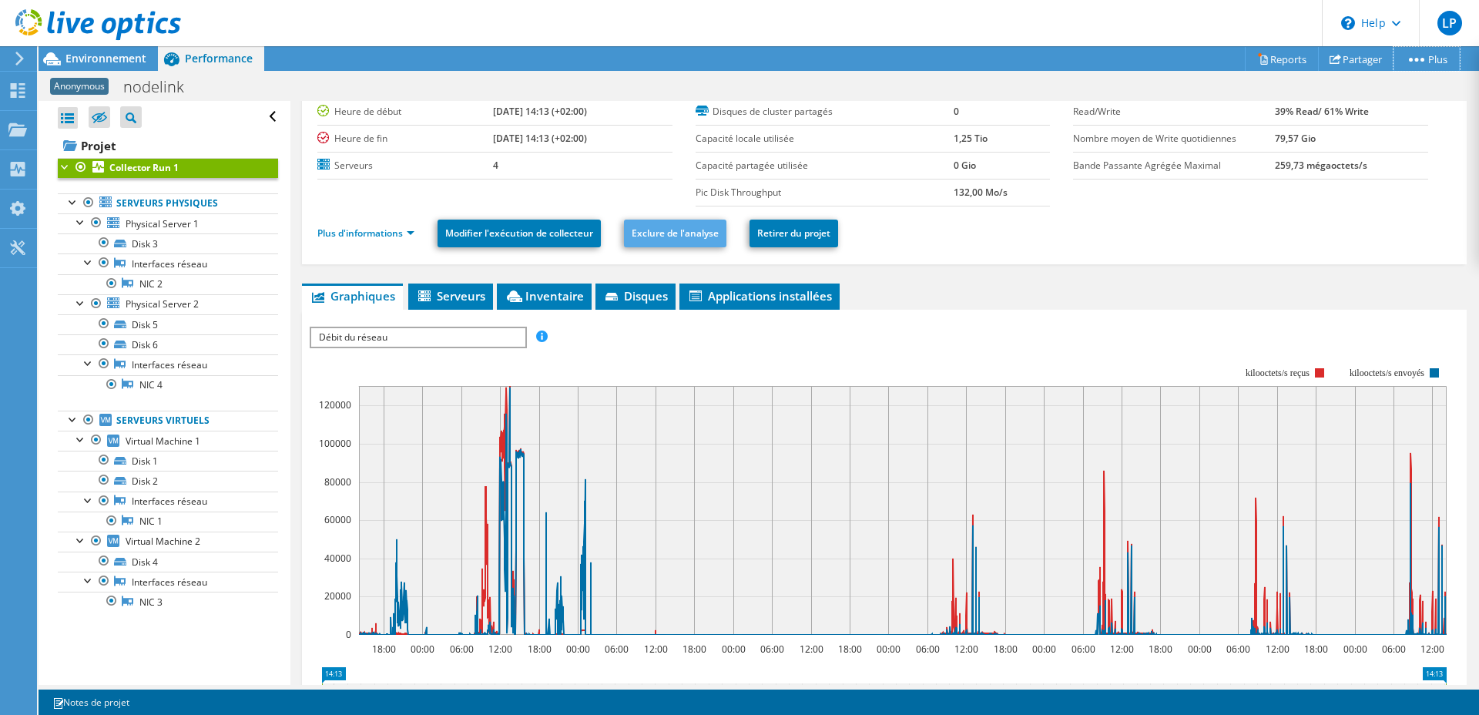
scroll to position [0, 0]
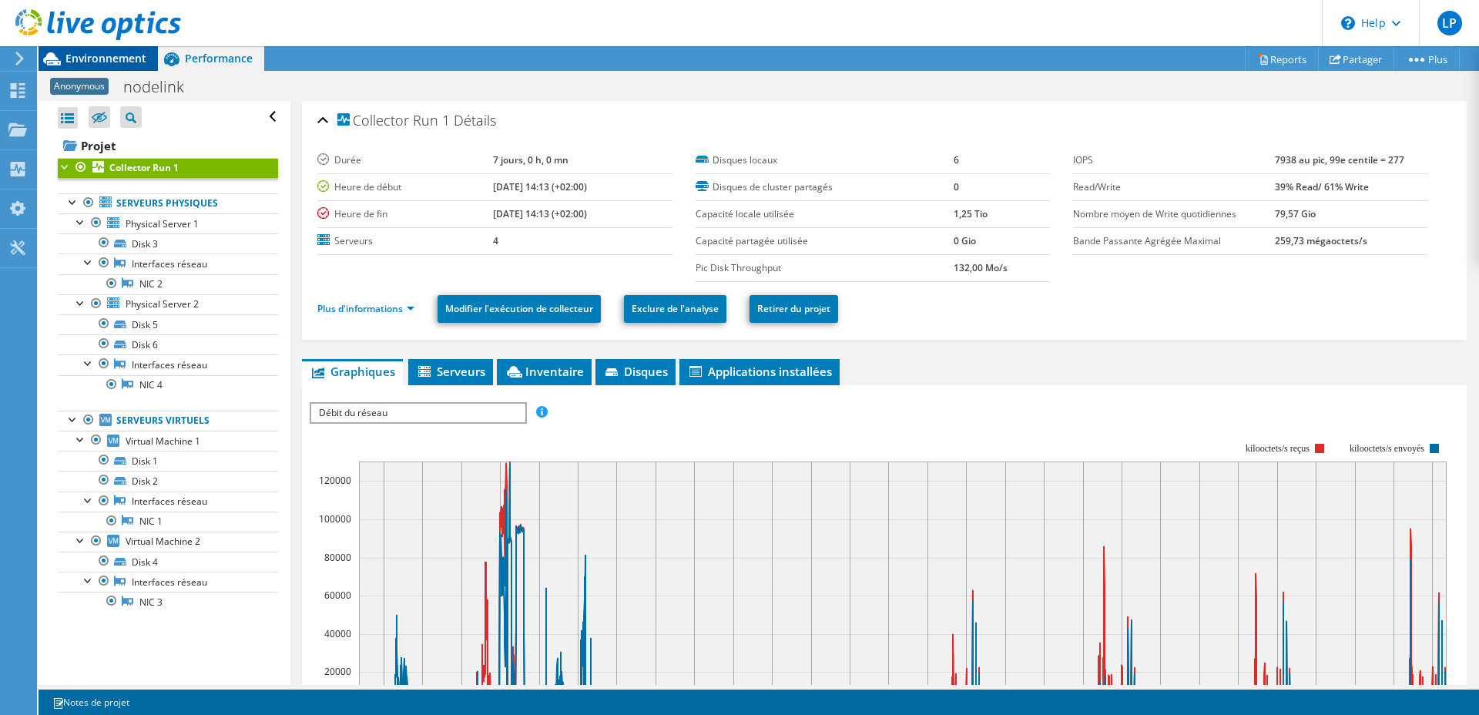
click at [73, 68] on div "Environnement" at bounding box center [98, 58] width 119 height 25
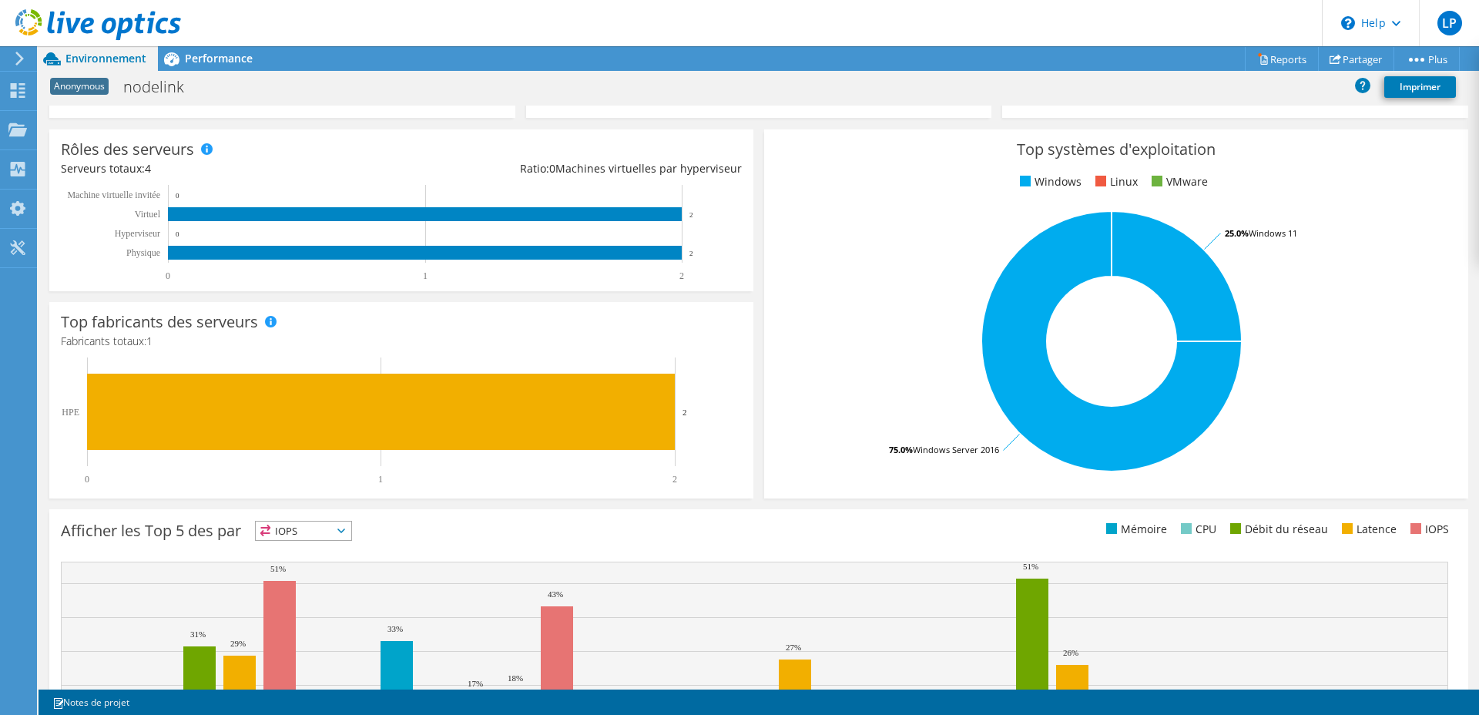
scroll to position [314, 0]
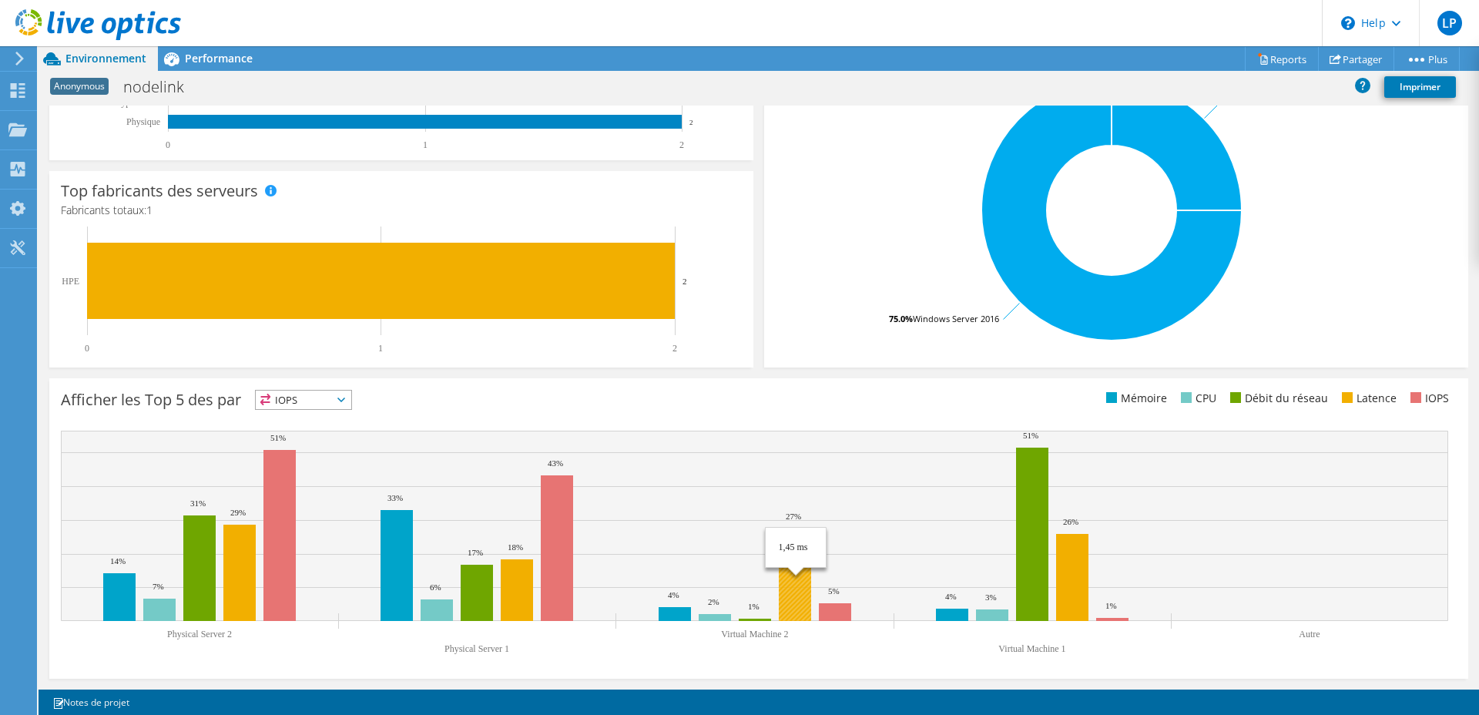
click at [789, 561] on rect at bounding box center [795, 574] width 32 height 92
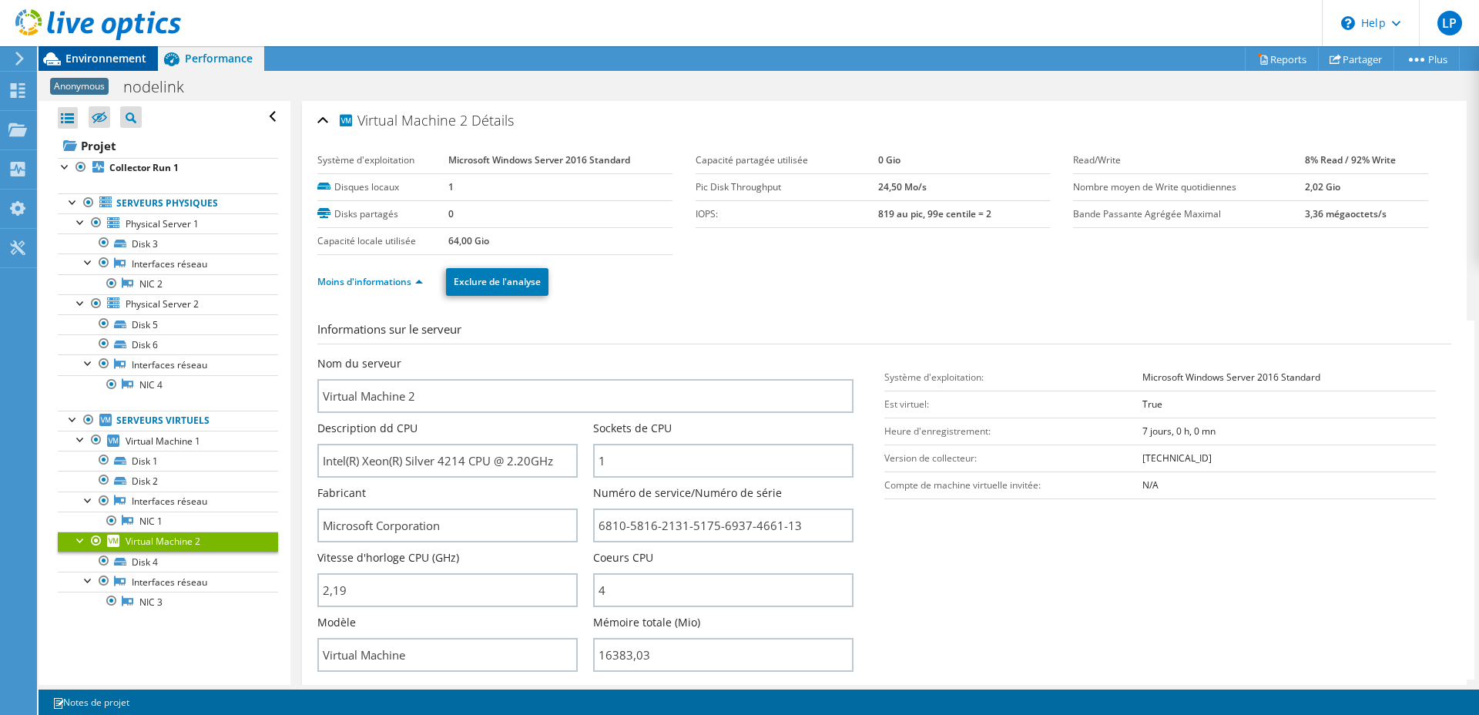
click at [91, 57] on span "Environnement" at bounding box center [105, 58] width 81 height 15
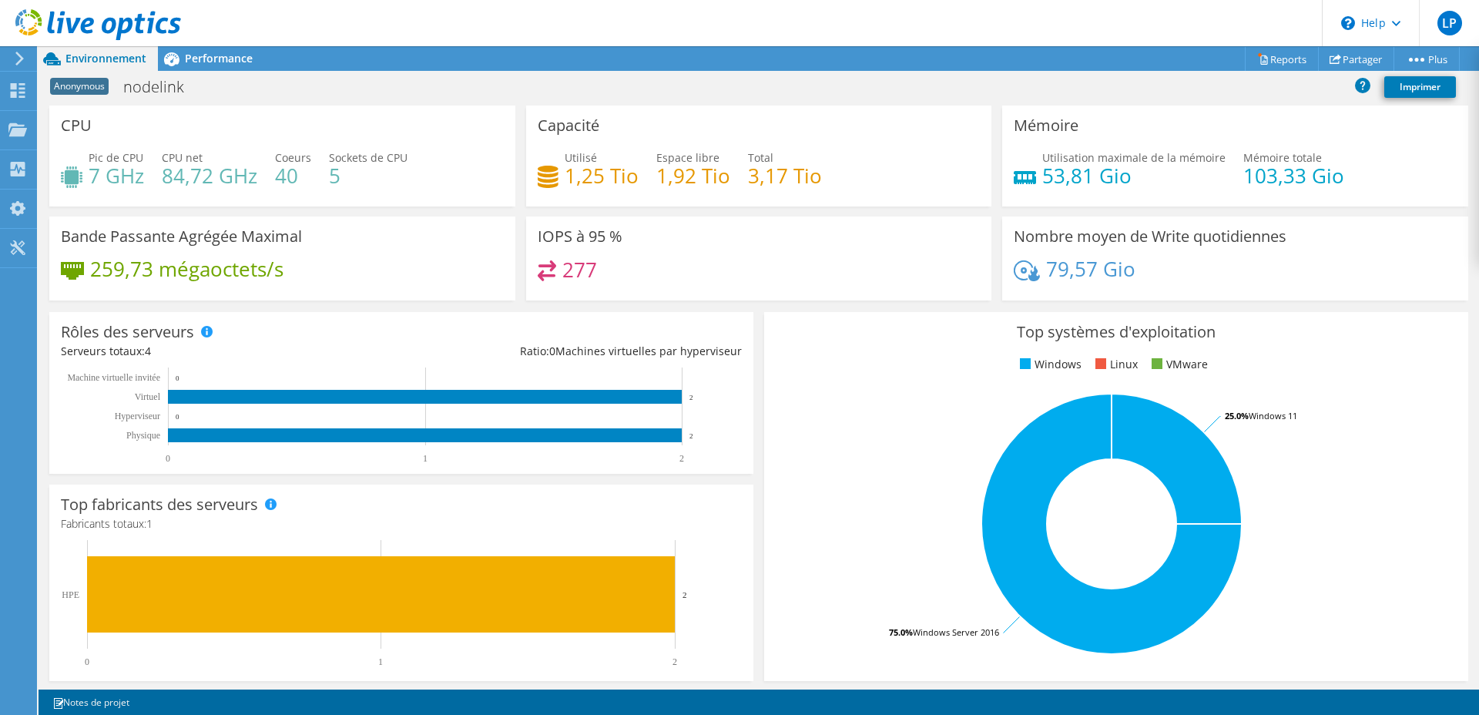
click at [676, 173] on h4 "1,92 Tio" at bounding box center [693, 175] width 74 height 17
click at [688, 183] on h4 "1,92 Tio" at bounding box center [693, 175] width 74 height 17
click at [22, 96] on use at bounding box center [18, 90] width 15 height 15
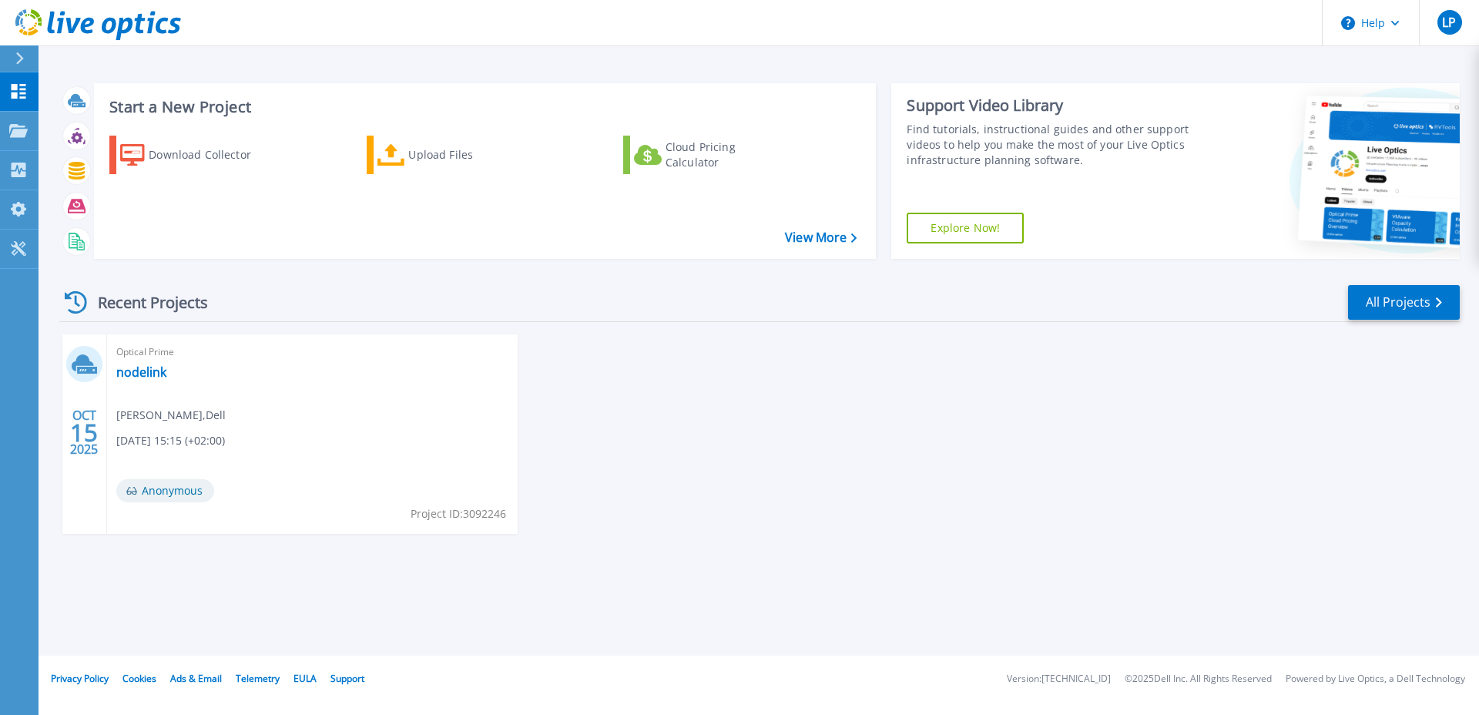
click at [63, 25] on icon at bounding box center [98, 25] width 166 height 32
click at [684, 166] on div "Cloud Pricing Calculator" at bounding box center [727, 154] width 123 height 31
